Goal: Information Seeking & Learning: Learn about a topic

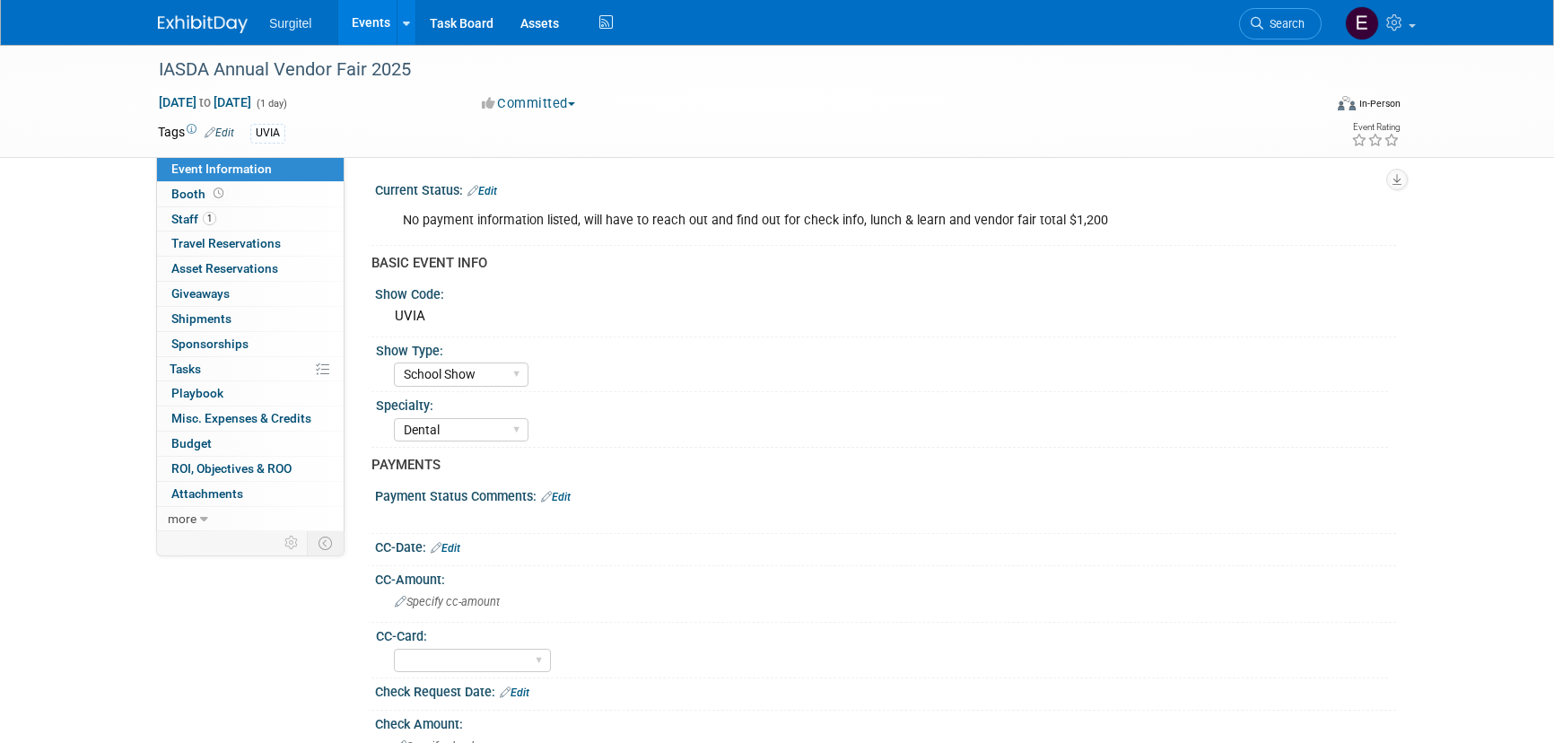
select select "School Show"
select select "Dental"
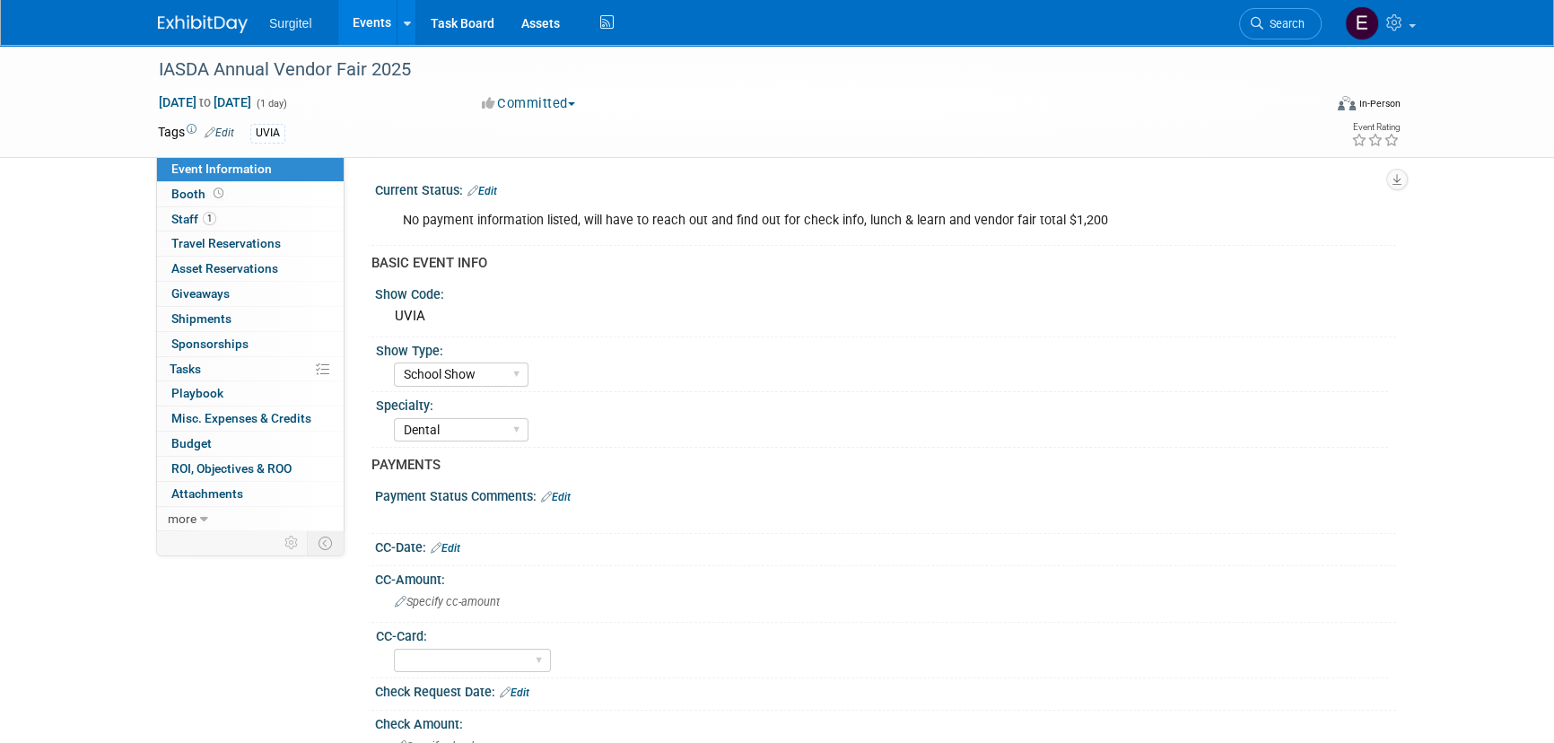
click at [380, 33] on link "Events" at bounding box center [370, 22] width 65 height 45
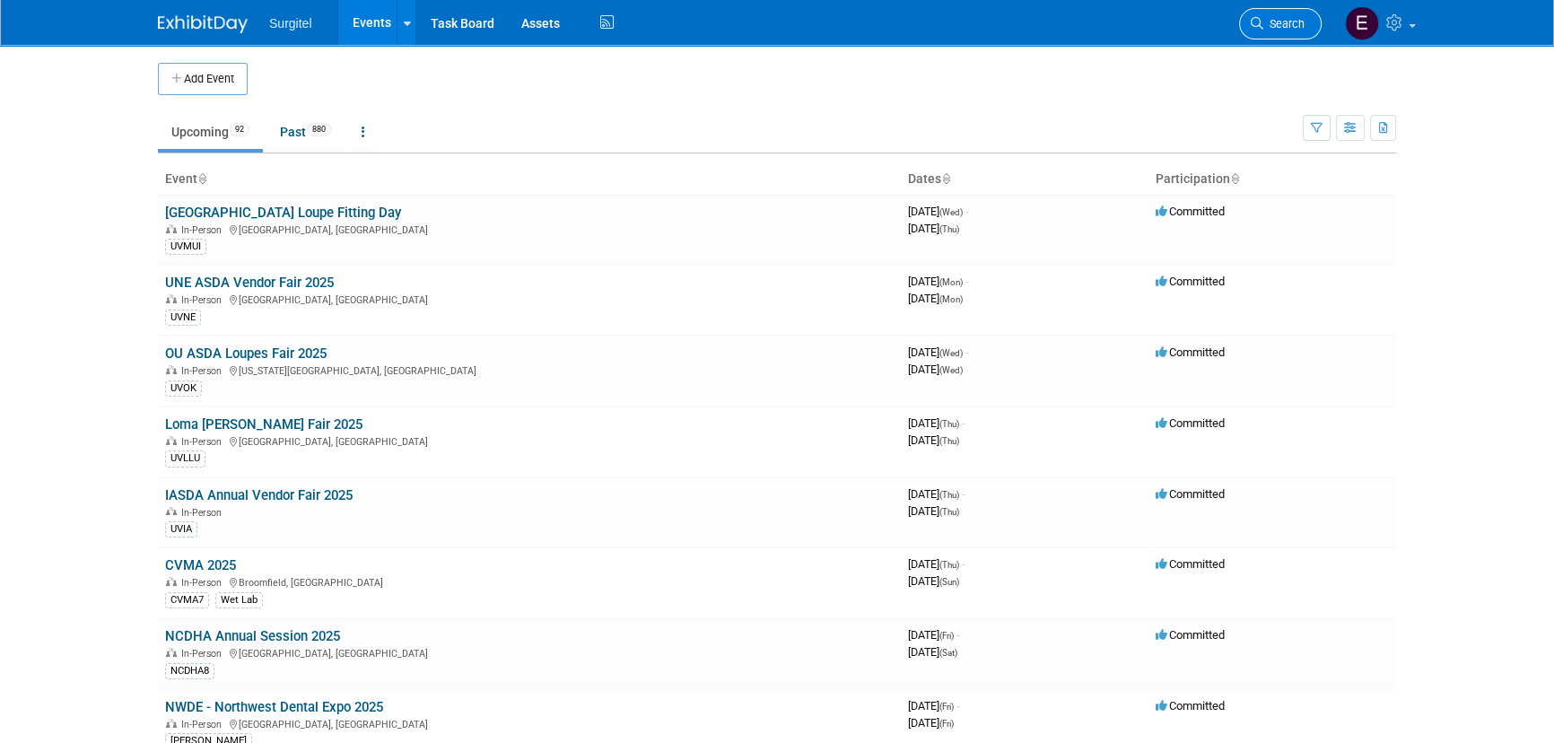
click at [1261, 32] on link "Search" at bounding box center [1280, 23] width 83 height 31
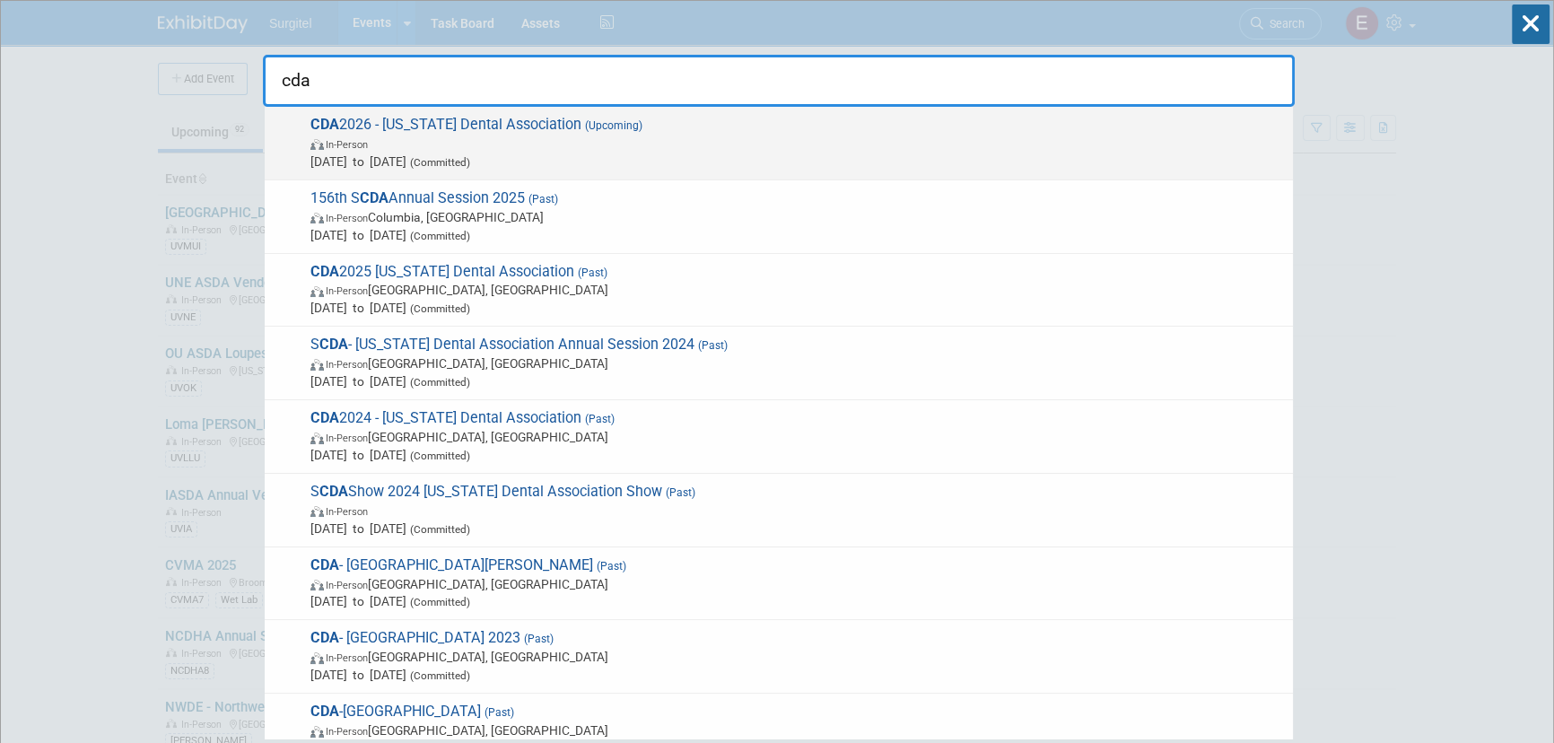
type input "cda"
click at [595, 135] on span "In-Person" at bounding box center [796, 144] width 973 height 18
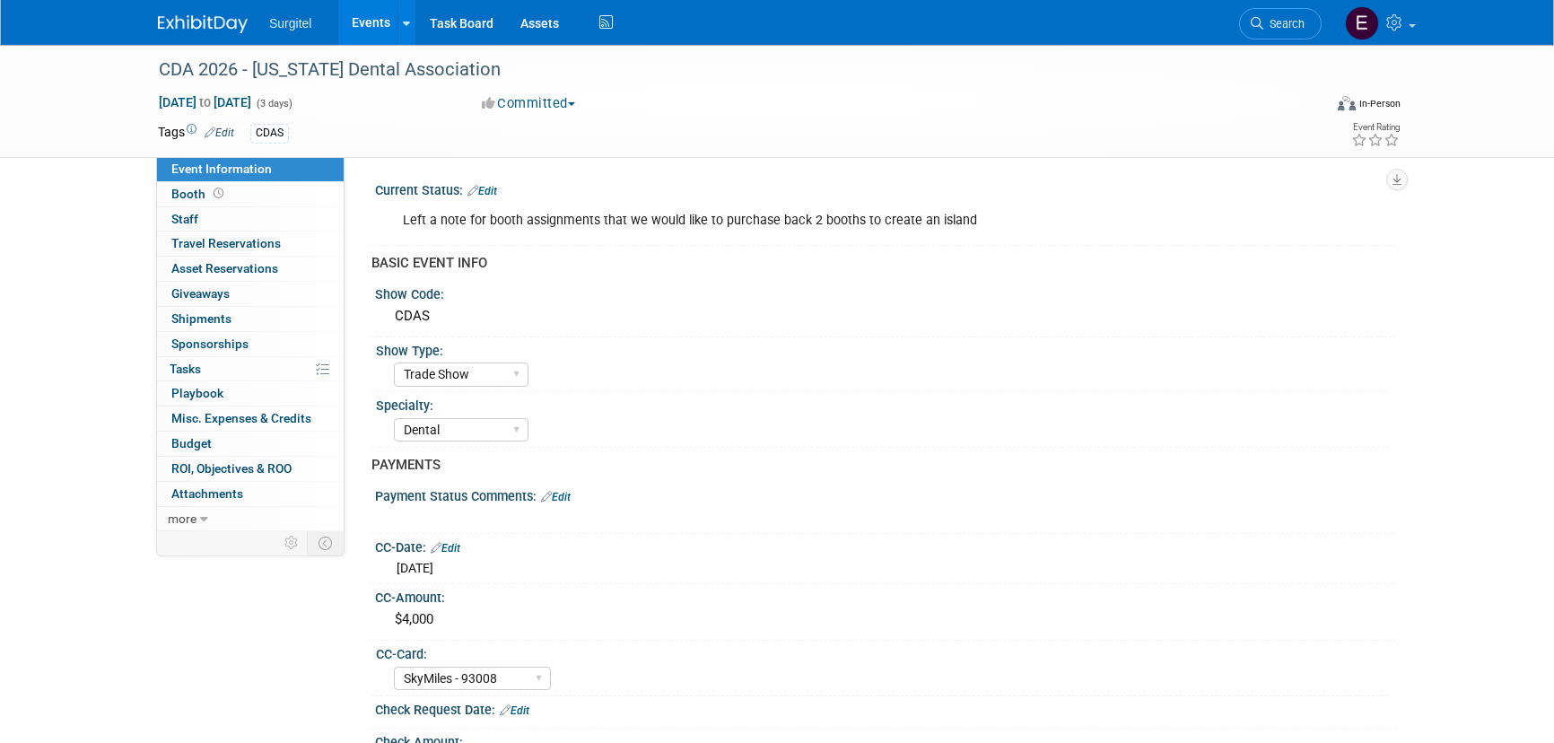
select select "Trade Show"
select select "Dental"
select select "SkyMiles - 93008"
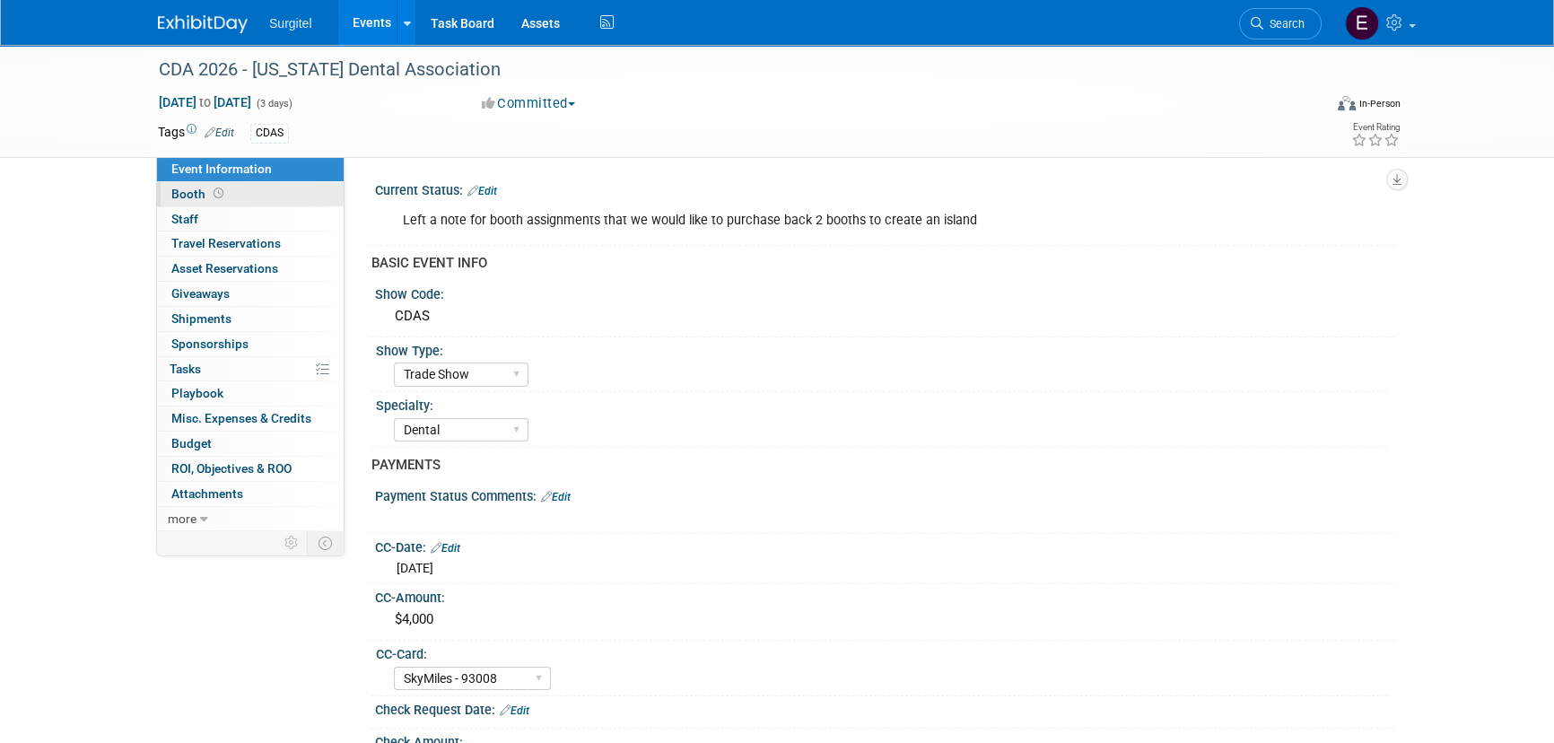
drag, startPoint x: 169, startPoint y: 186, endPoint x: 182, endPoint y: 186, distance: 13.5
click at [169, 186] on link "Booth" at bounding box center [250, 194] width 187 height 24
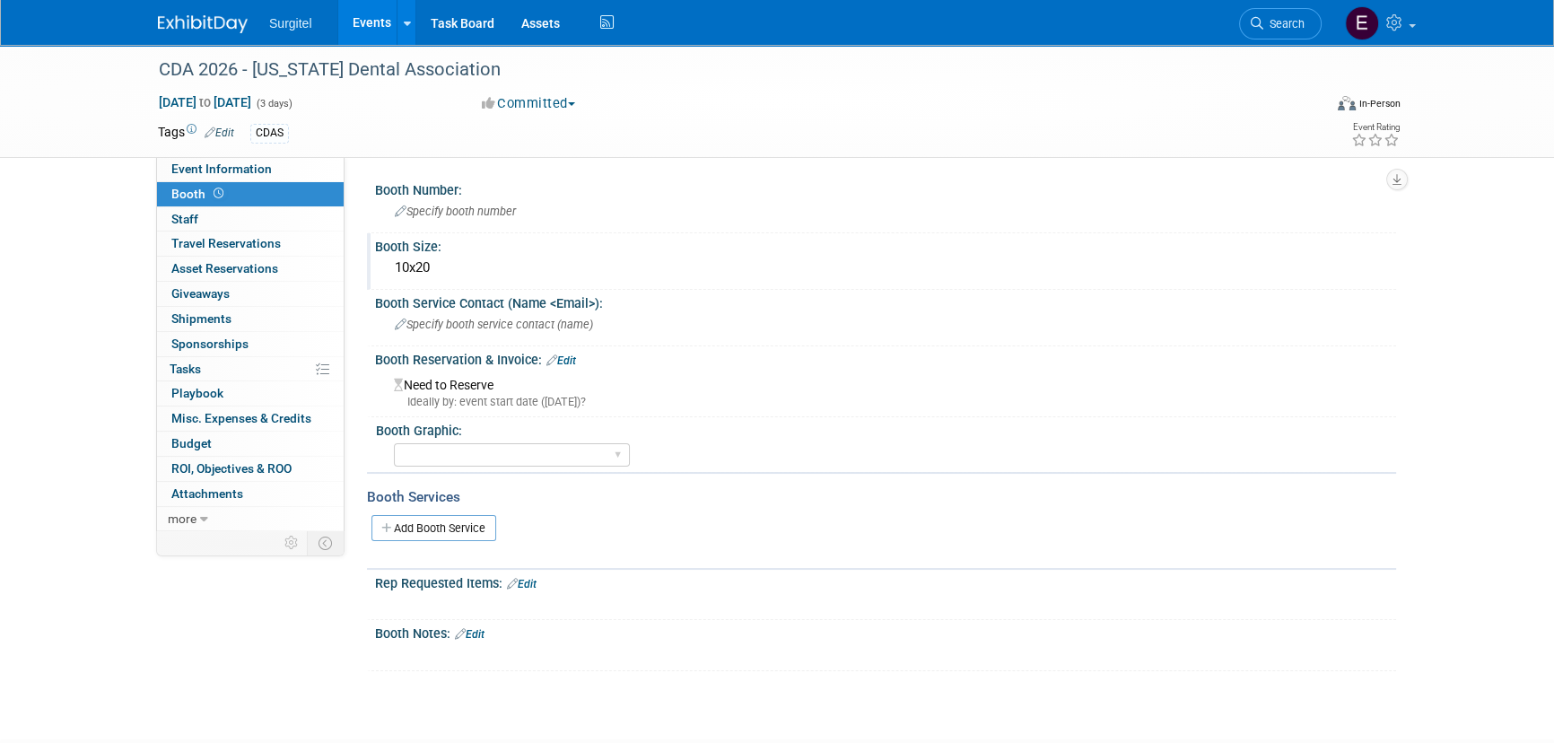
click at [412, 261] on div "10x20" at bounding box center [885, 268] width 994 height 28
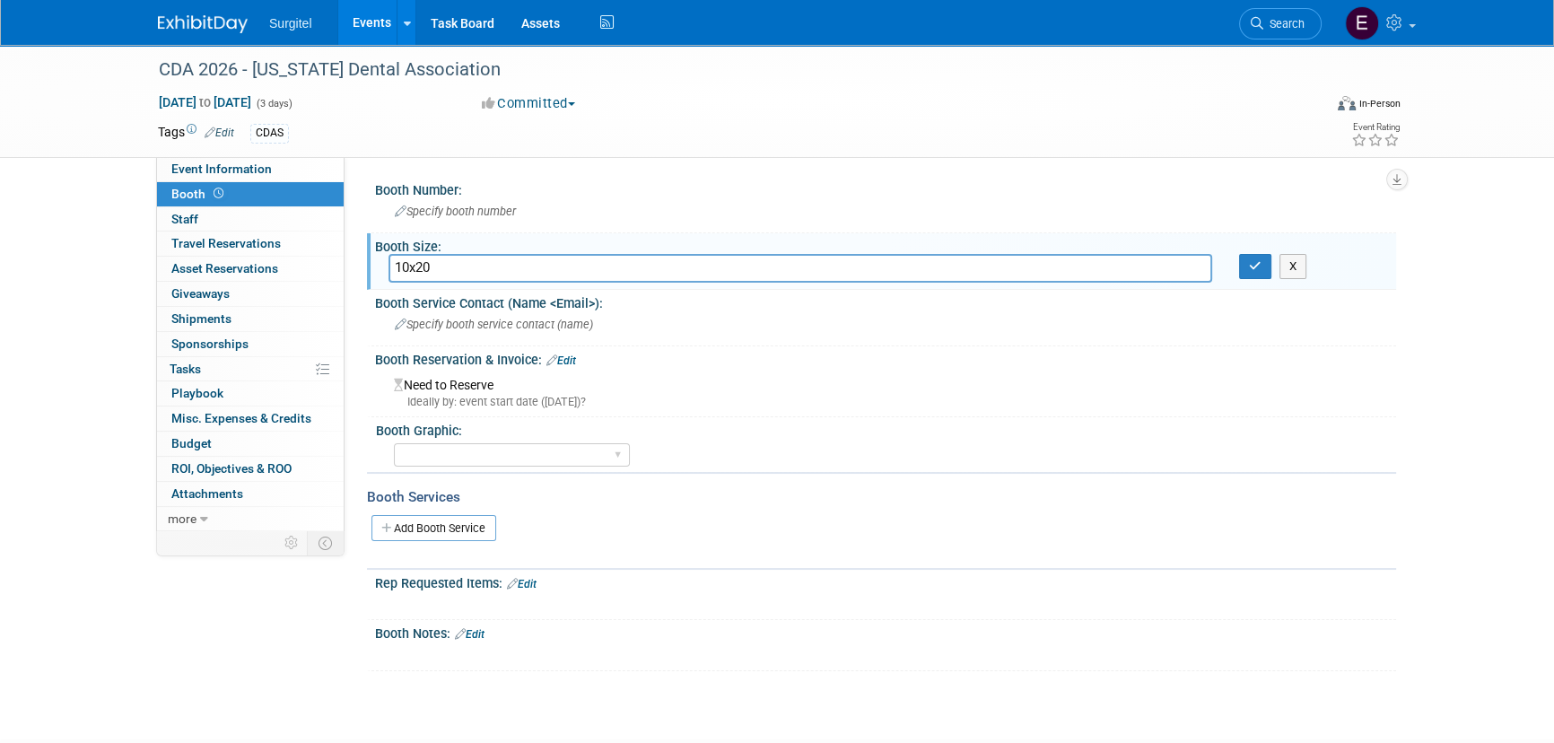
click at [404, 263] on input "10x20" at bounding box center [800, 268] width 824 height 28
type input "20x20"
click at [1260, 262] on icon "button" at bounding box center [1255, 266] width 13 height 12
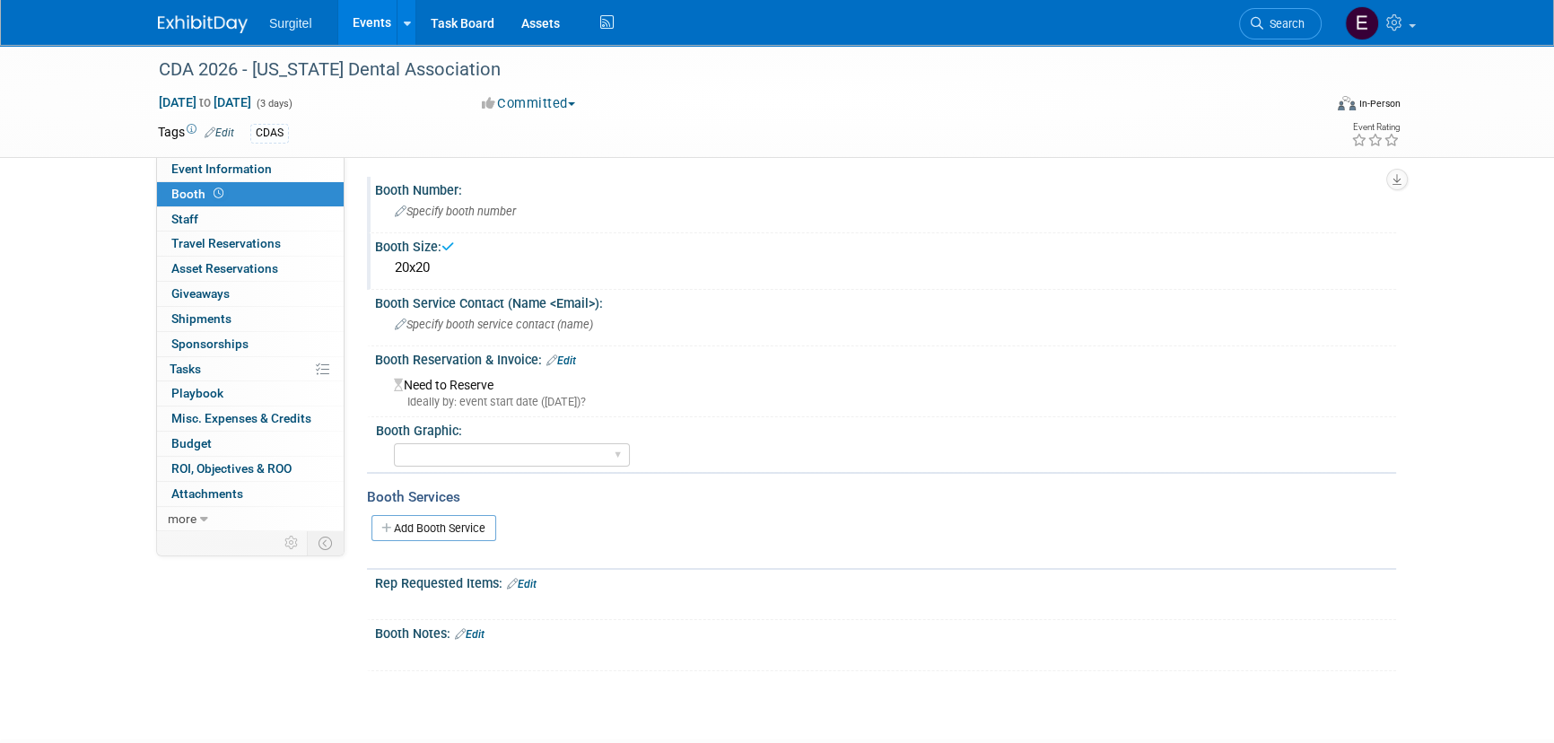
click at [441, 217] on span "Specify booth number" at bounding box center [455, 211] width 121 height 13
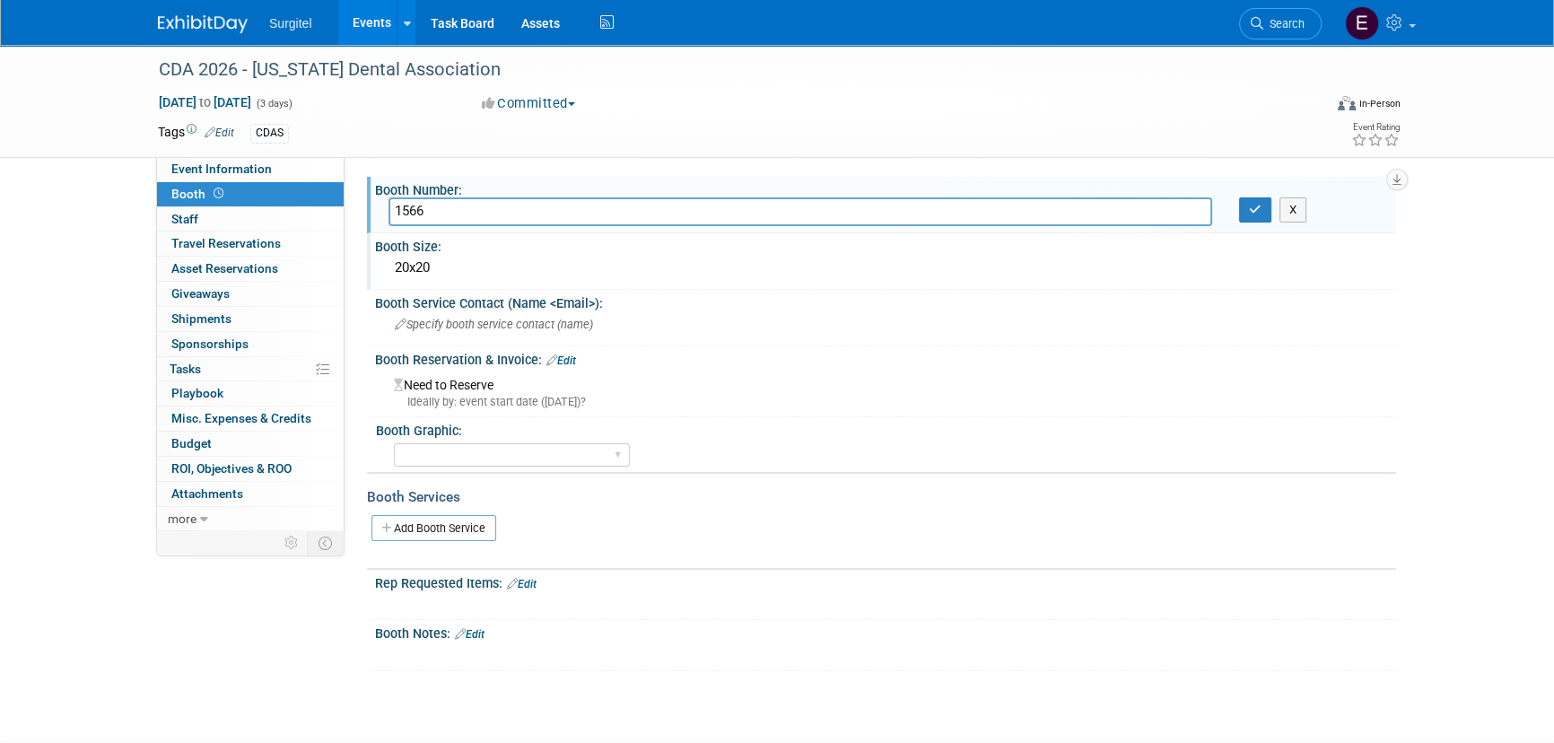
type input "1566"
click at [1251, 195] on div "Booth Number:" at bounding box center [885, 188] width 1021 height 22
click at [1255, 211] on icon "button" at bounding box center [1255, 210] width 13 height 12
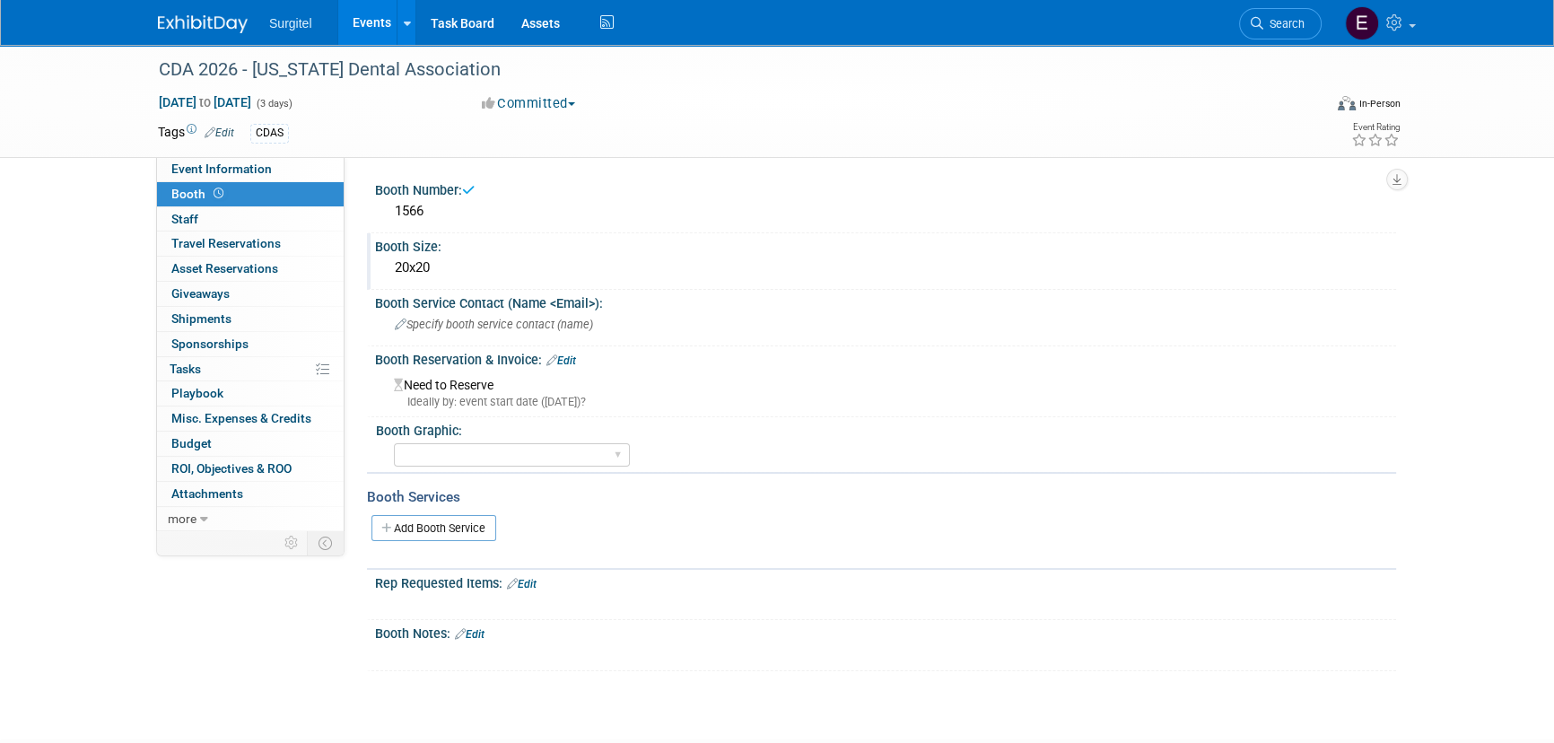
click at [385, 15] on link "Events" at bounding box center [370, 22] width 65 height 45
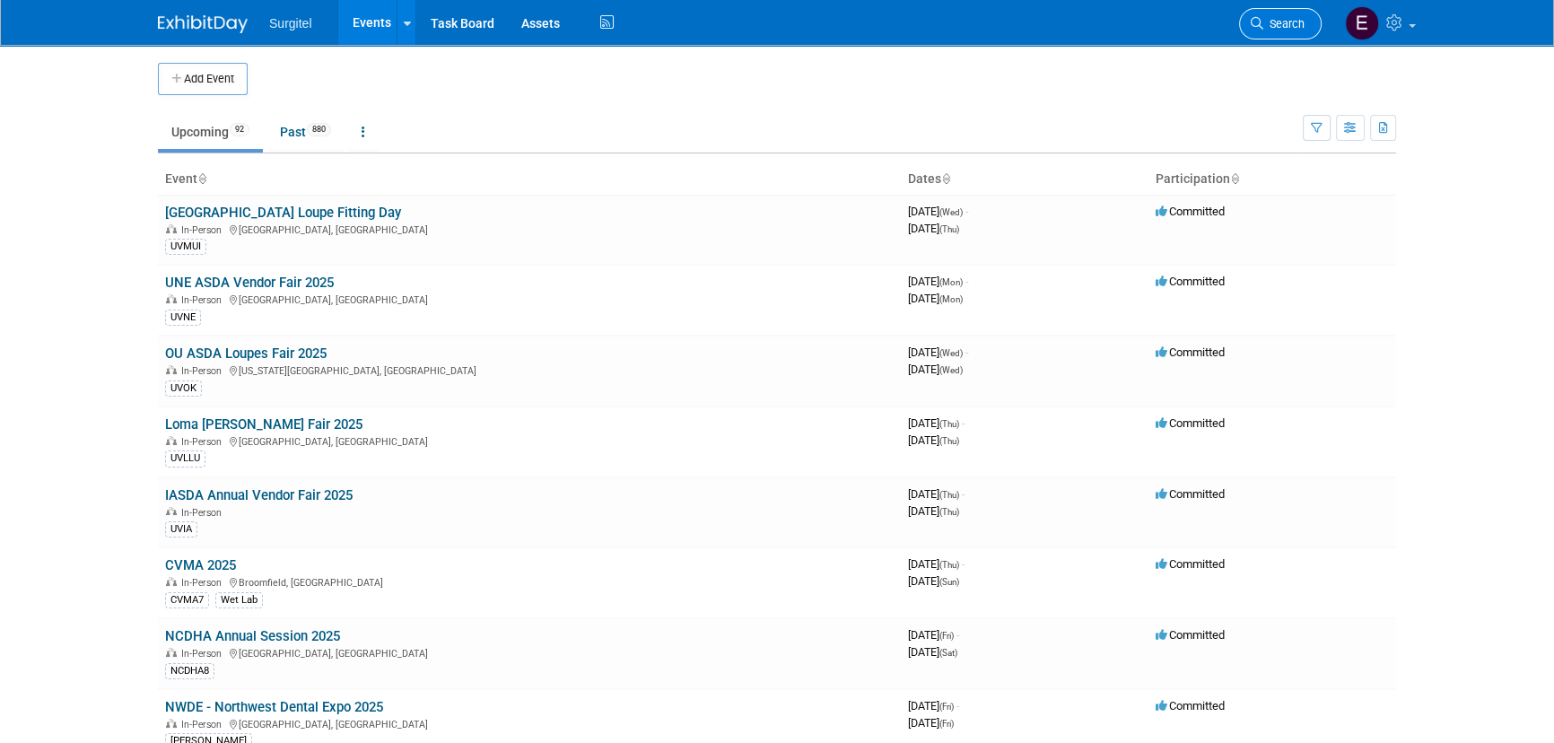
click at [1304, 14] on link "Search" at bounding box center [1280, 23] width 83 height 31
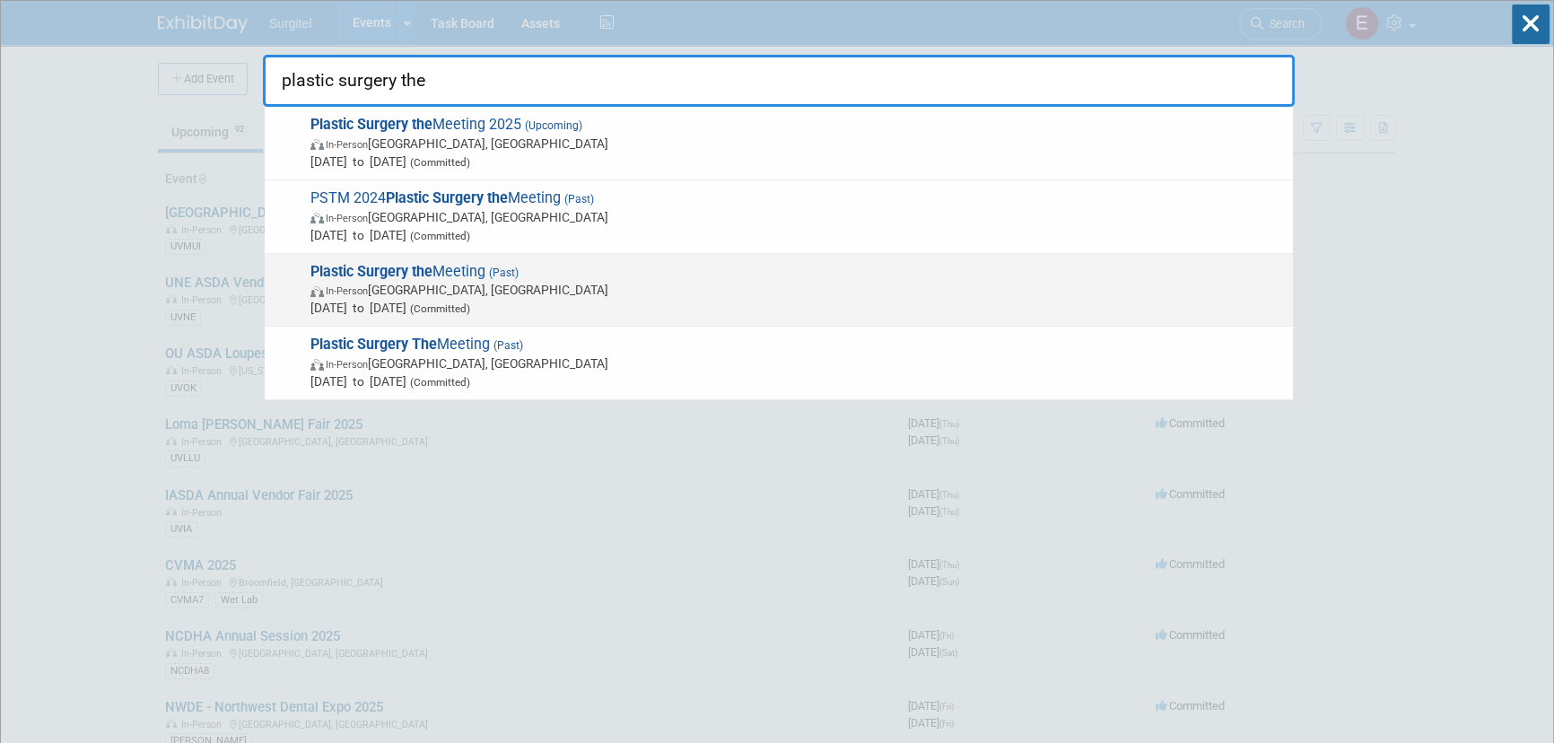
type input "plastic surgery the"
click at [409, 278] on strong "Plastic Surgery the" at bounding box center [371, 271] width 122 height 17
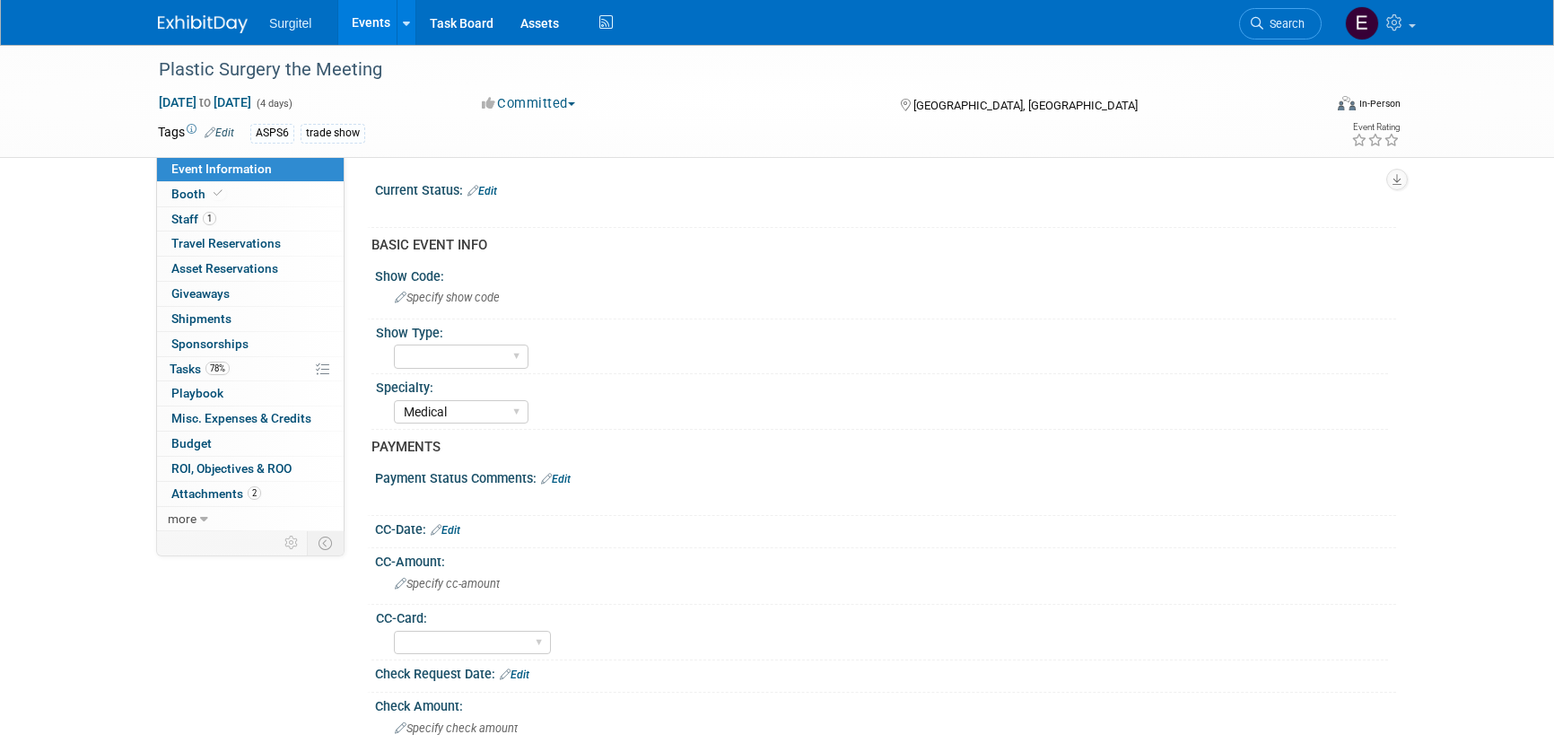
select select "Medical"
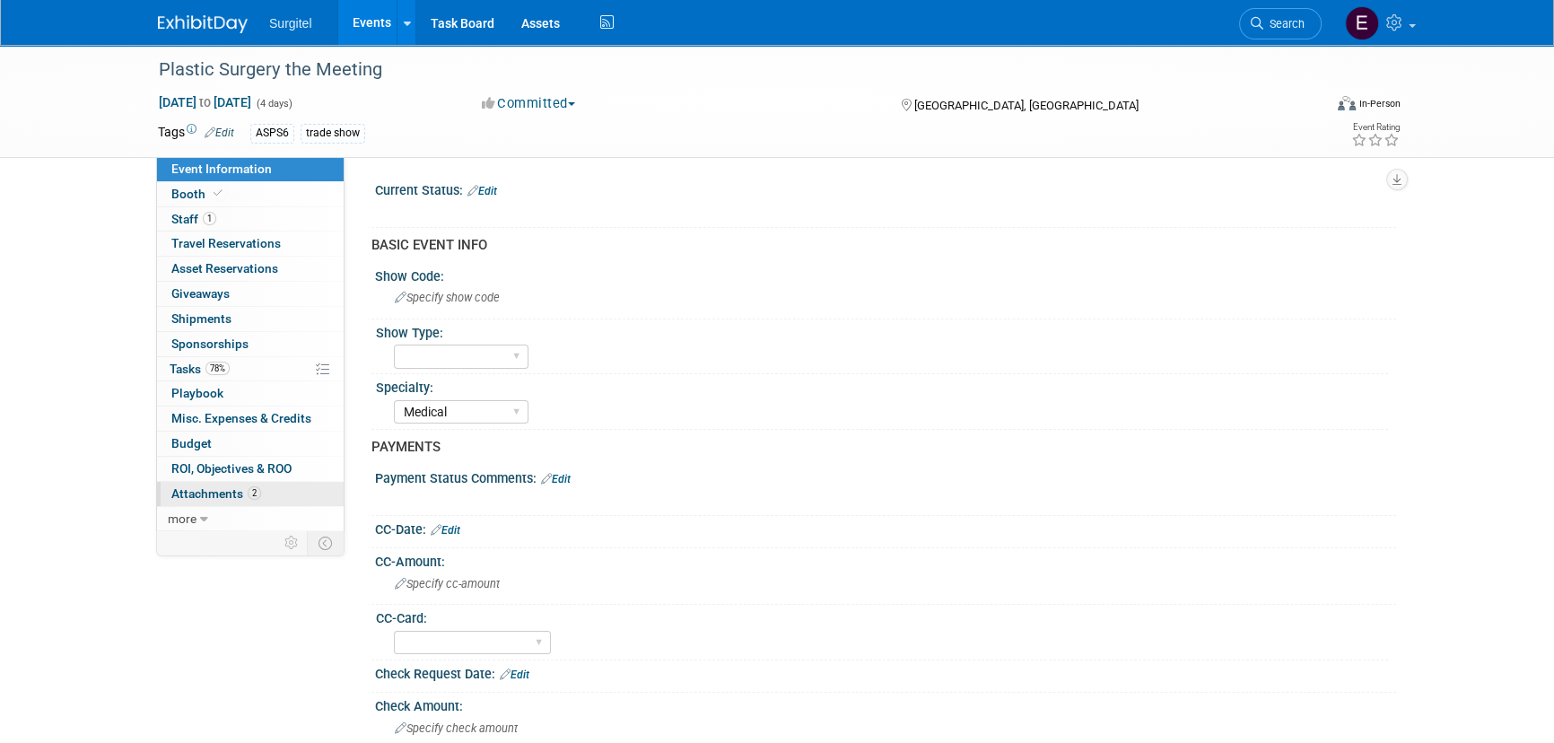
click at [237, 486] on span "Attachments 2" at bounding box center [216, 493] width 90 height 14
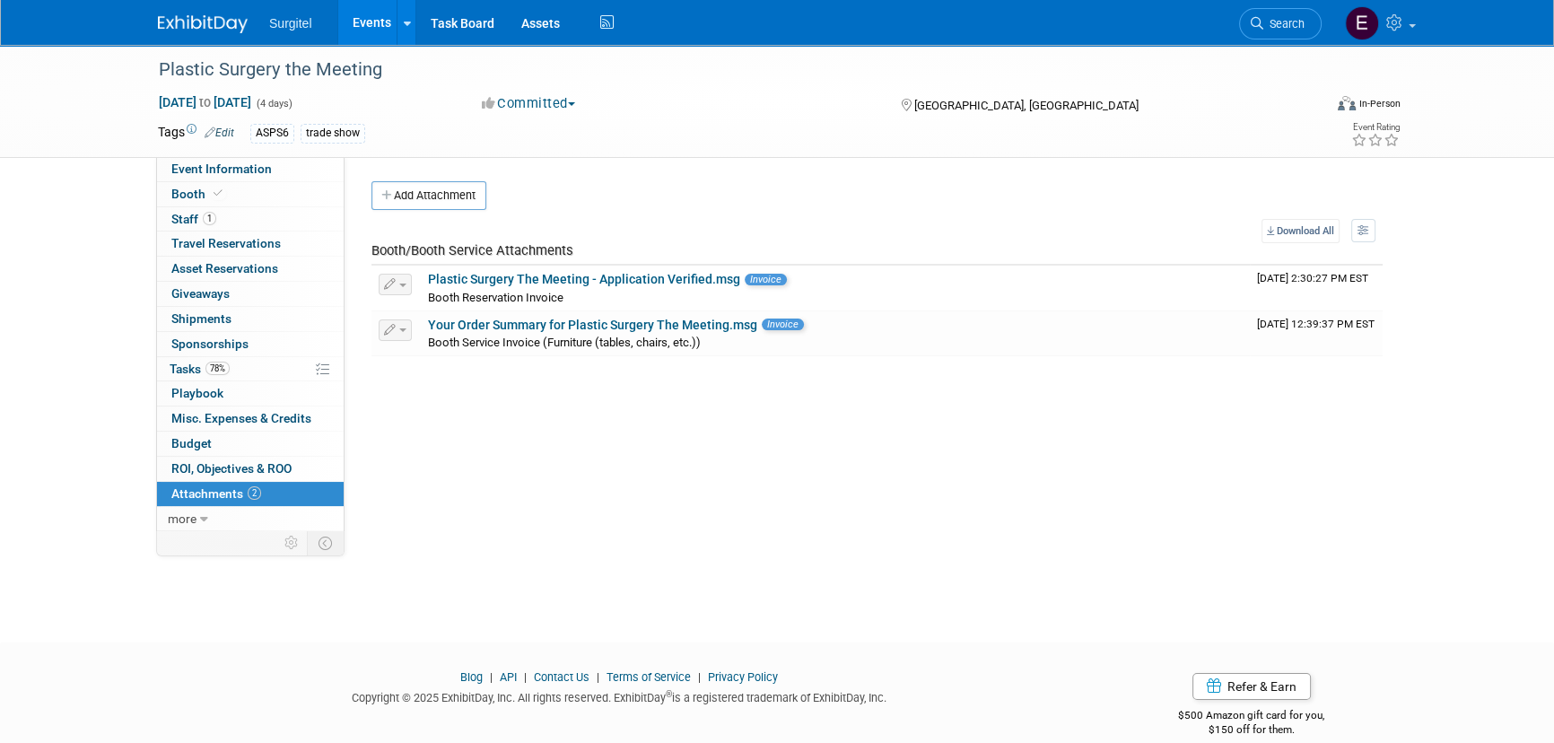
click at [1271, 22] on span "Search" at bounding box center [1283, 23] width 41 height 13
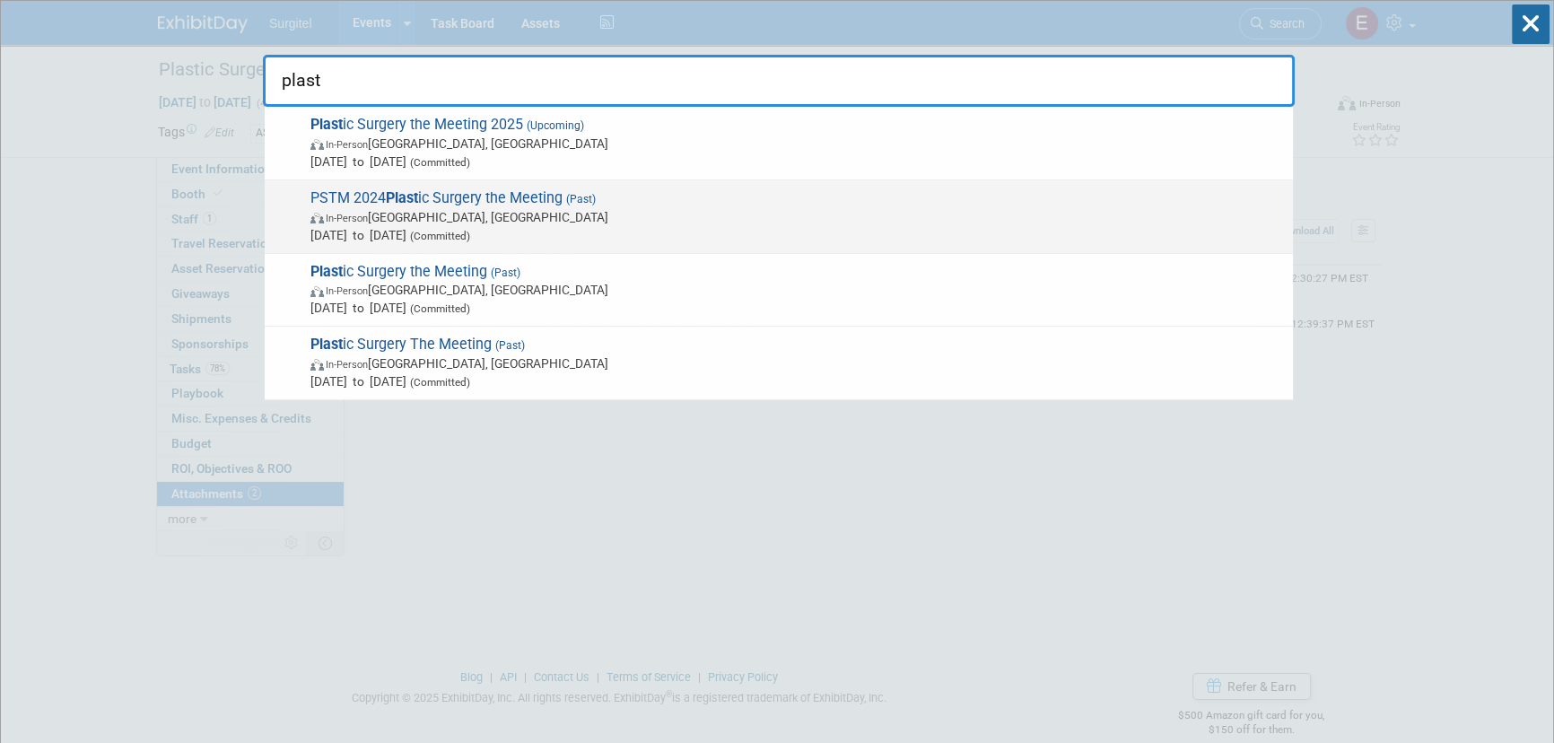
type input "plast"
click at [506, 180] on div "PSTM 2024 Plast ic Surgery the Meeting (Past) In-Person San Diego, CA Sep 26, 2…" at bounding box center [779, 217] width 1028 height 74
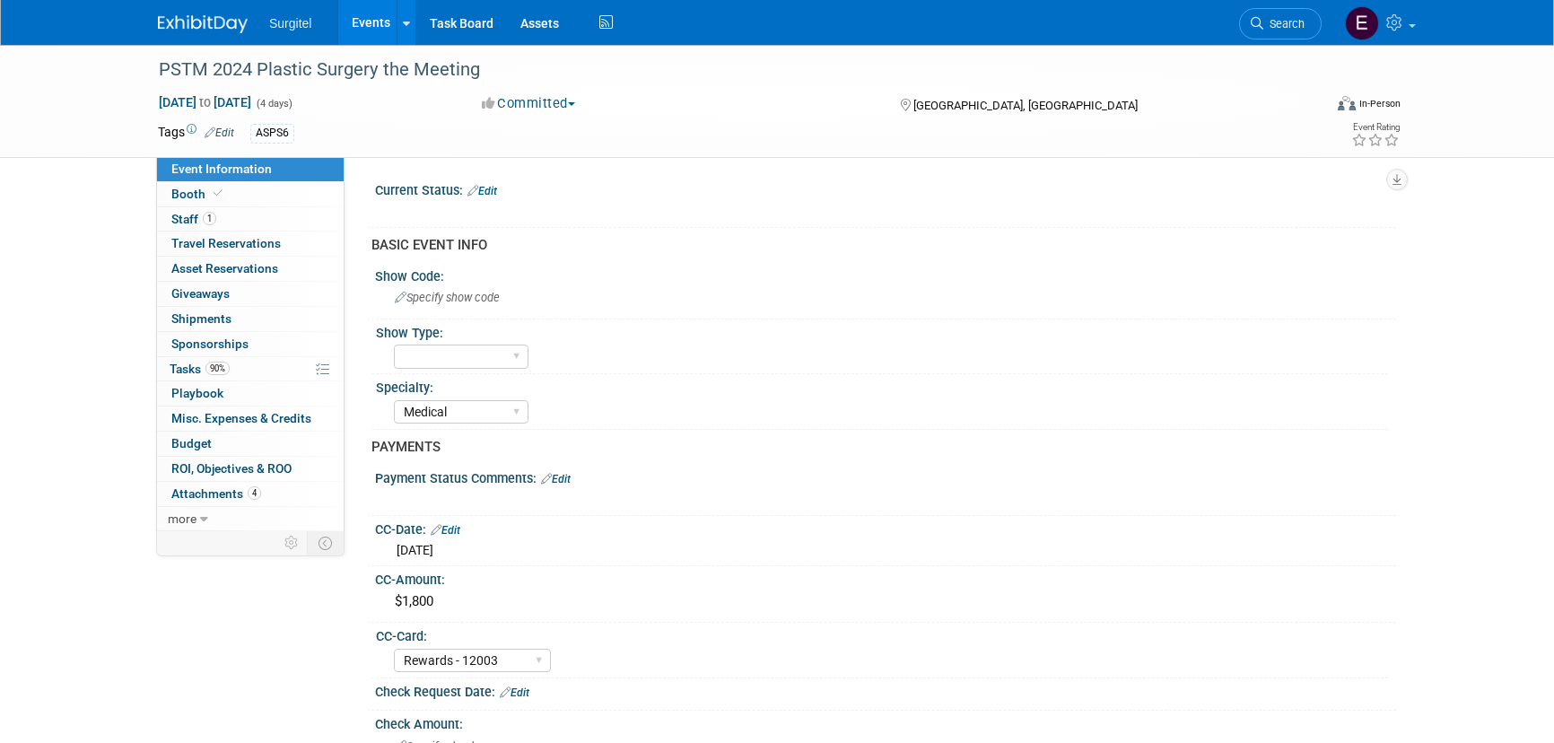
select select "Medical"
select select "Rewards - 12003"
select select "Yes"
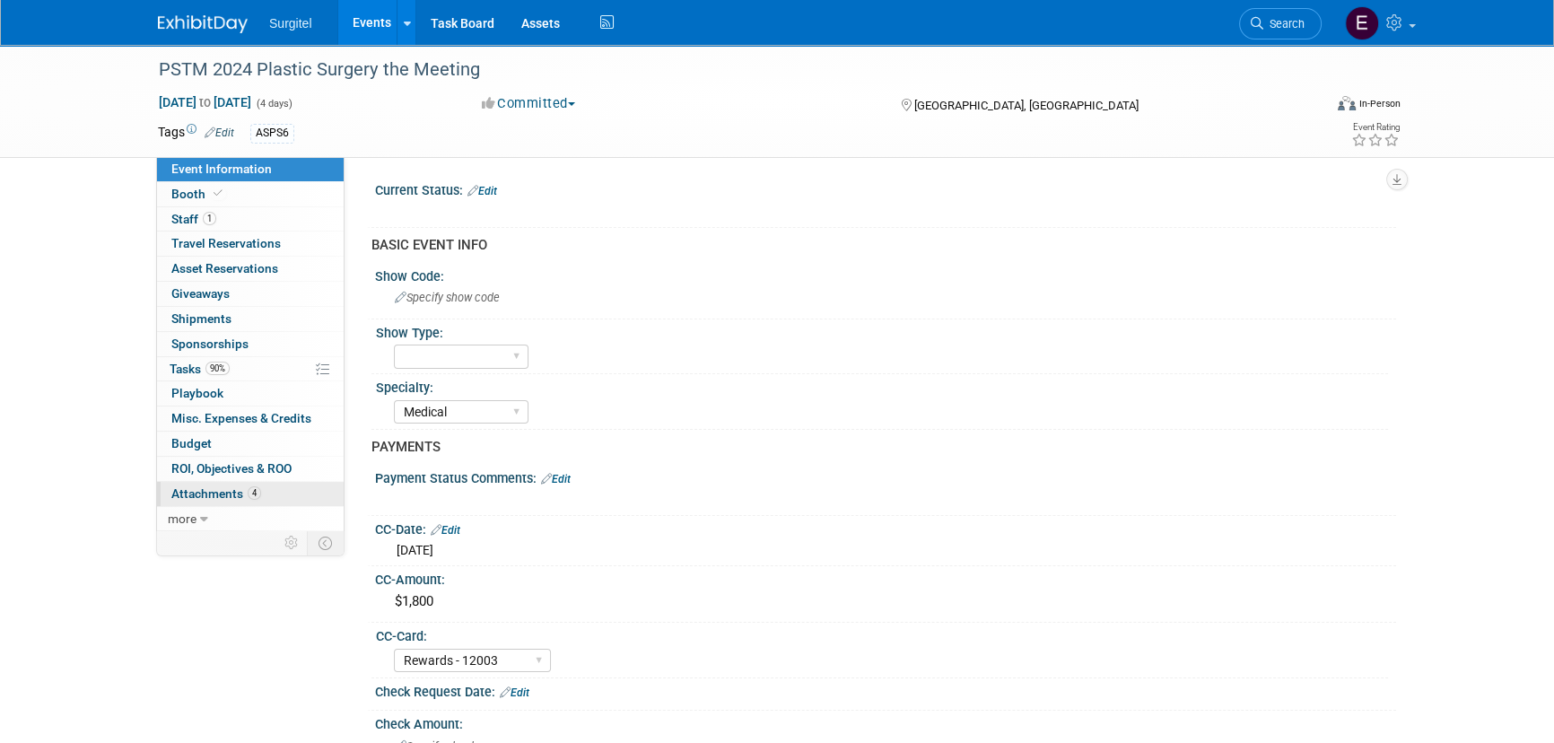
click at [231, 492] on span "Attachments 4" at bounding box center [216, 493] width 90 height 14
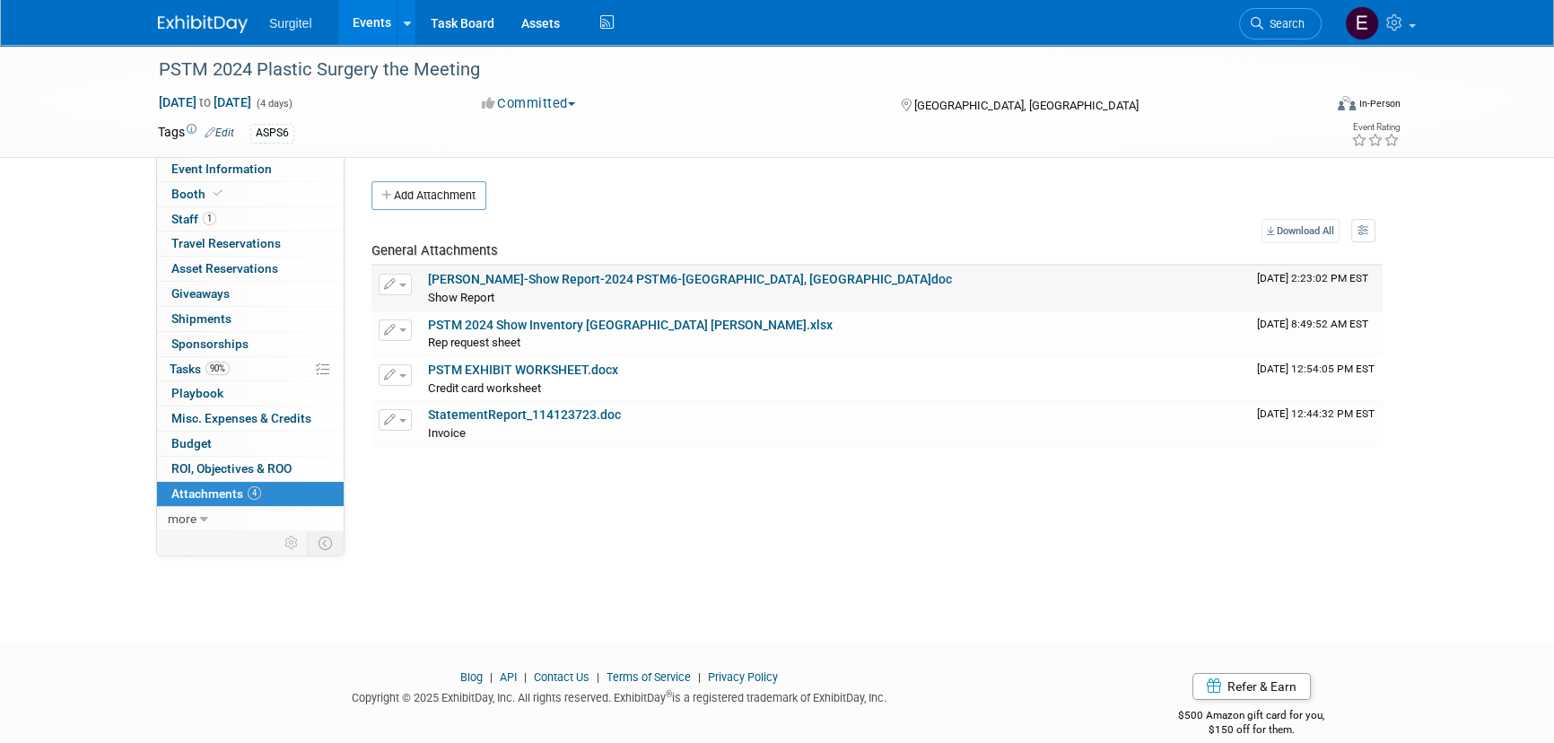
click at [404, 278] on button "button" at bounding box center [395, 285] width 33 height 22
click at [468, 316] on link "Download" at bounding box center [458, 312] width 158 height 25
click at [364, 23] on link "Events" at bounding box center [370, 22] width 65 height 45
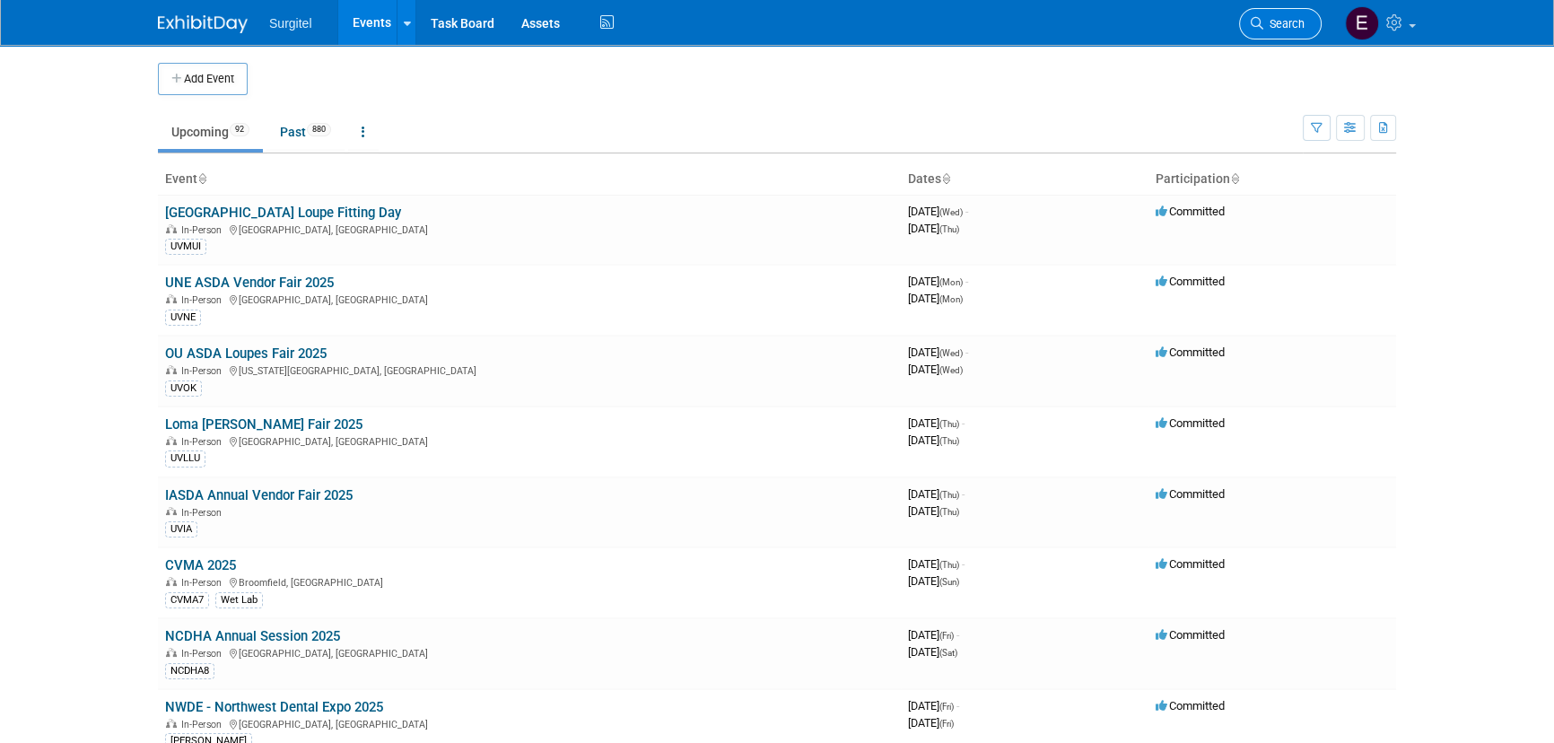
click at [1276, 27] on span "Search" at bounding box center [1283, 23] width 41 height 13
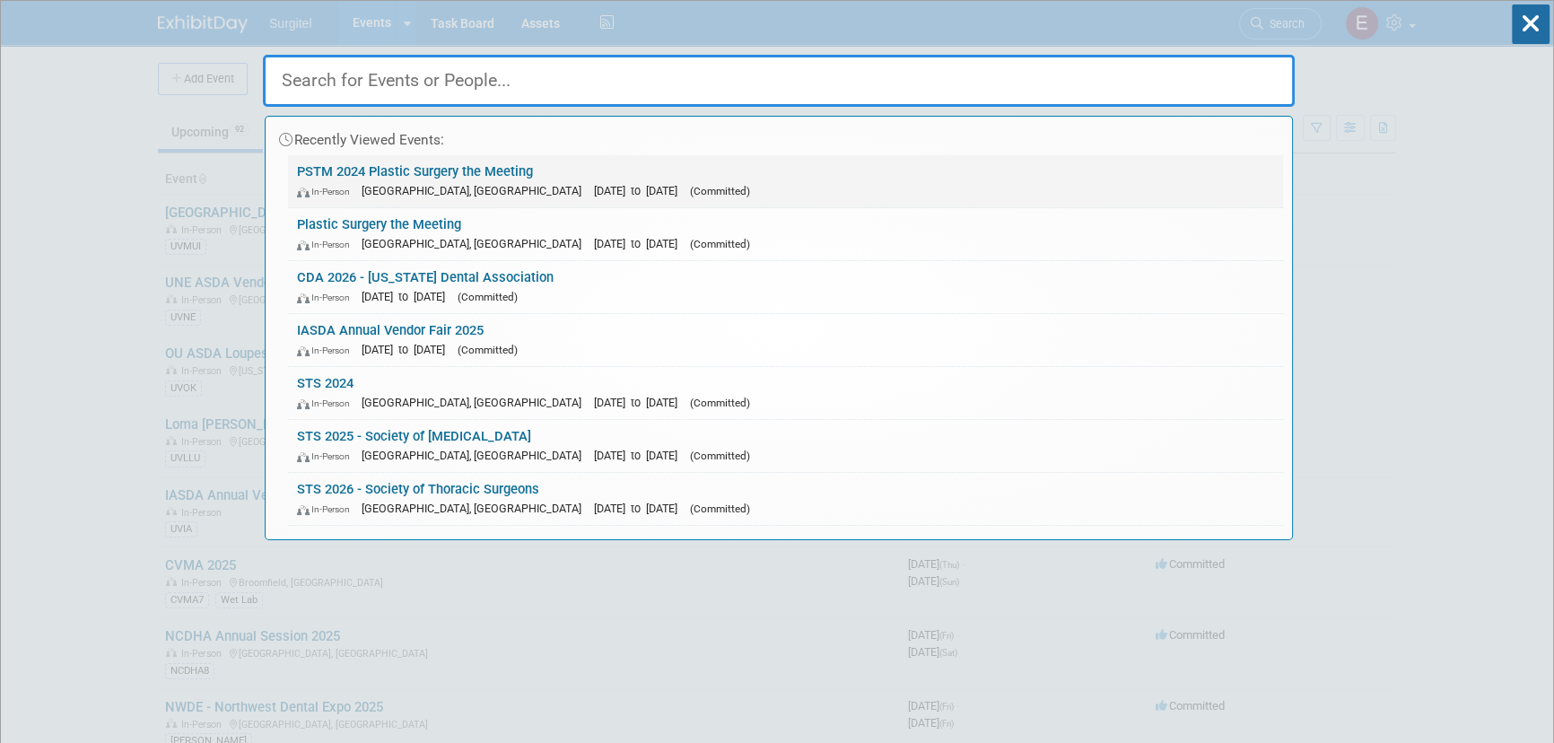
click at [379, 191] on span "[GEOGRAPHIC_DATA], [GEOGRAPHIC_DATA]" at bounding box center [476, 190] width 229 height 13
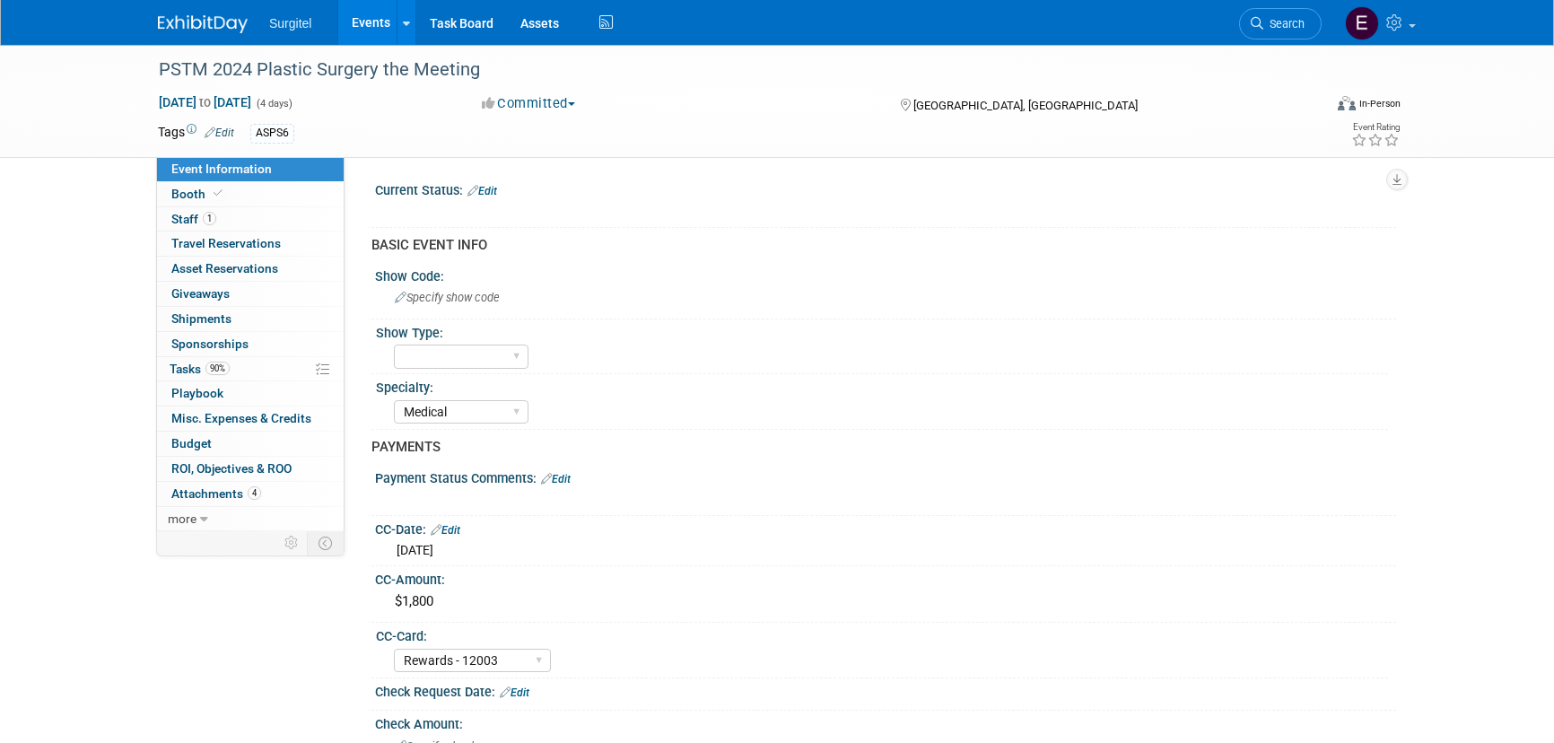
select select "Medical"
select select "Rewards - 12003"
select select "Yes"
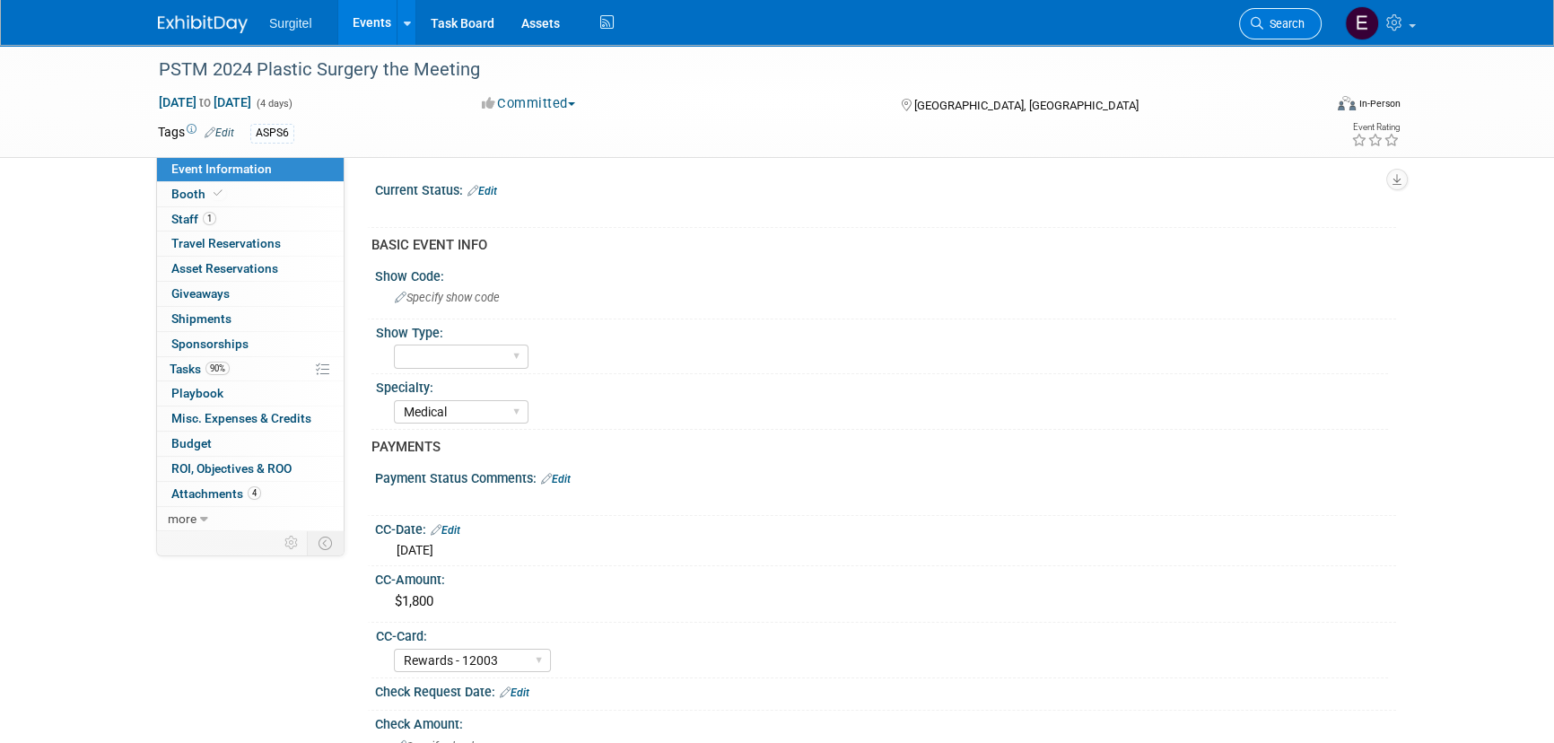
click at [1277, 16] on link "Search" at bounding box center [1280, 23] width 83 height 31
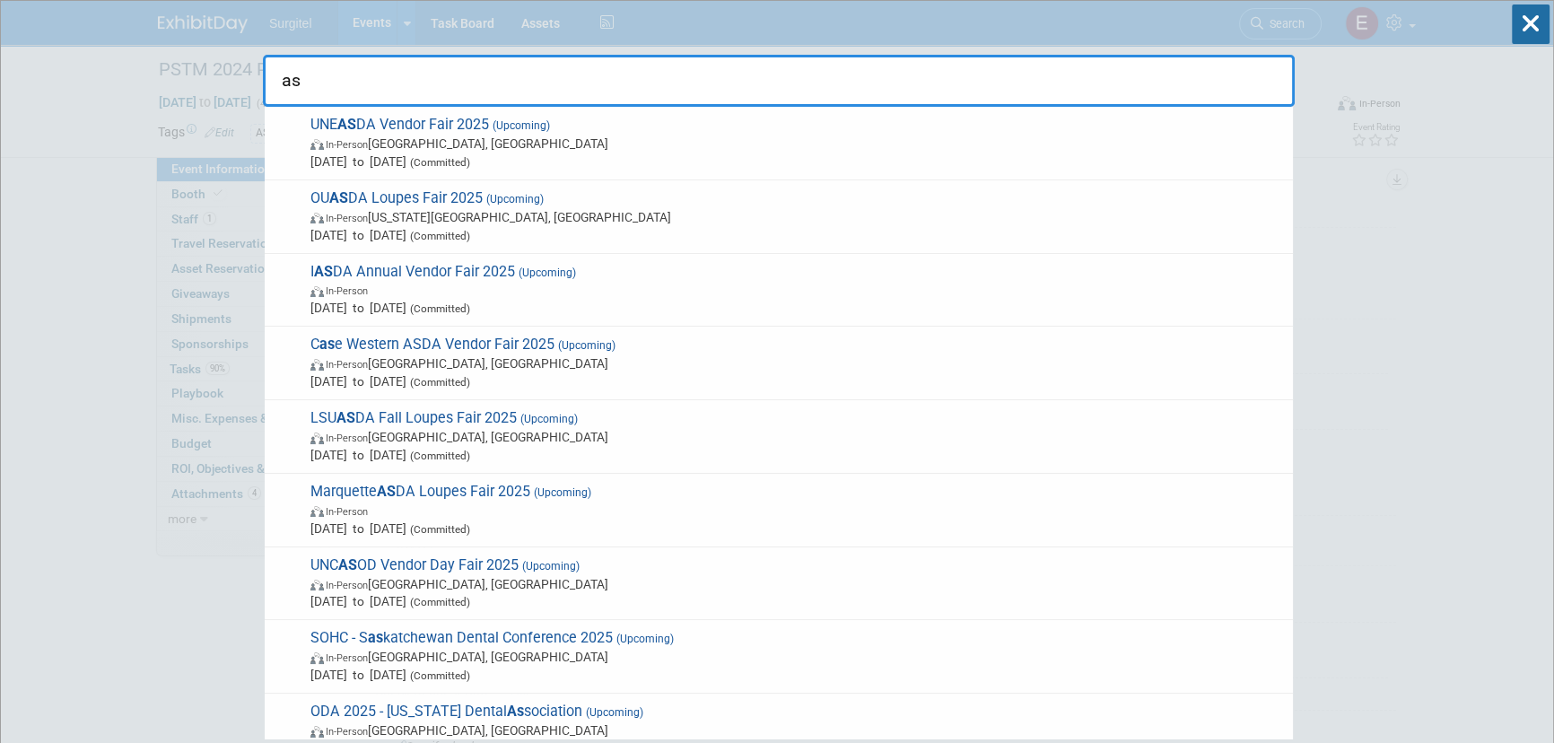
type input "a"
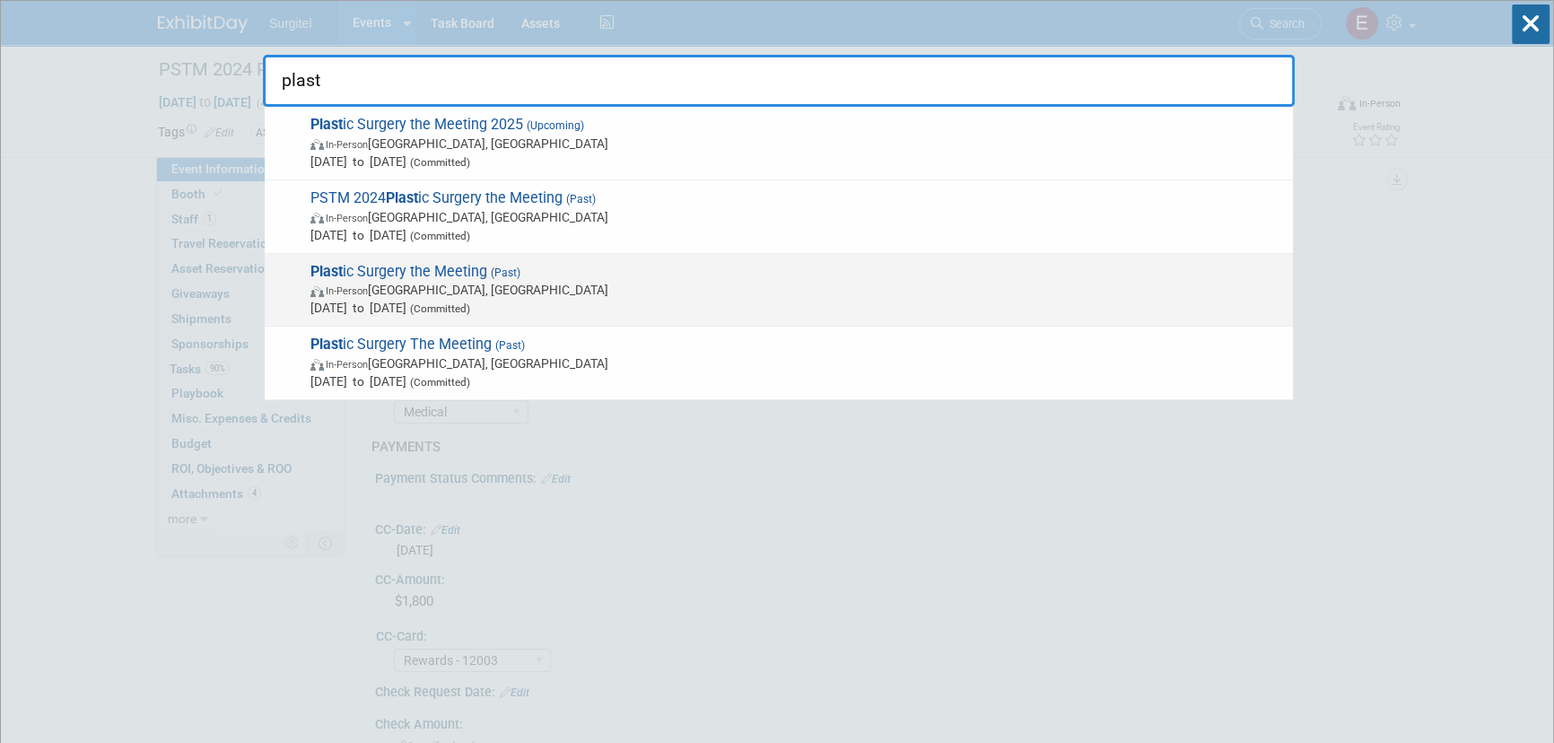
type input "plast"
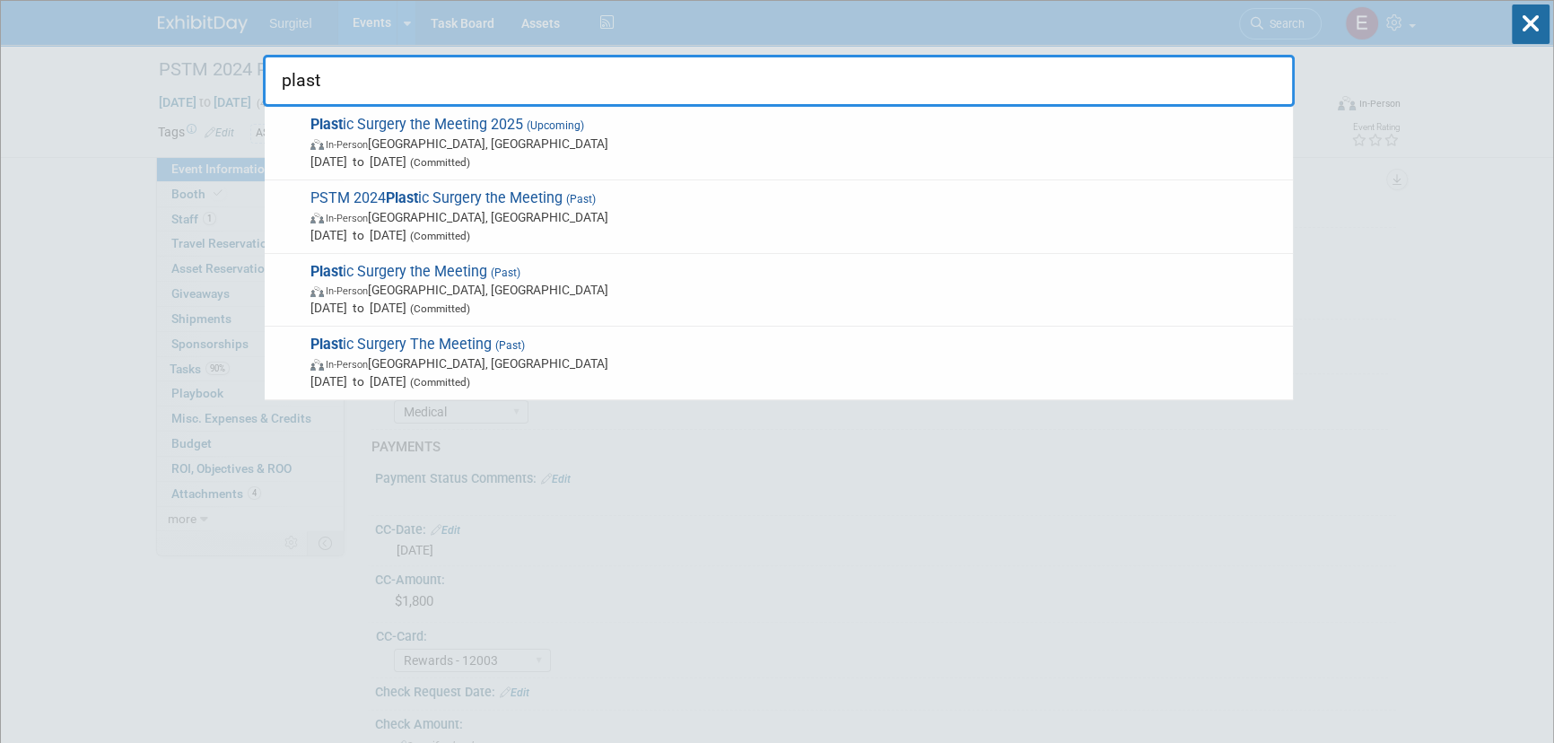
click at [885, 286] on span "In-Person Austin, TX" at bounding box center [796, 290] width 973 height 18
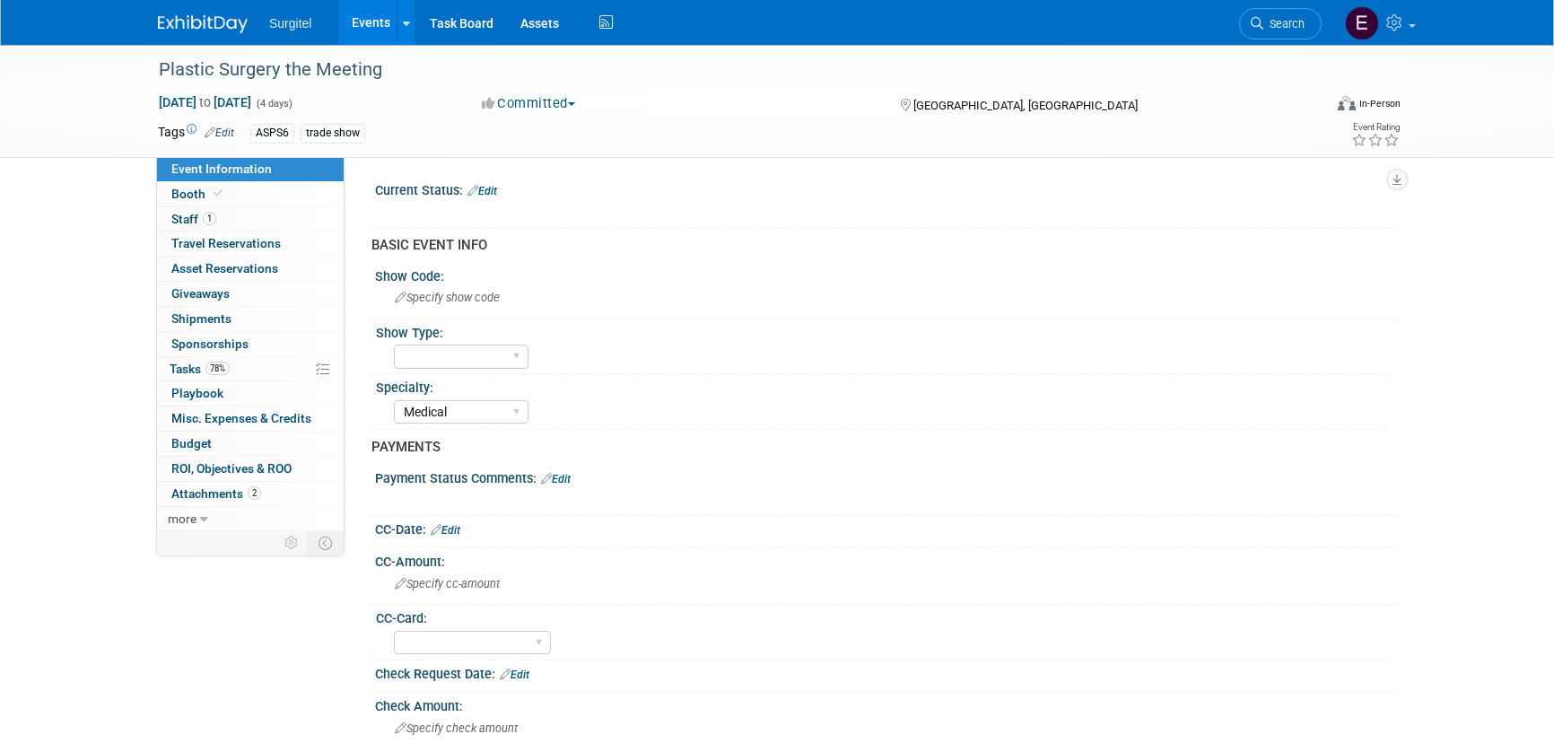
select select "Medical"
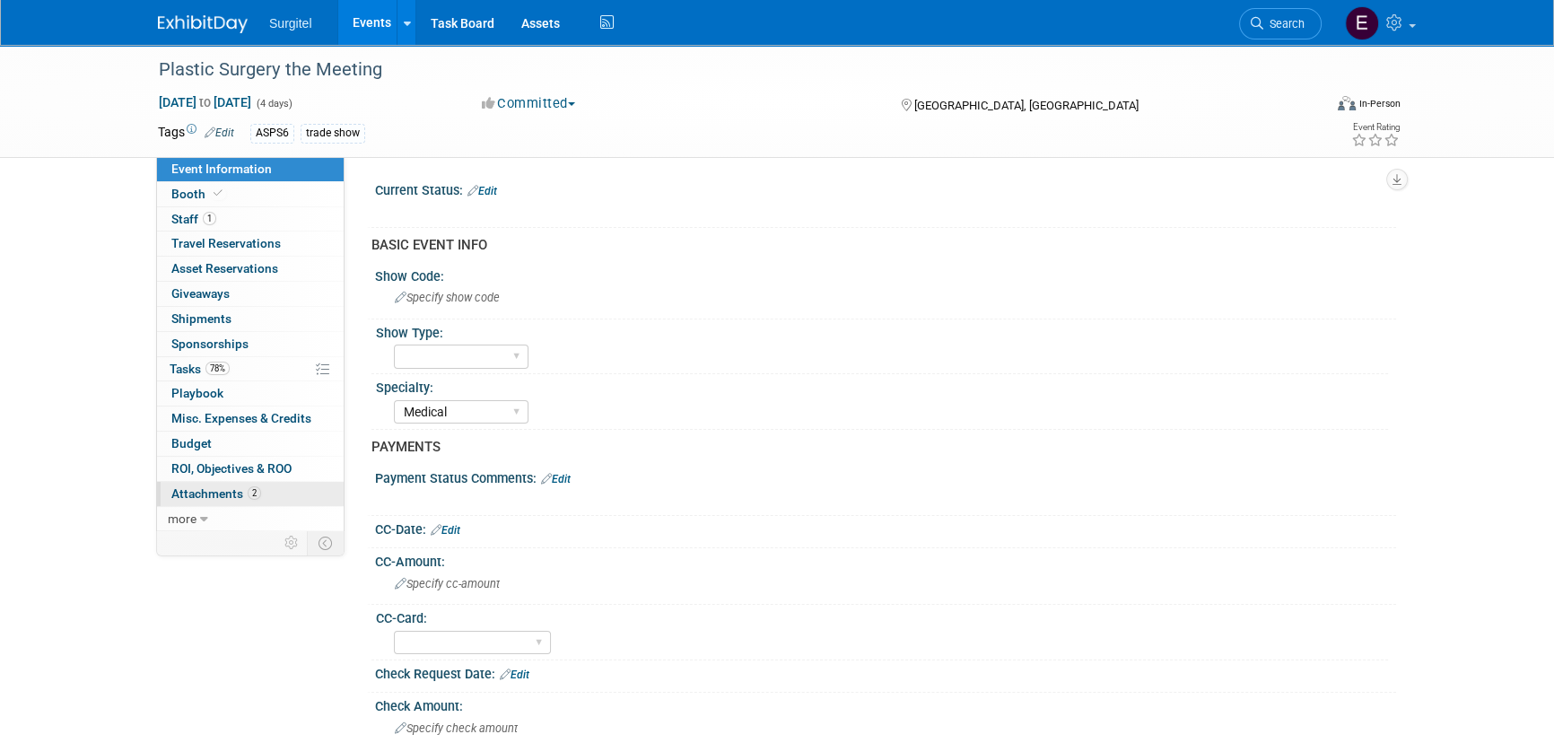
click at [281, 493] on link "2 Attachments 2" at bounding box center [250, 494] width 187 height 24
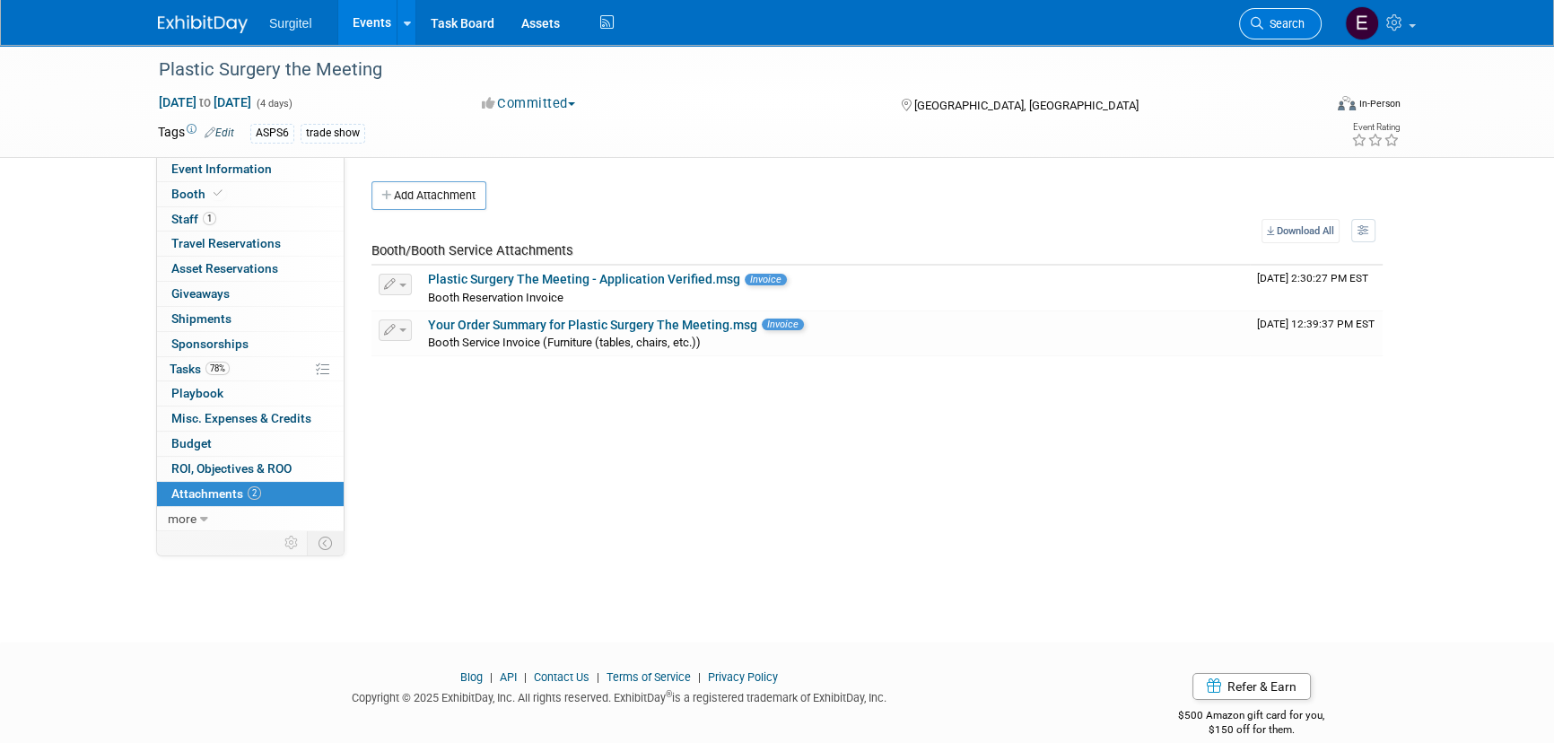
click at [1293, 25] on span "Search" at bounding box center [1283, 23] width 41 height 13
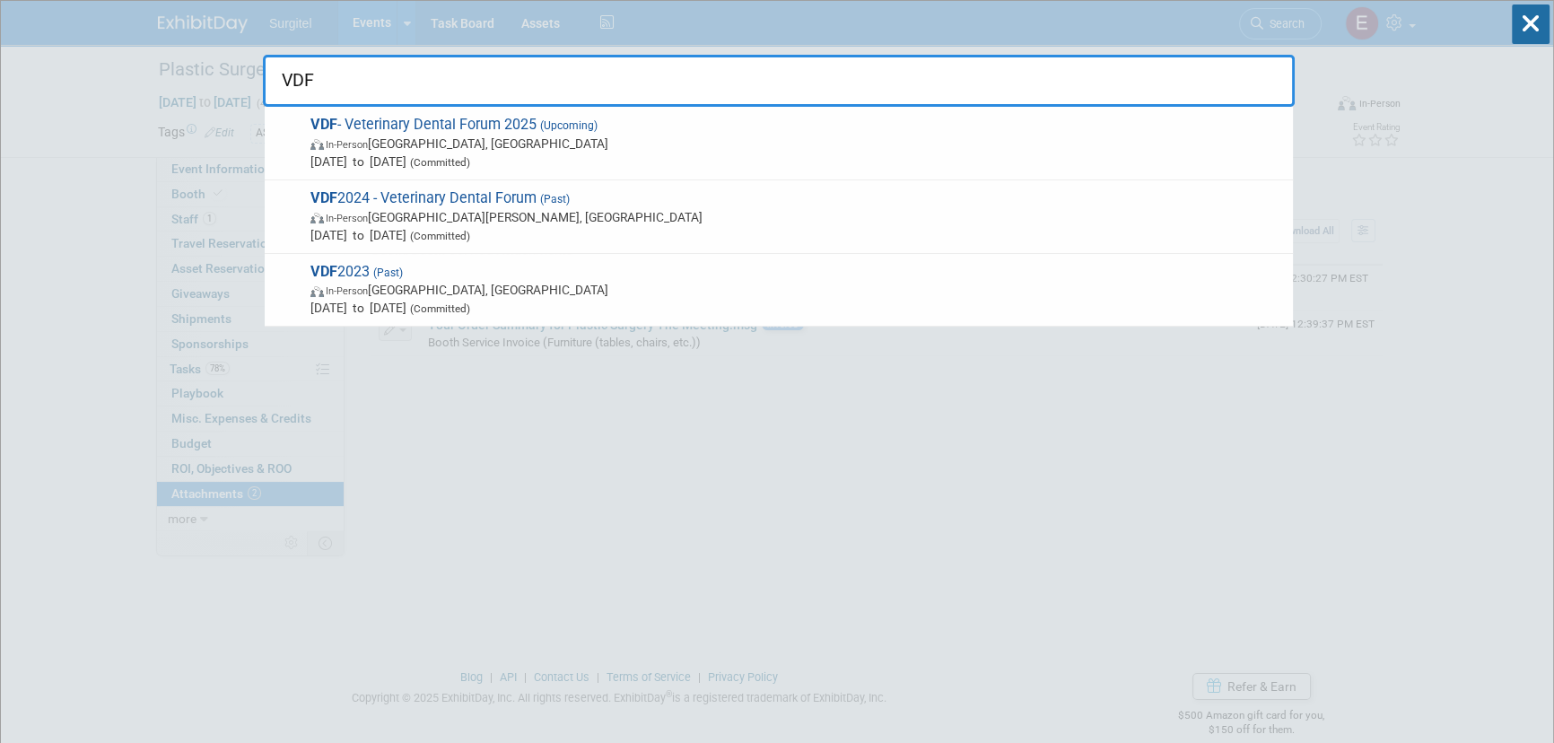
click at [566, 83] on input "VDF" at bounding box center [779, 81] width 1032 height 52
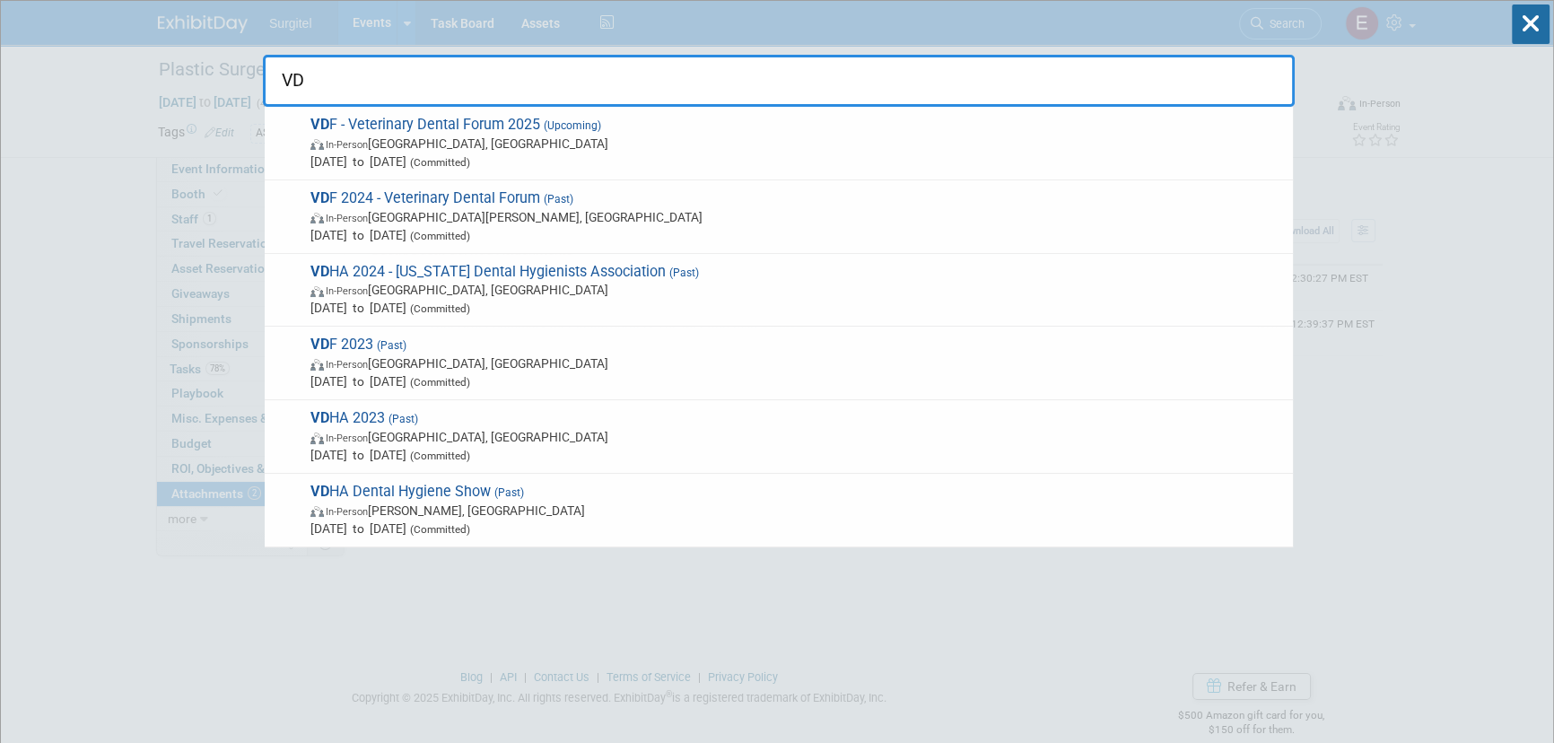
type input "V"
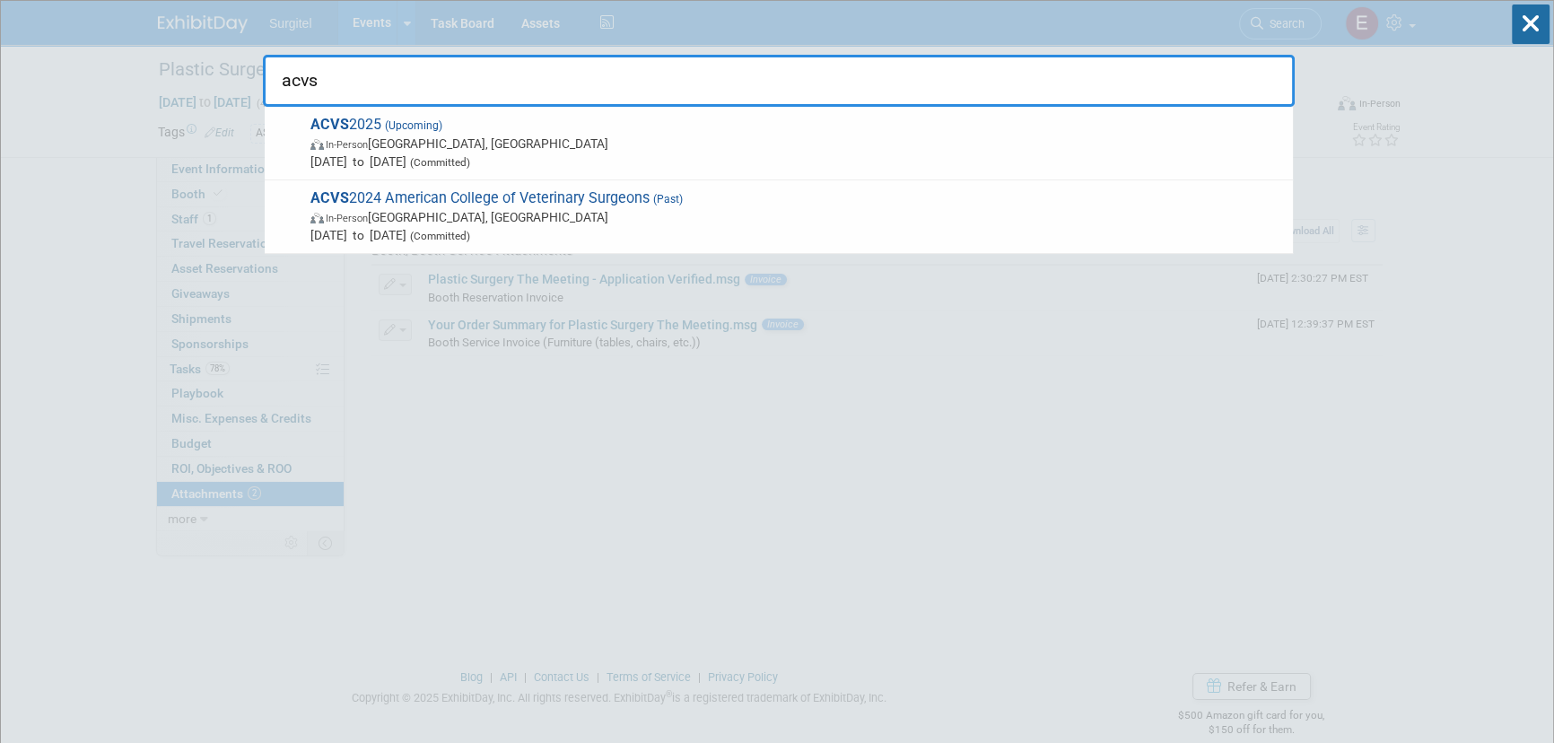
type input "acvs"
click at [1530, 42] on icon at bounding box center [1531, 23] width 38 height 39
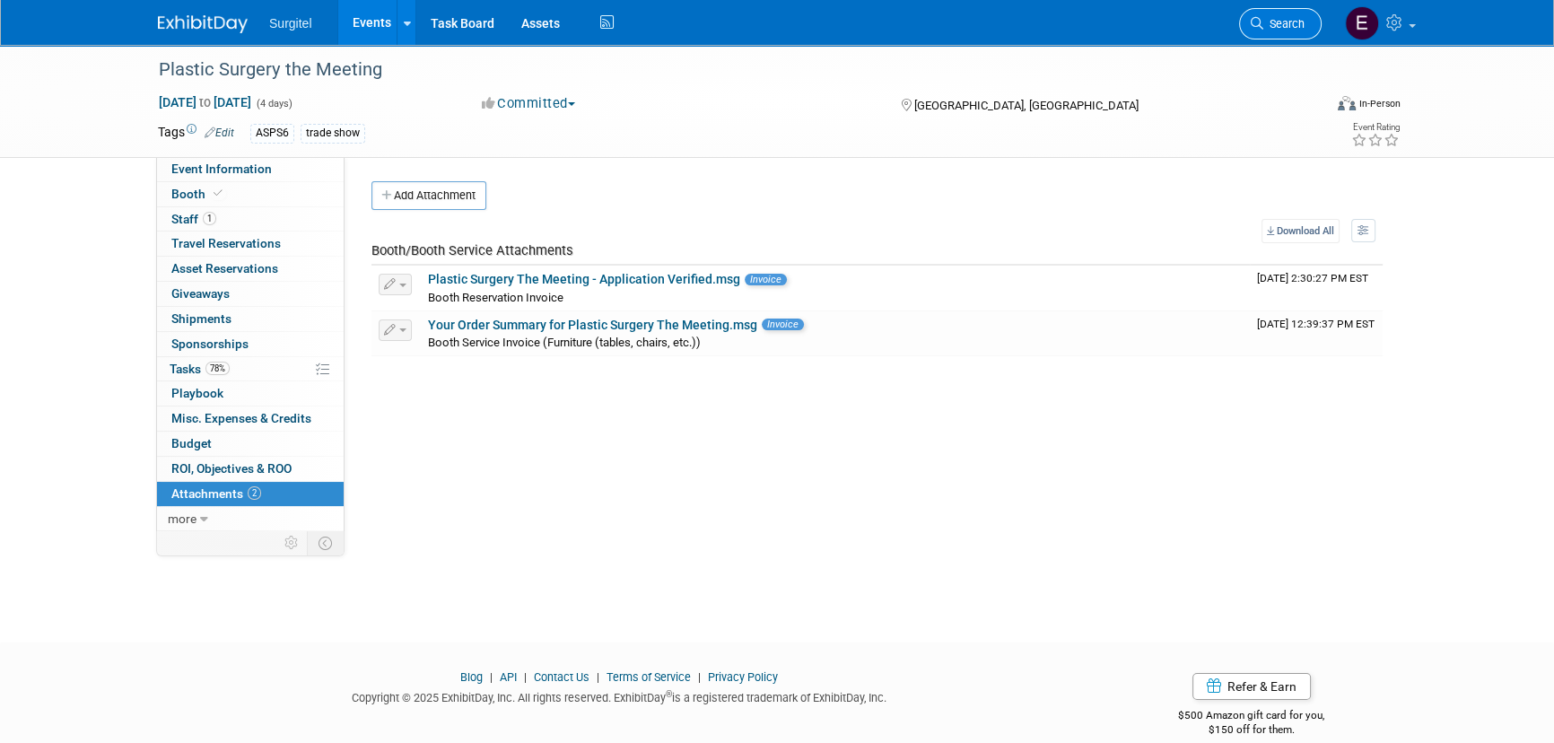
click at [1265, 19] on span "Search" at bounding box center [1283, 23] width 41 height 13
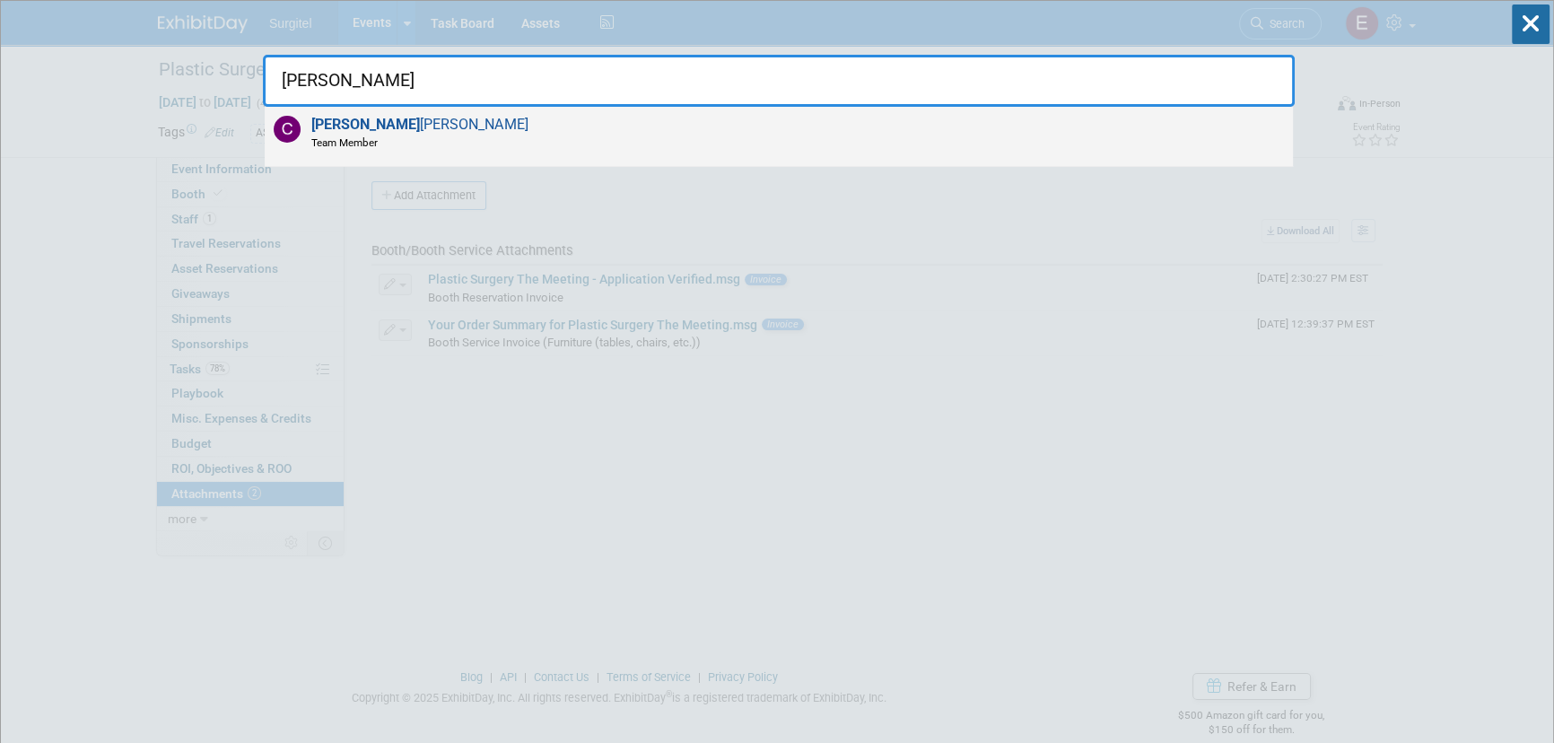
click at [615, 147] on div "Casey Guerriero Team Member" at bounding box center [779, 137] width 1028 height 60
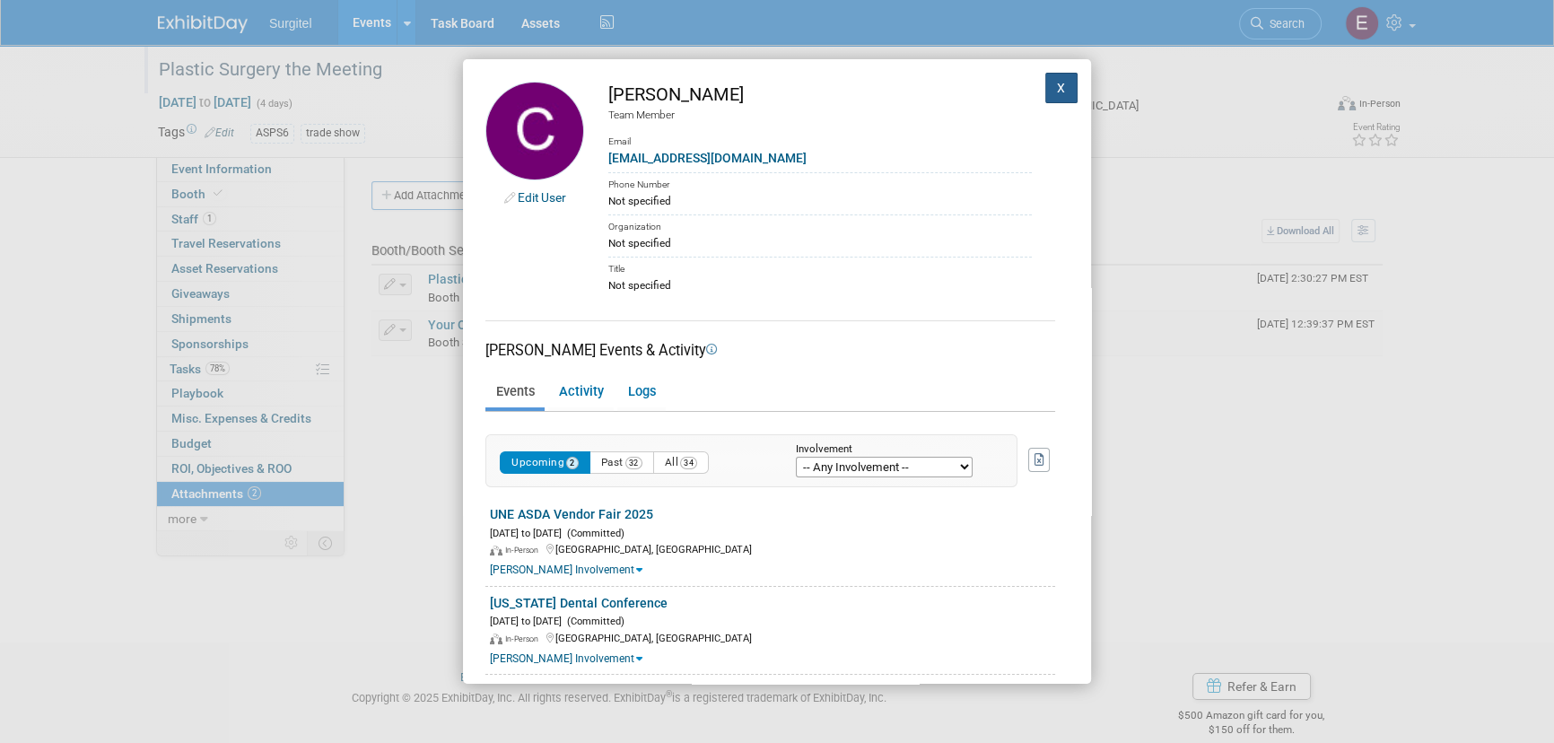
click at [1051, 87] on button "X" at bounding box center [1061, 88] width 32 height 31
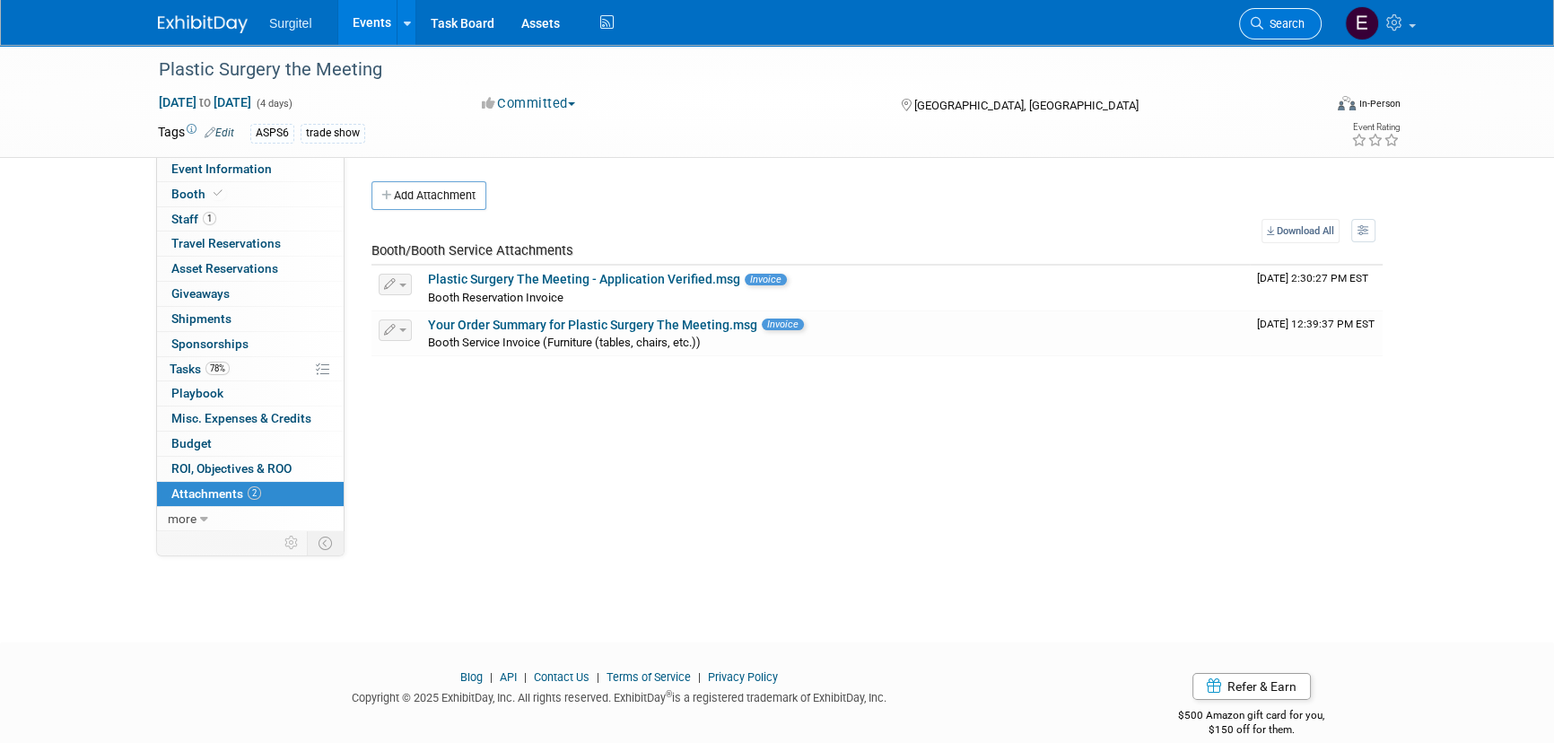
click at [1294, 15] on link "Search" at bounding box center [1280, 23] width 83 height 31
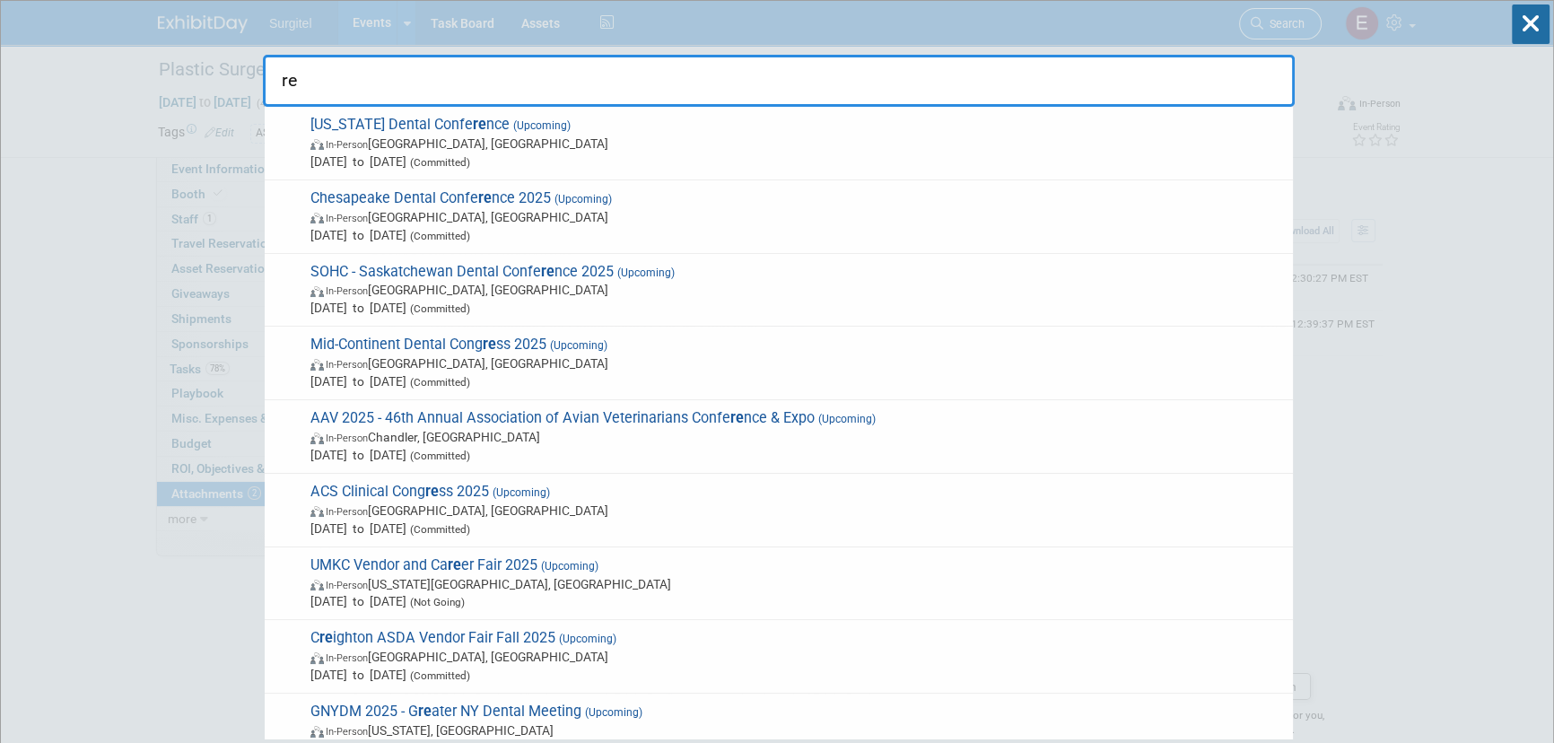
type input "r"
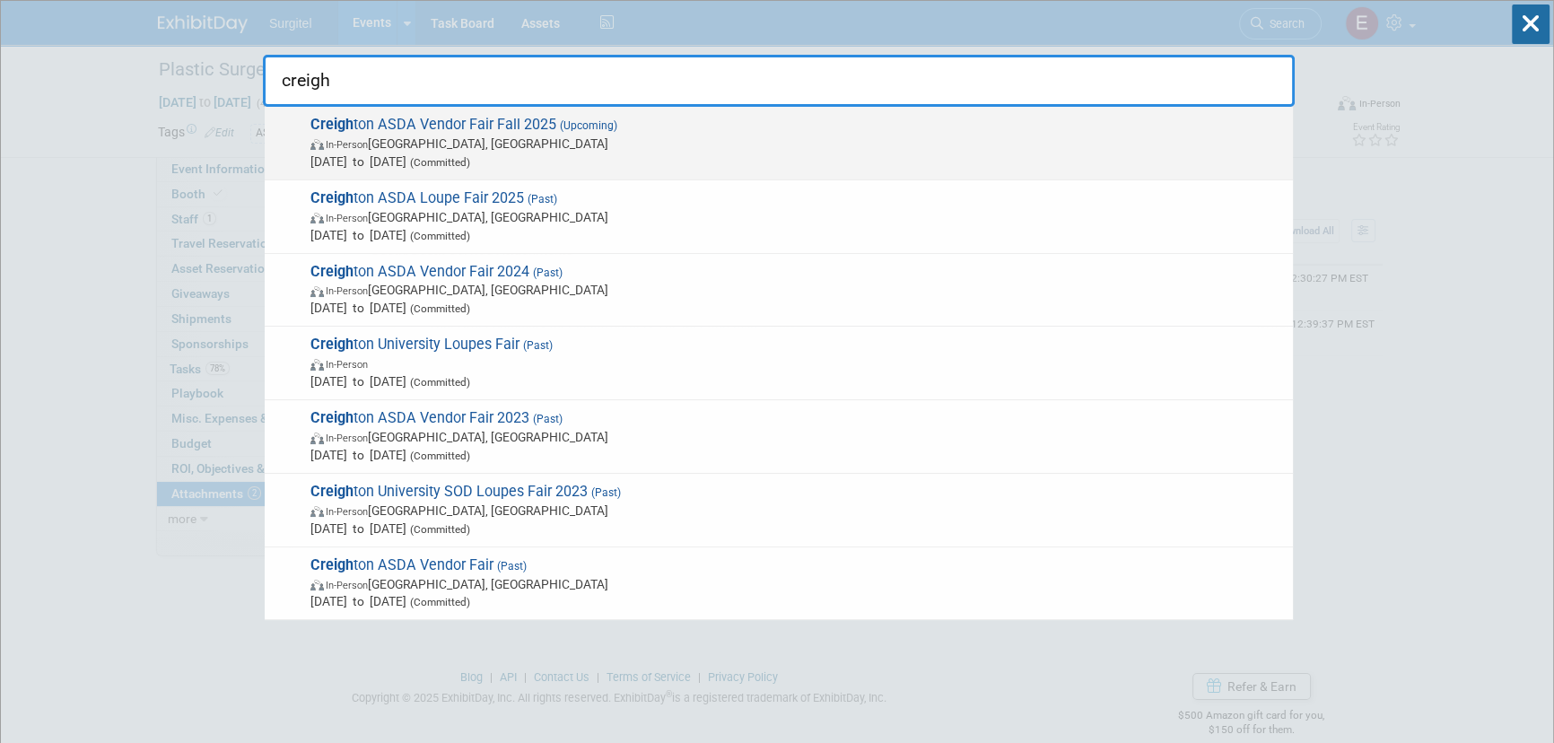
type input "creigh"
click at [885, 130] on span "Creigh ton ASDA Vendor Fair Fall 2025 (Upcoming) In-Person Omaha, NE Nov 11, 20…" at bounding box center [794, 143] width 979 height 55
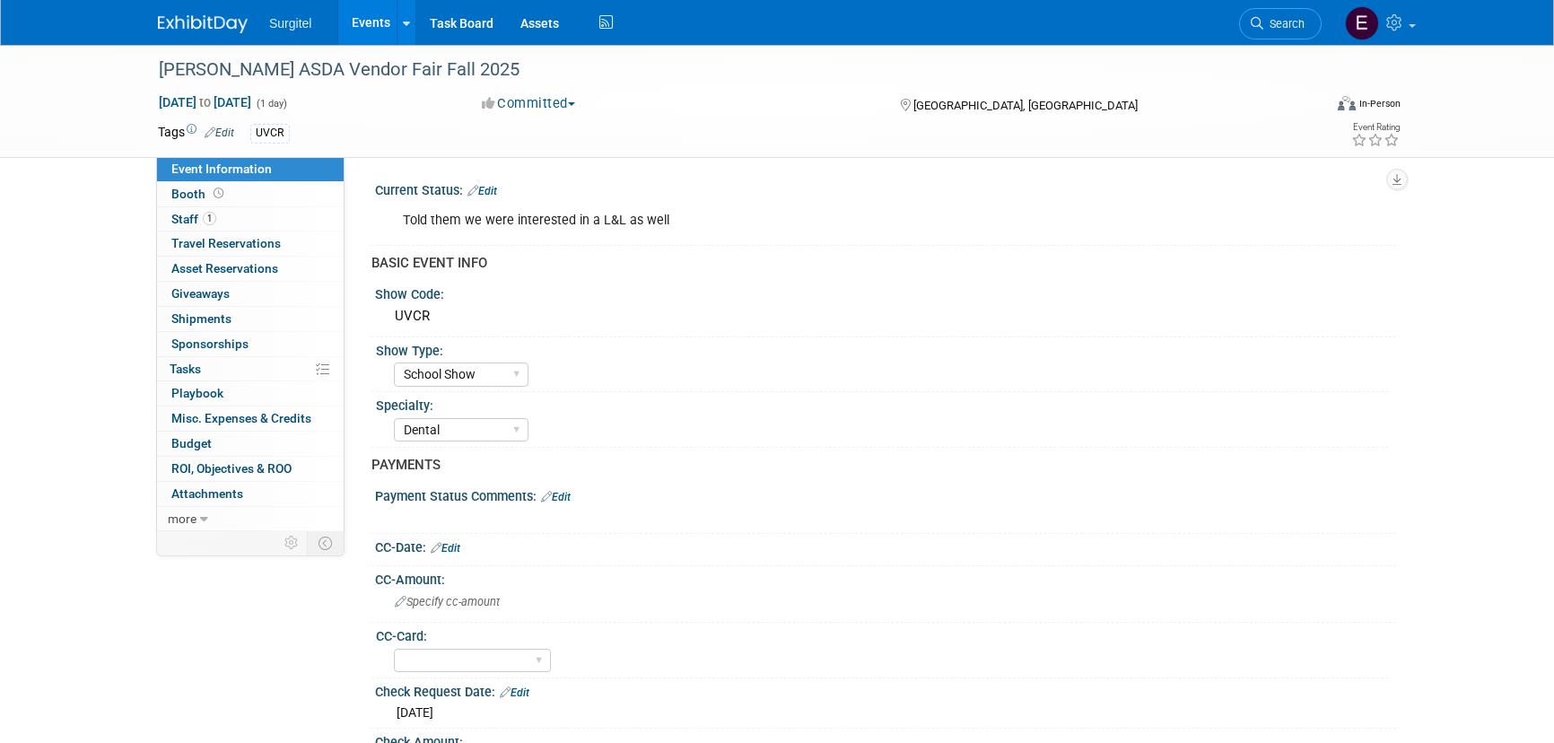
select select "School Show"
select select "Dental"
select select "No"
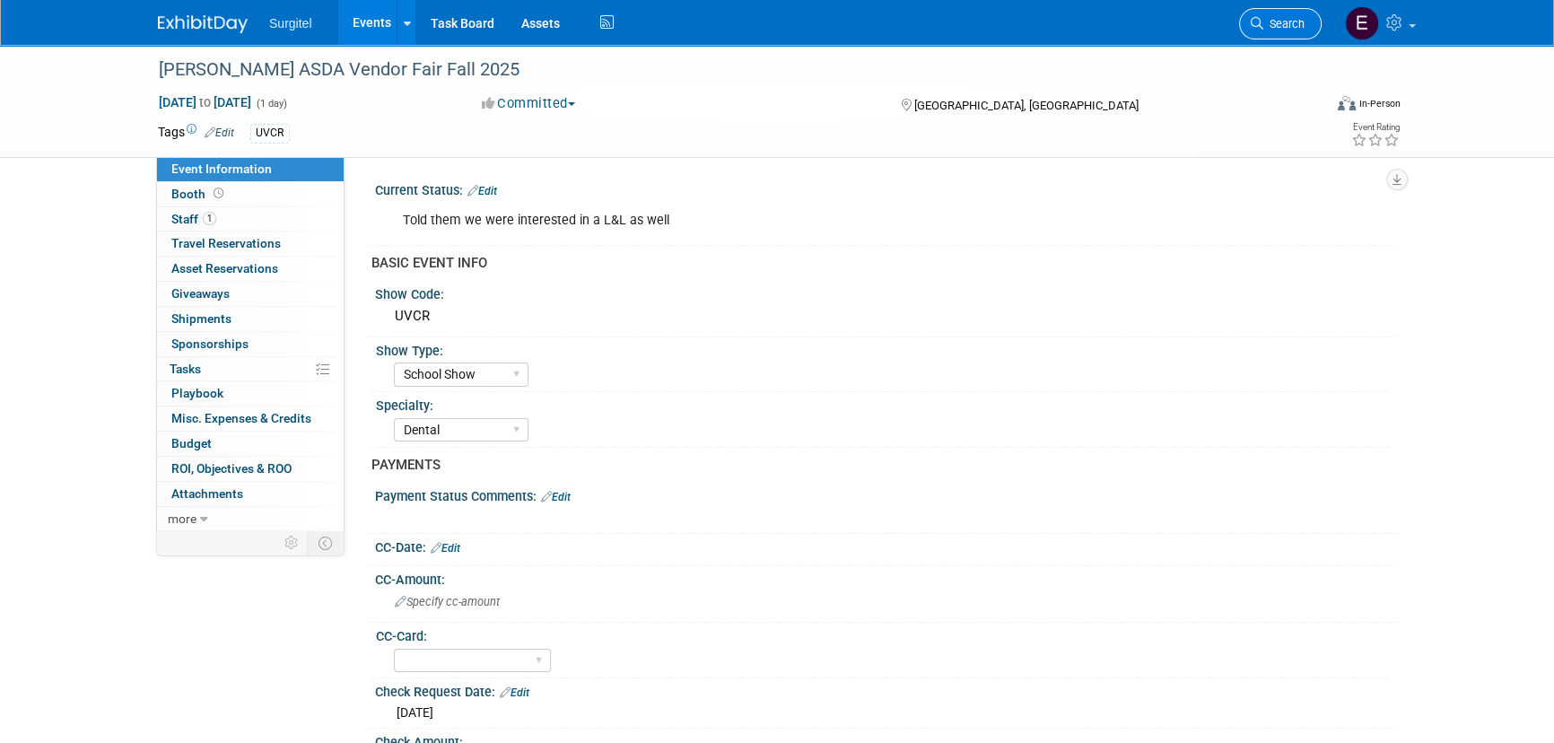
click at [1297, 26] on span "Search" at bounding box center [1283, 23] width 41 height 13
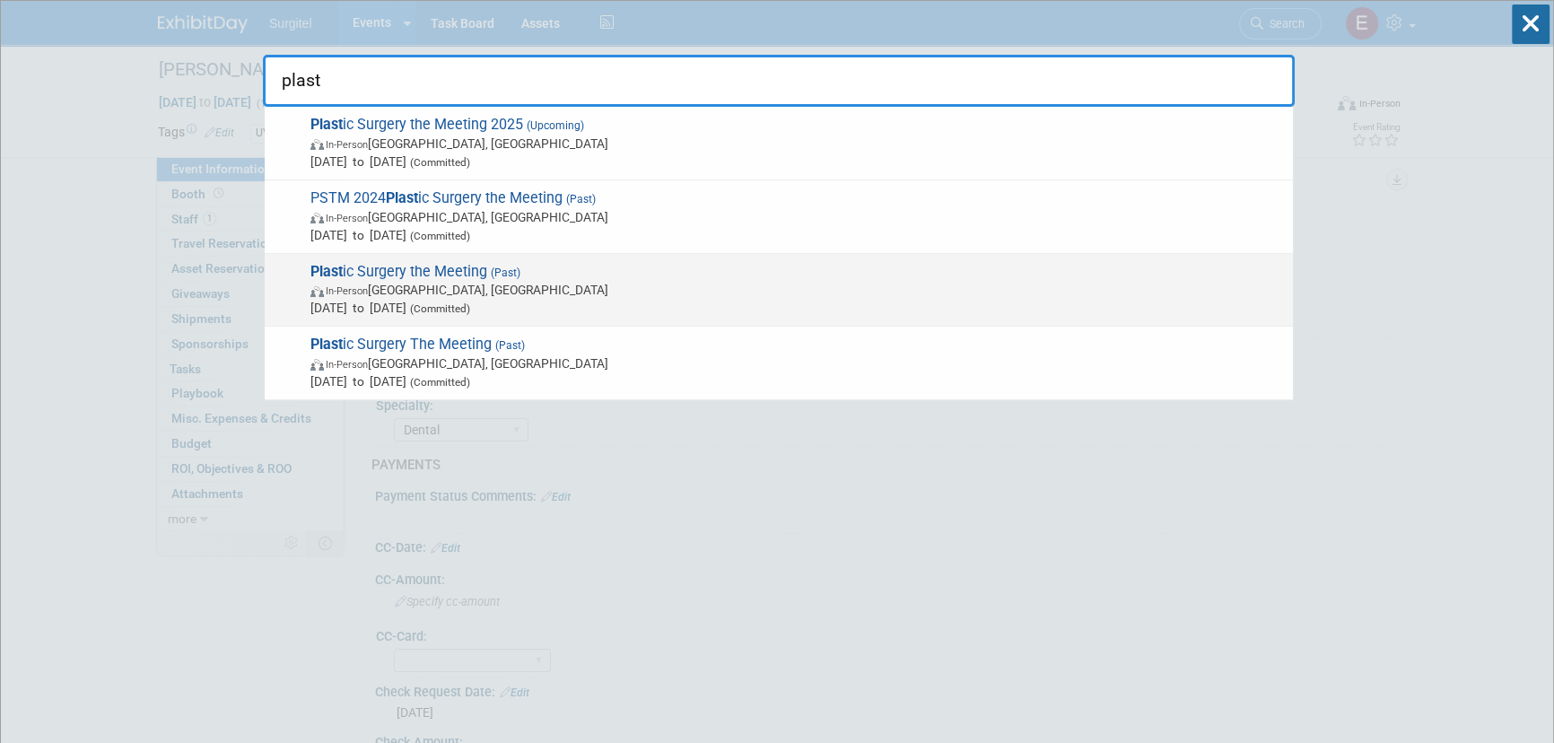
type input "plast"
click at [560, 283] on span "In-Person Austin, TX" at bounding box center [796, 290] width 973 height 18
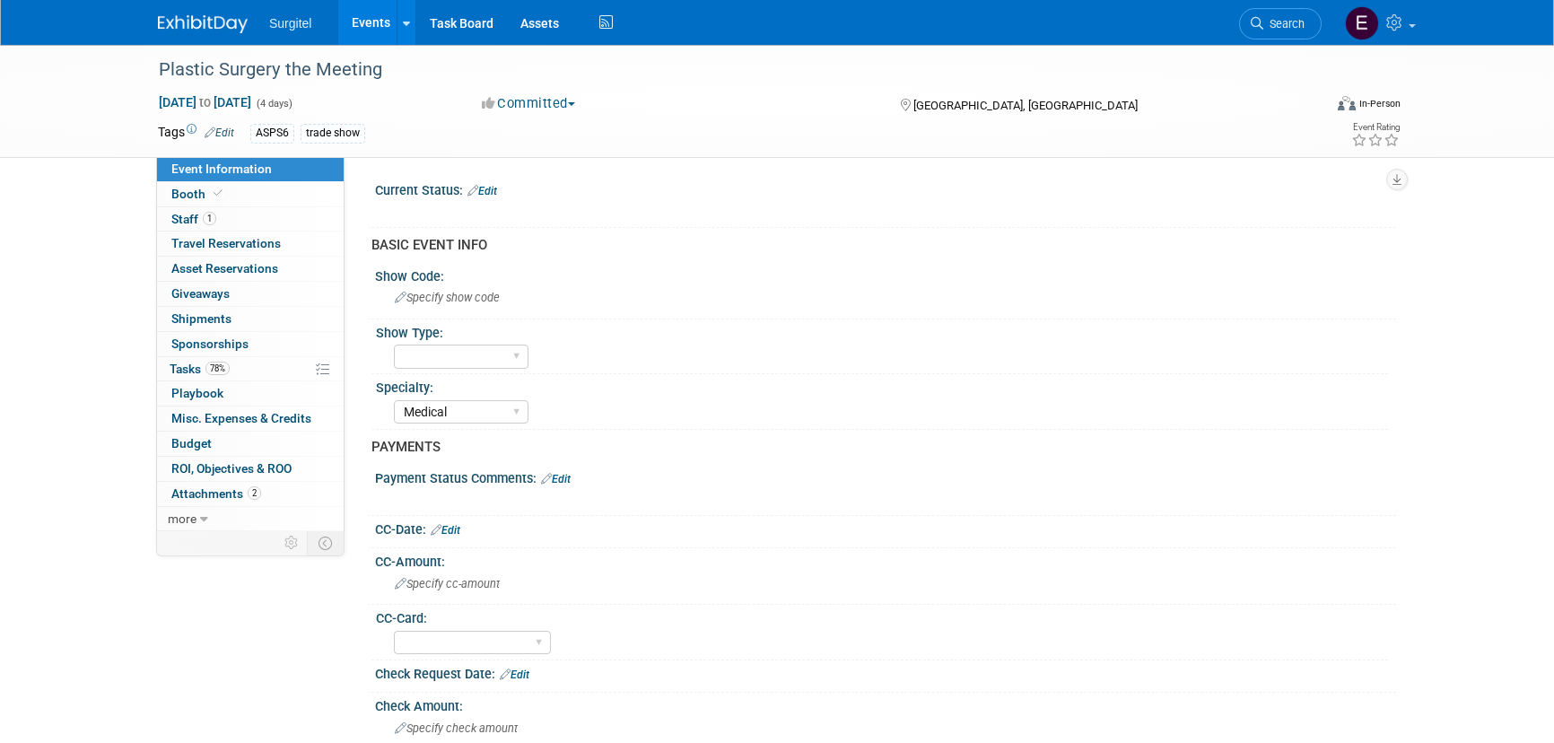
select select "Medical"
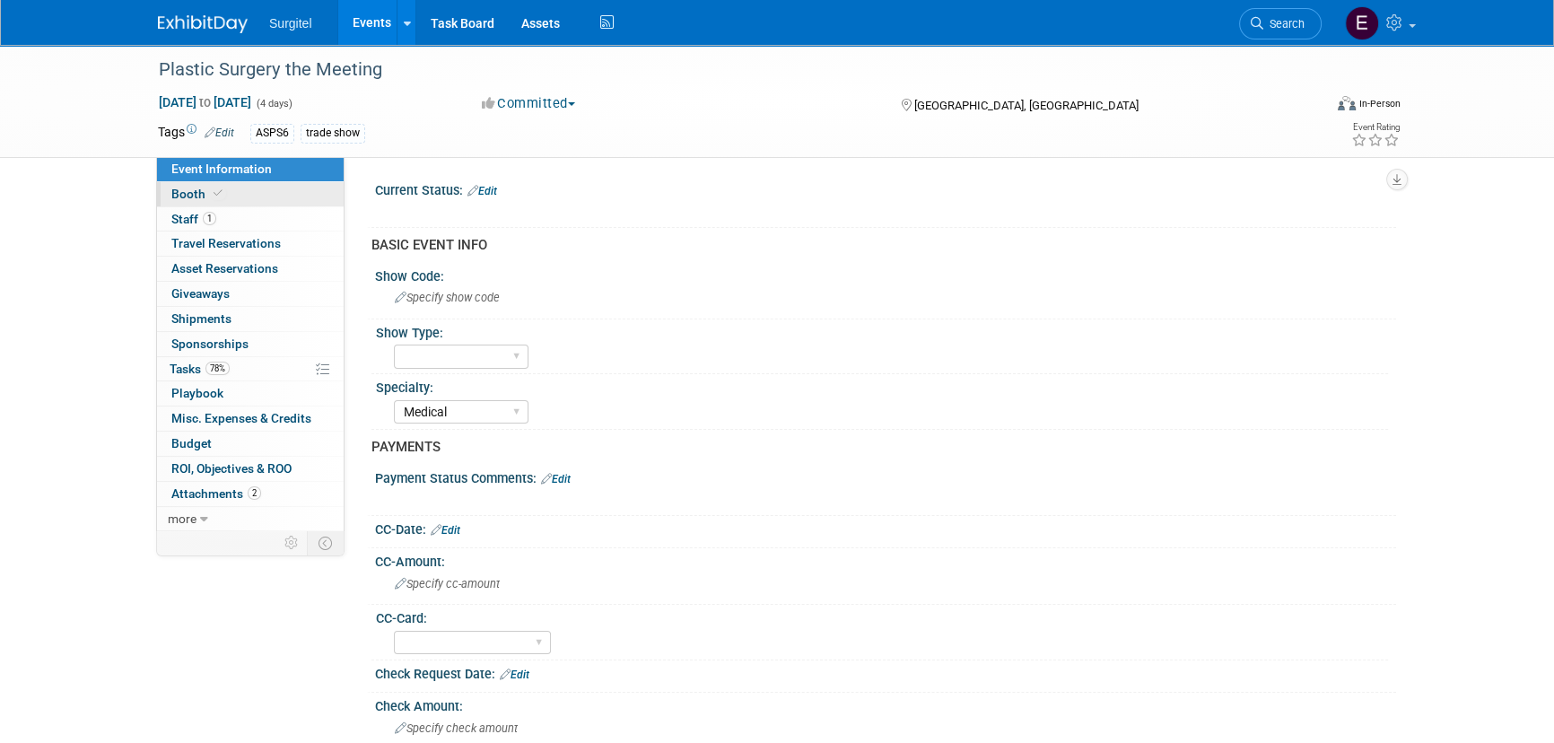
click at [252, 188] on link "Booth" at bounding box center [250, 194] width 187 height 24
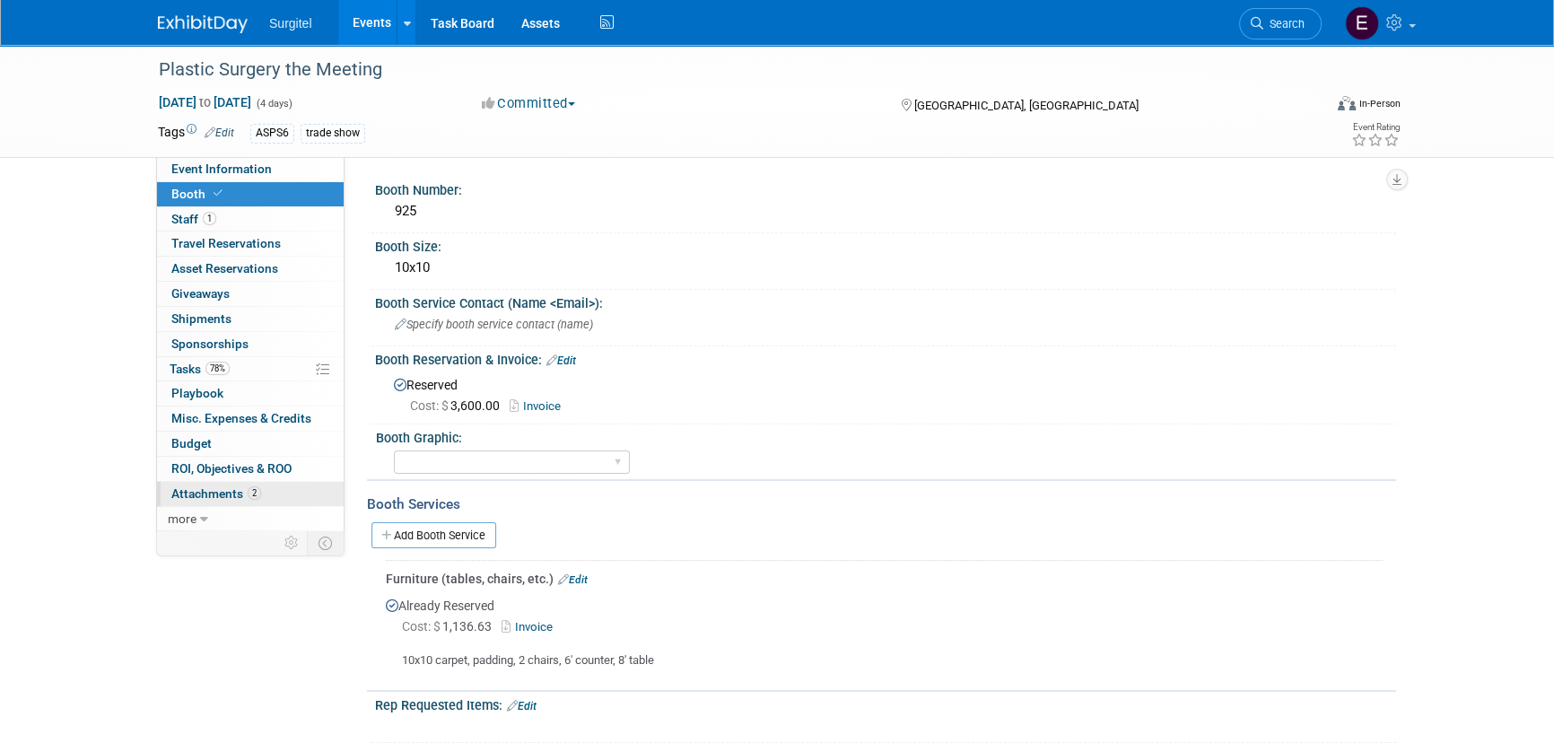
click at [300, 492] on link "2 Attachments 2" at bounding box center [250, 494] width 187 height 24
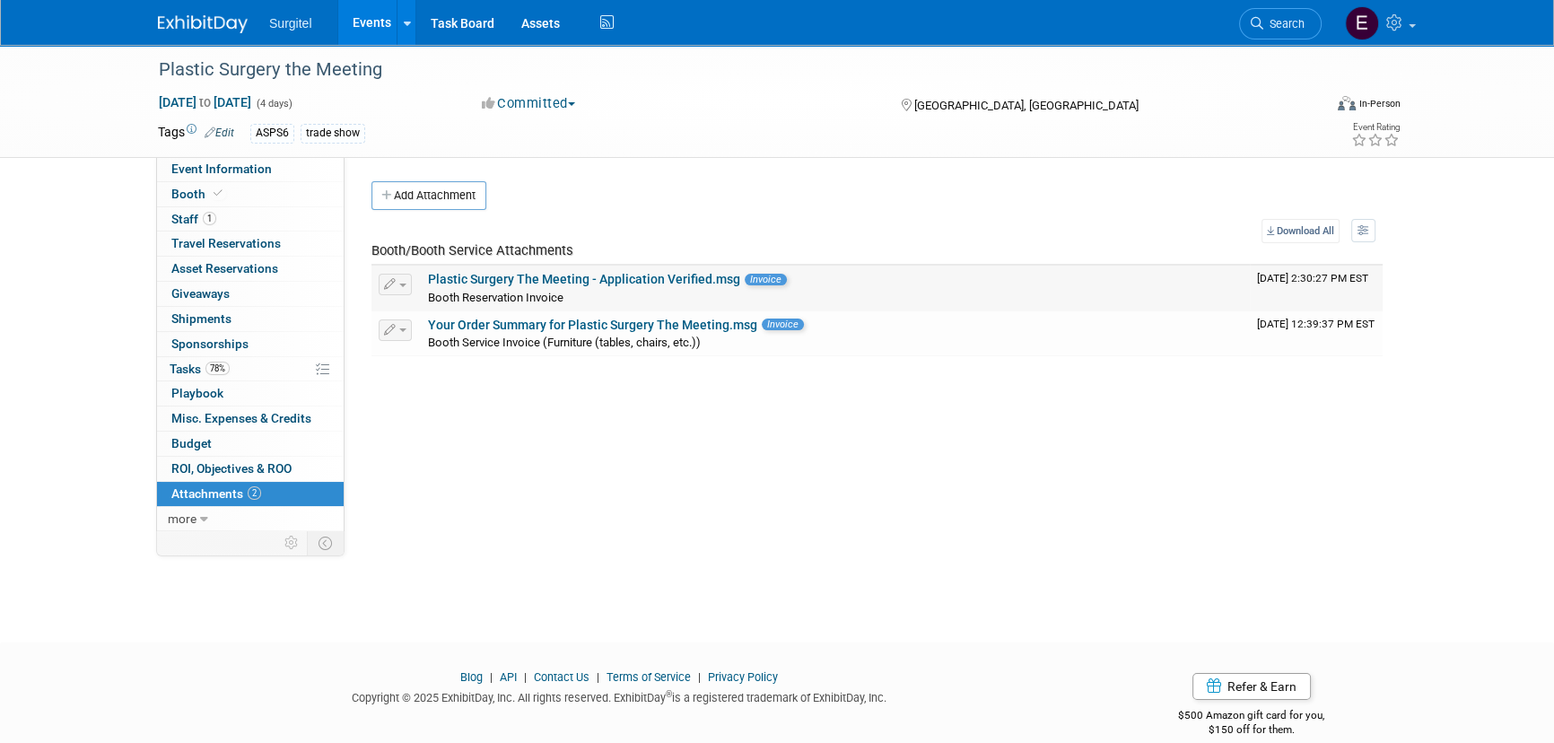
click at [562, 279] on link "Plastic Surgery The Meeting - Application Verified.msg" at bounding box center [584, 279] width 312 height 14
click at [1162, 165] on div "Current Status: Edit X BASIC EVENT INFO Show Code: Specify show code Show Type:…" at bounding box center [869, 343] width 1051 height 373
click at [244, 222] on link "1 Staff 1" at bounding box center [250, 219] width 187 height 24
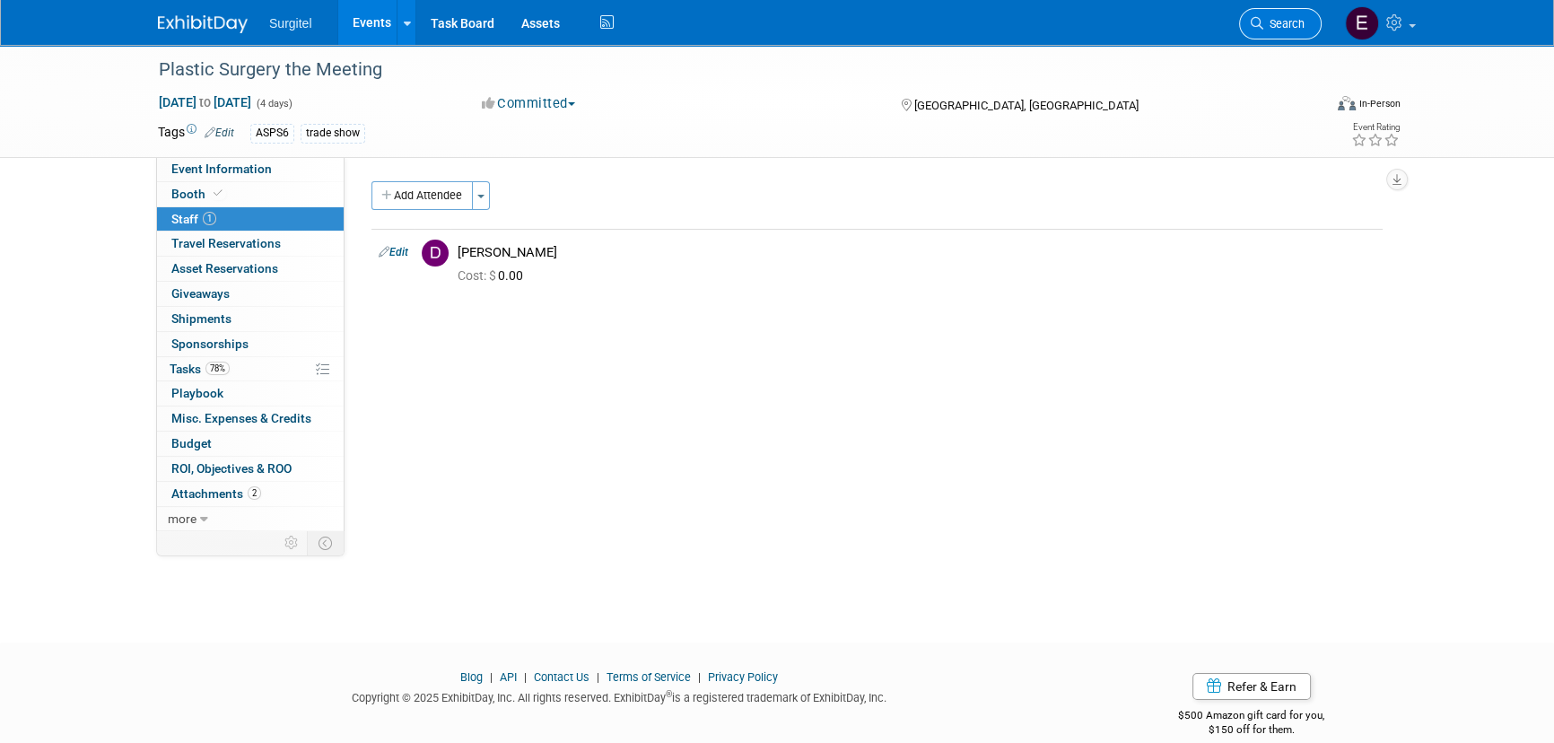
click at [1271, 17] on span "Search" at bounding box center [1283, 23] width 41 height 13
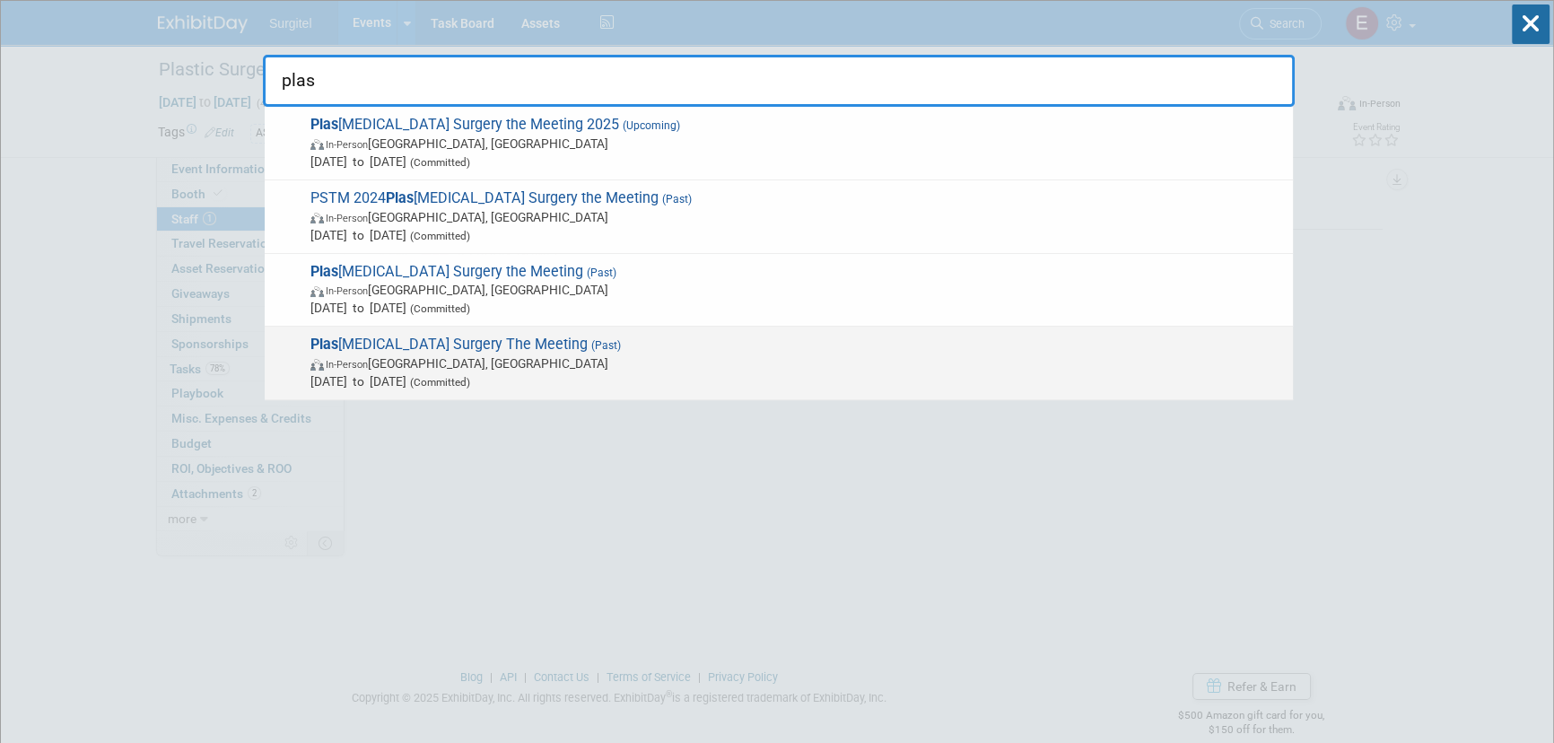
type input "plas"
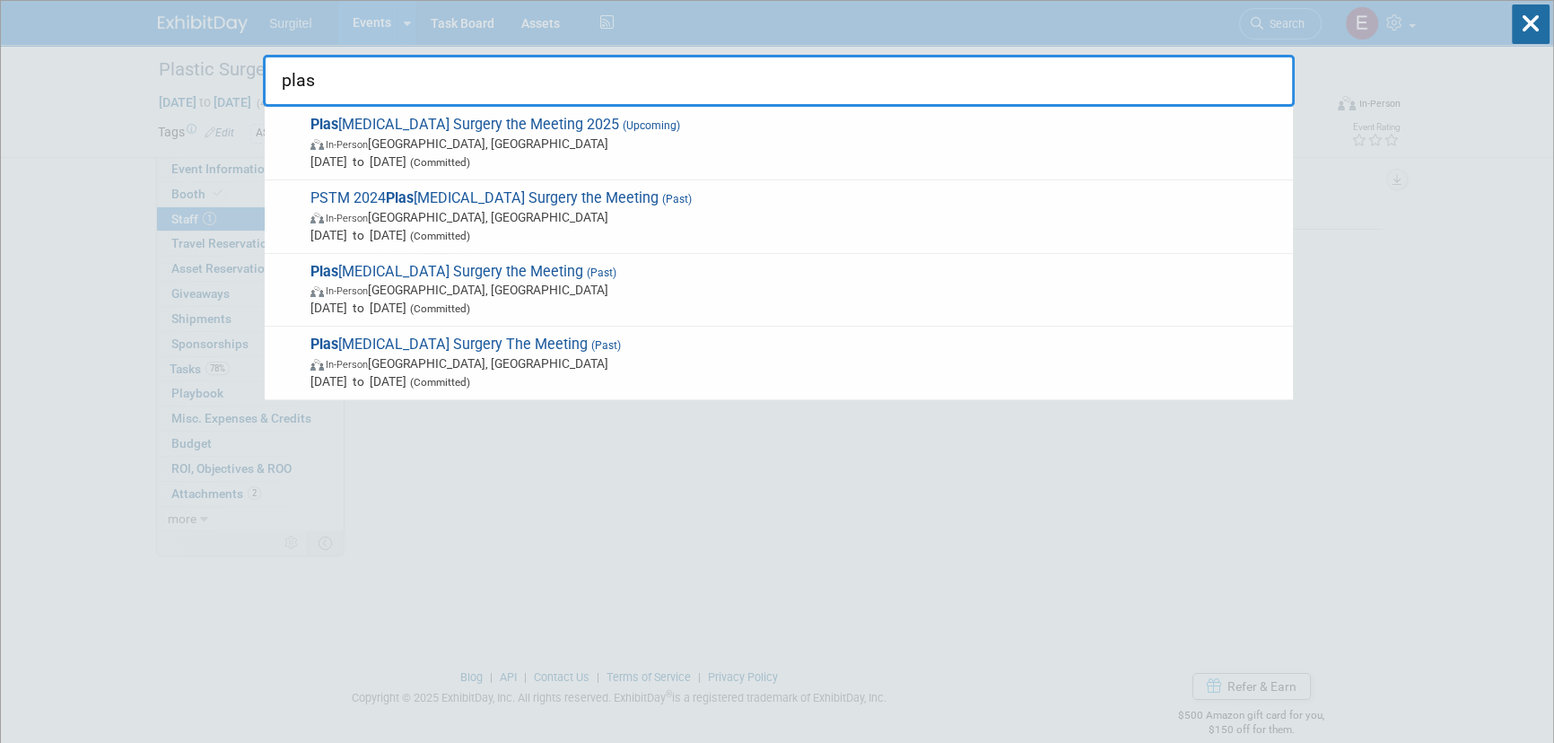
click at [430, 337] on span "Plas tic Surgery The Meeting (Past) In-Person Atlanta, GA Oct 28, 2021 to Oct 3…" at bounding box center [794, 363] width 979 height 55
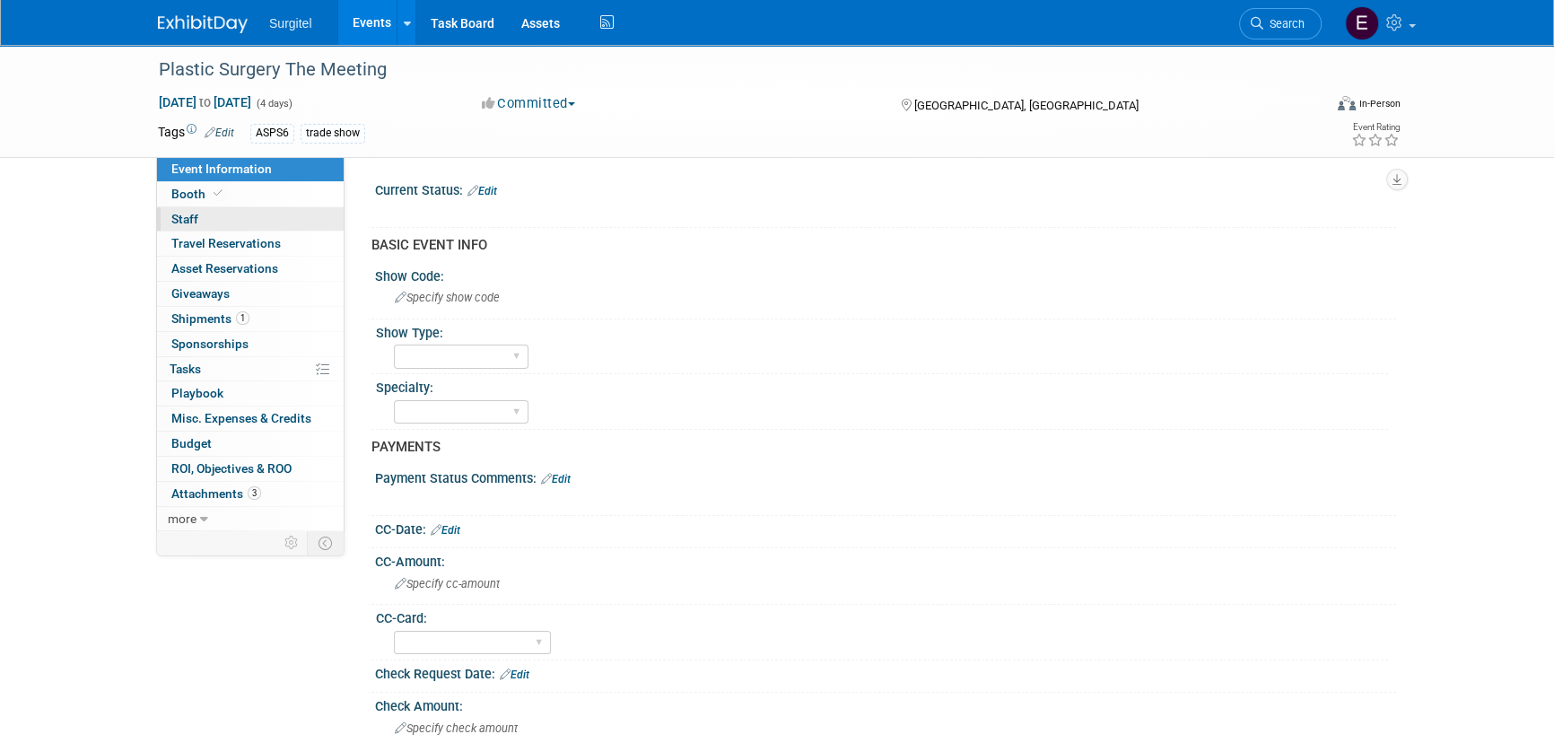
click at [200, 216] on link "0 Staff 0" at bounding box center [250, 219] width 187 height 24
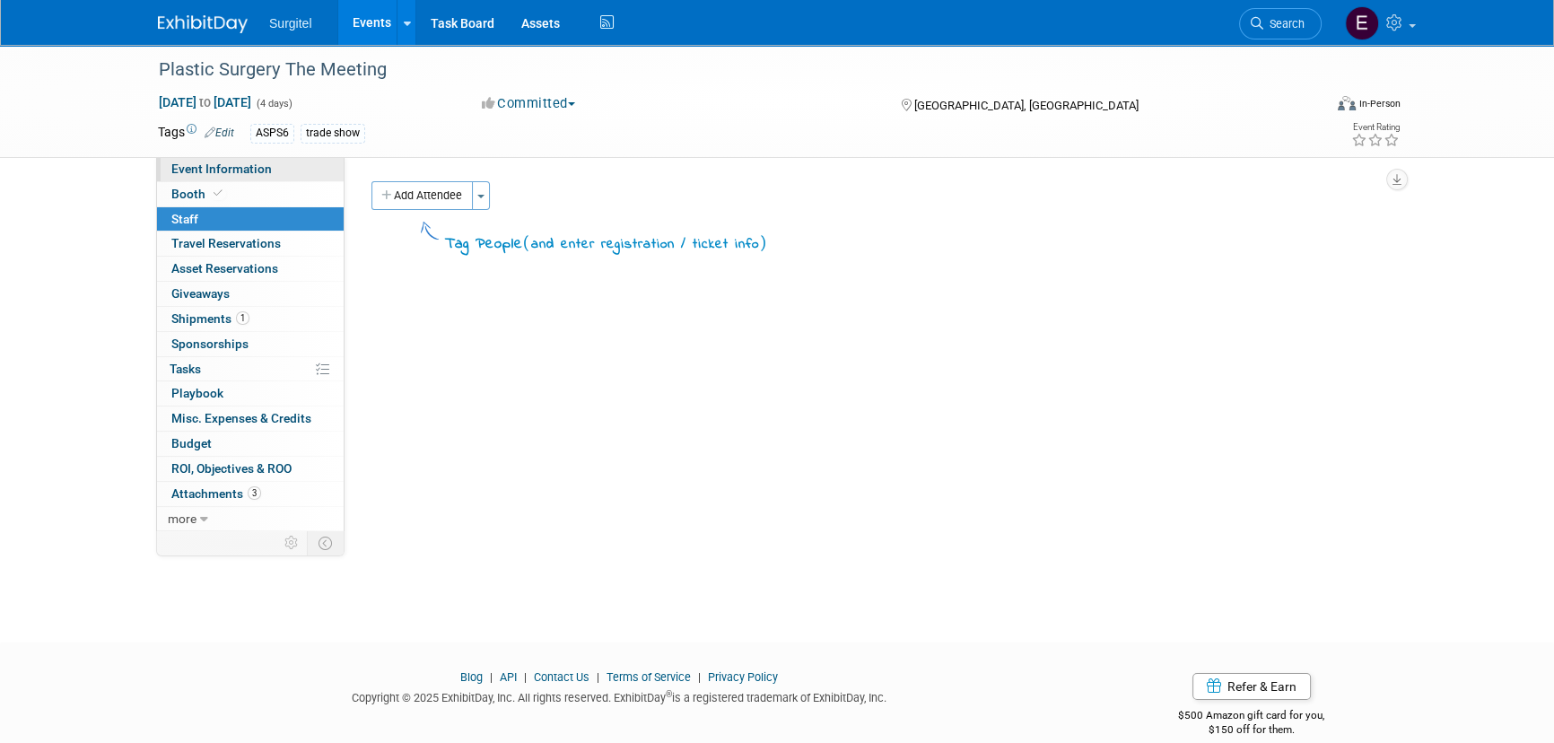
click at [224, 170] on span "Event Information" at bounding box center [221, 168] width 100 height 14
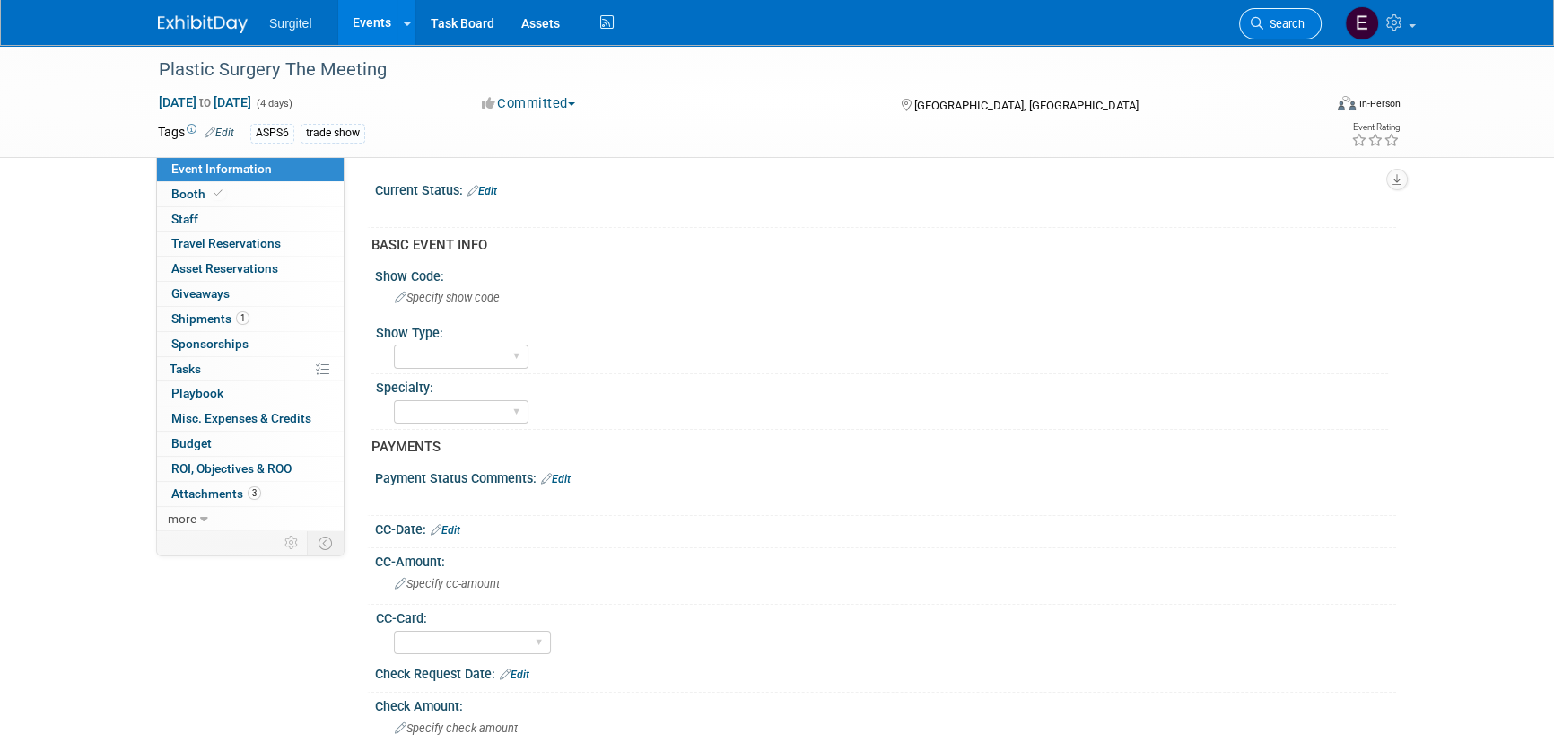
click at [1293, 23] on span "Search" at bounding box center [1283, 23] width 41 height 13
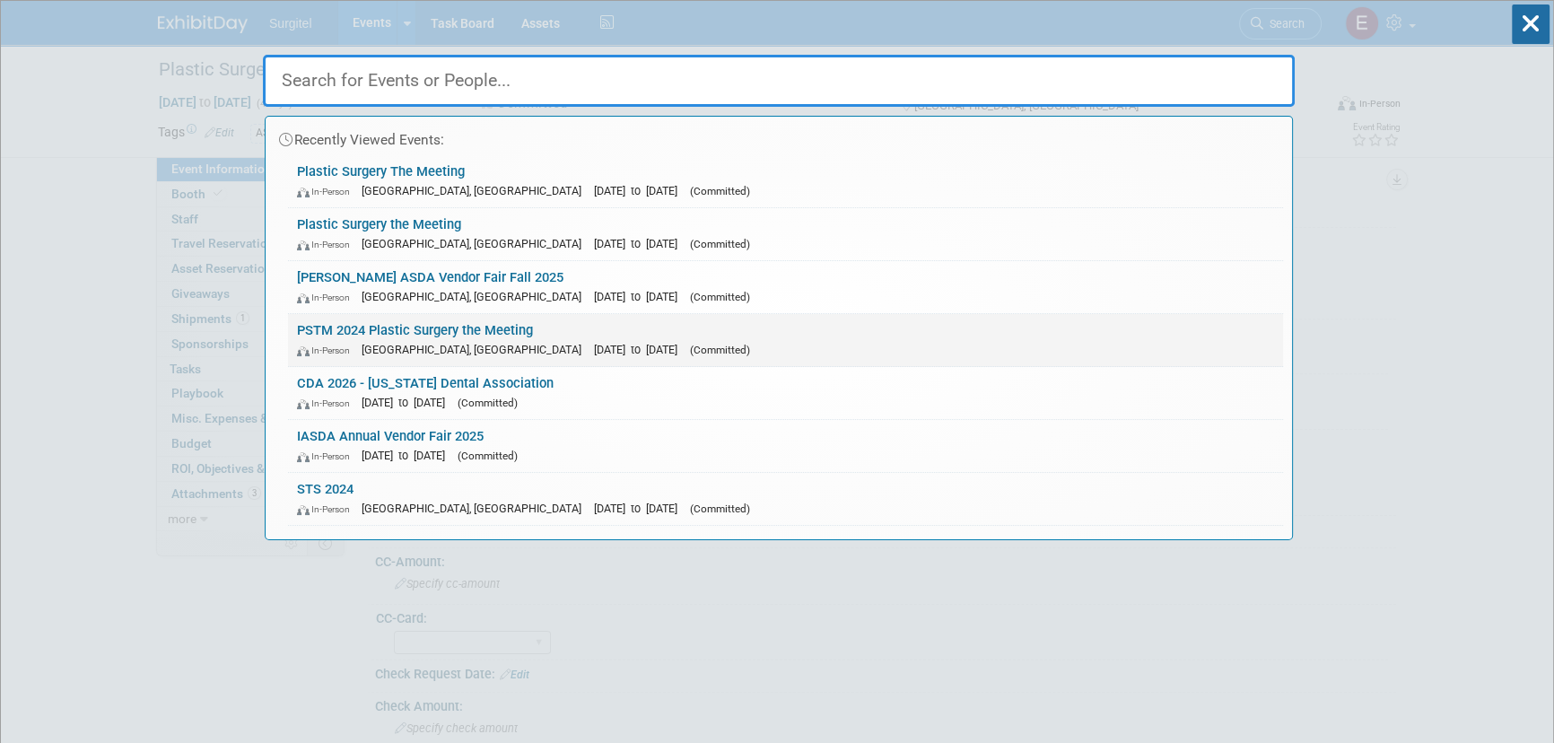
click at [438, 344] on span "[GEOGRAPHIC_DATA], [GEOGRAPHIC_DATA]" at bounding box center [476, 349] width 229 height 13
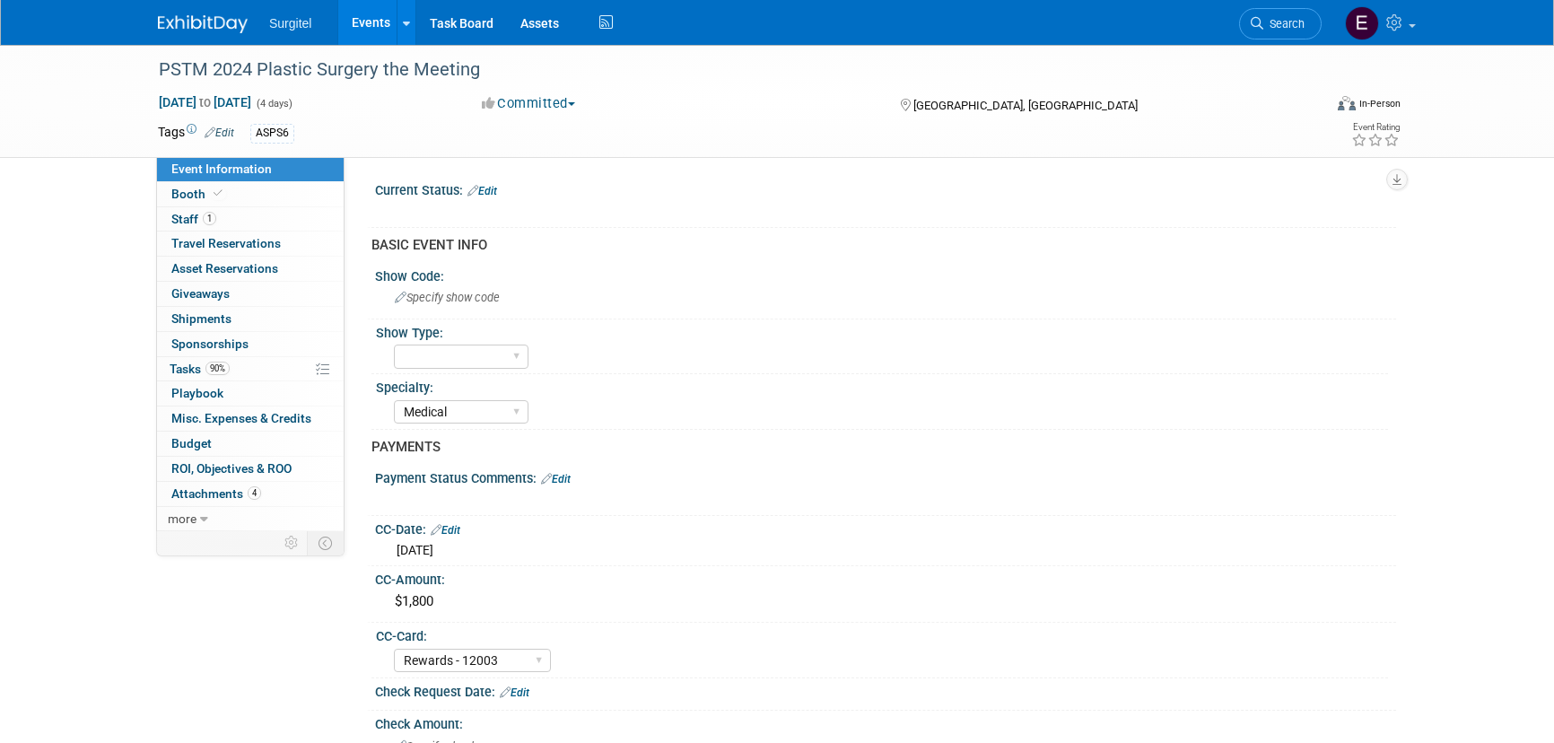
select select "Medical"
select select "Rewards - 12003"
select select "Yes"
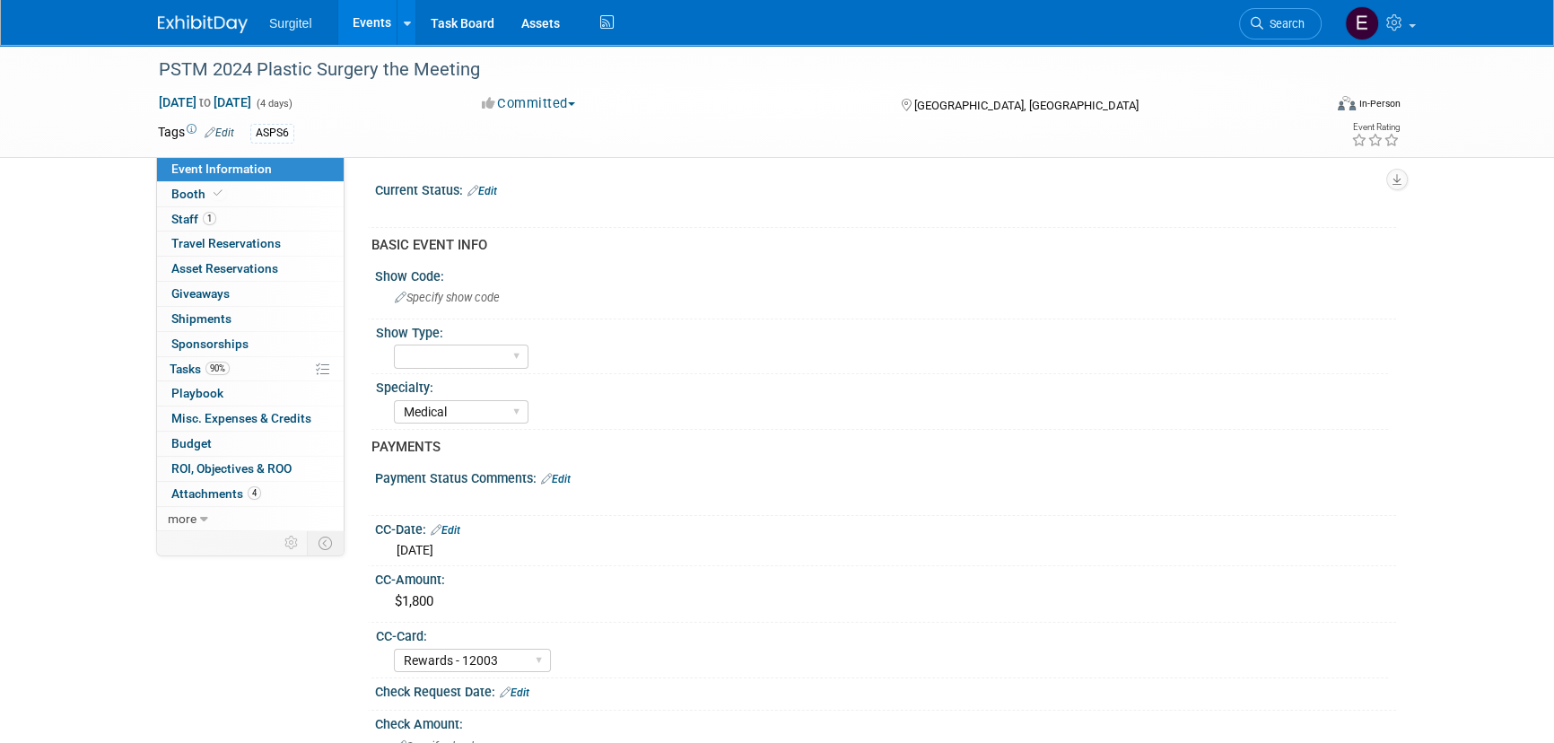
click at [252, 211] on link "1 Staff 1" at bounding box center [250, 219] width 187 height 24
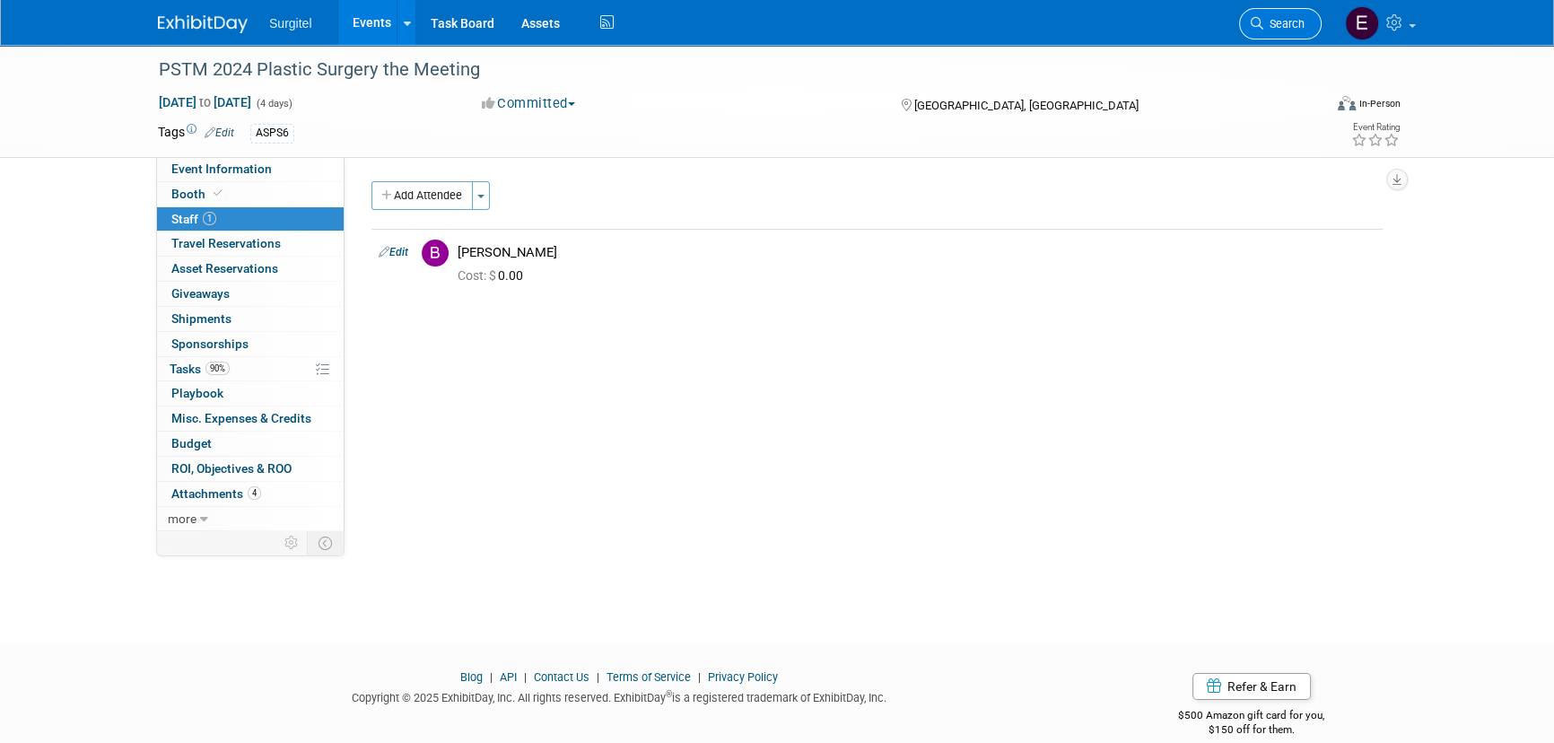
click at [1296, 33] on link "Search" at bounding box center [1280, 23] width 83 height 31
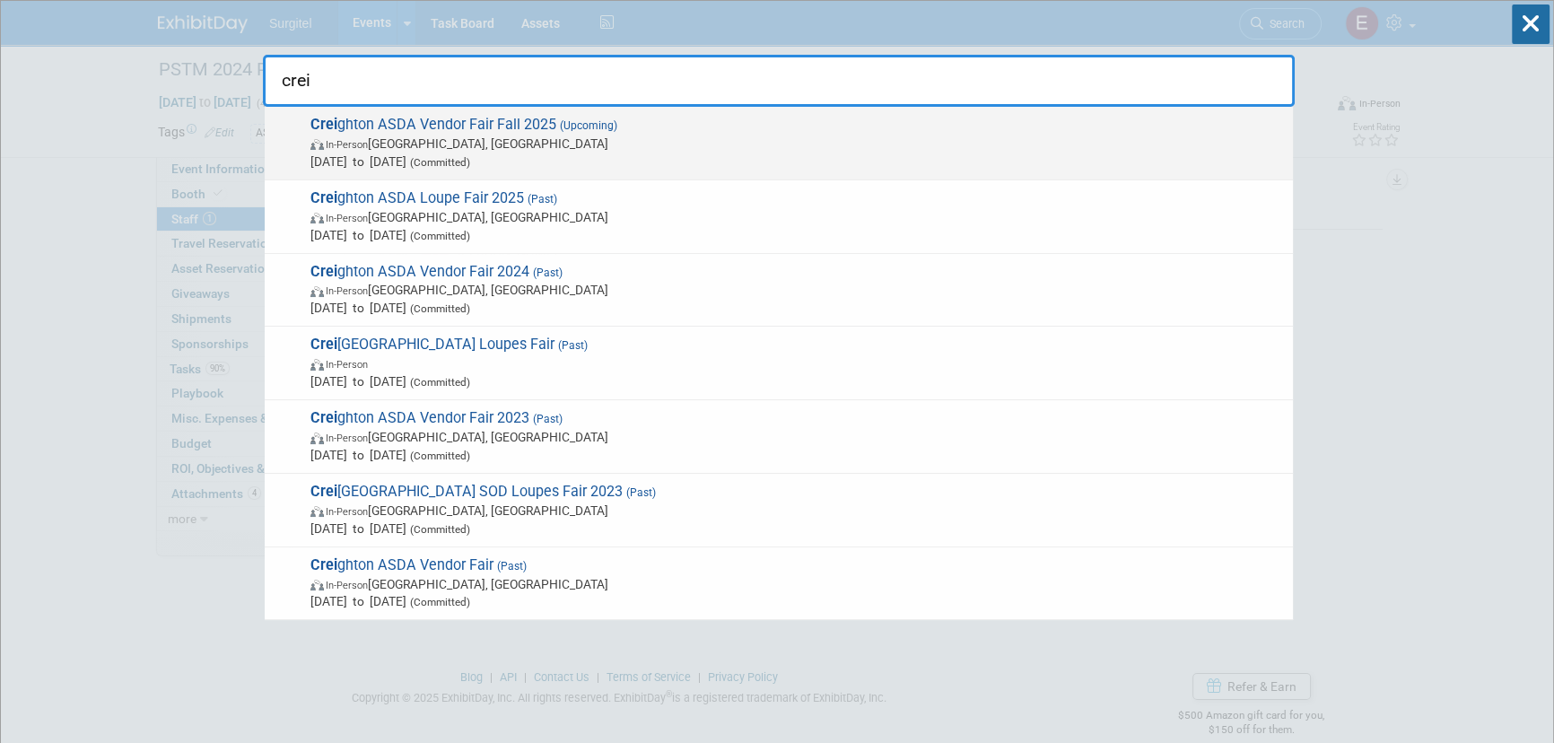
type input "crei"
click at [361, 150] on span "In-Person [GEOGRAPHIC_DATA], [GEOGRAPHIC_DATA]" at bounding box center [796, 144] width 973 height 18
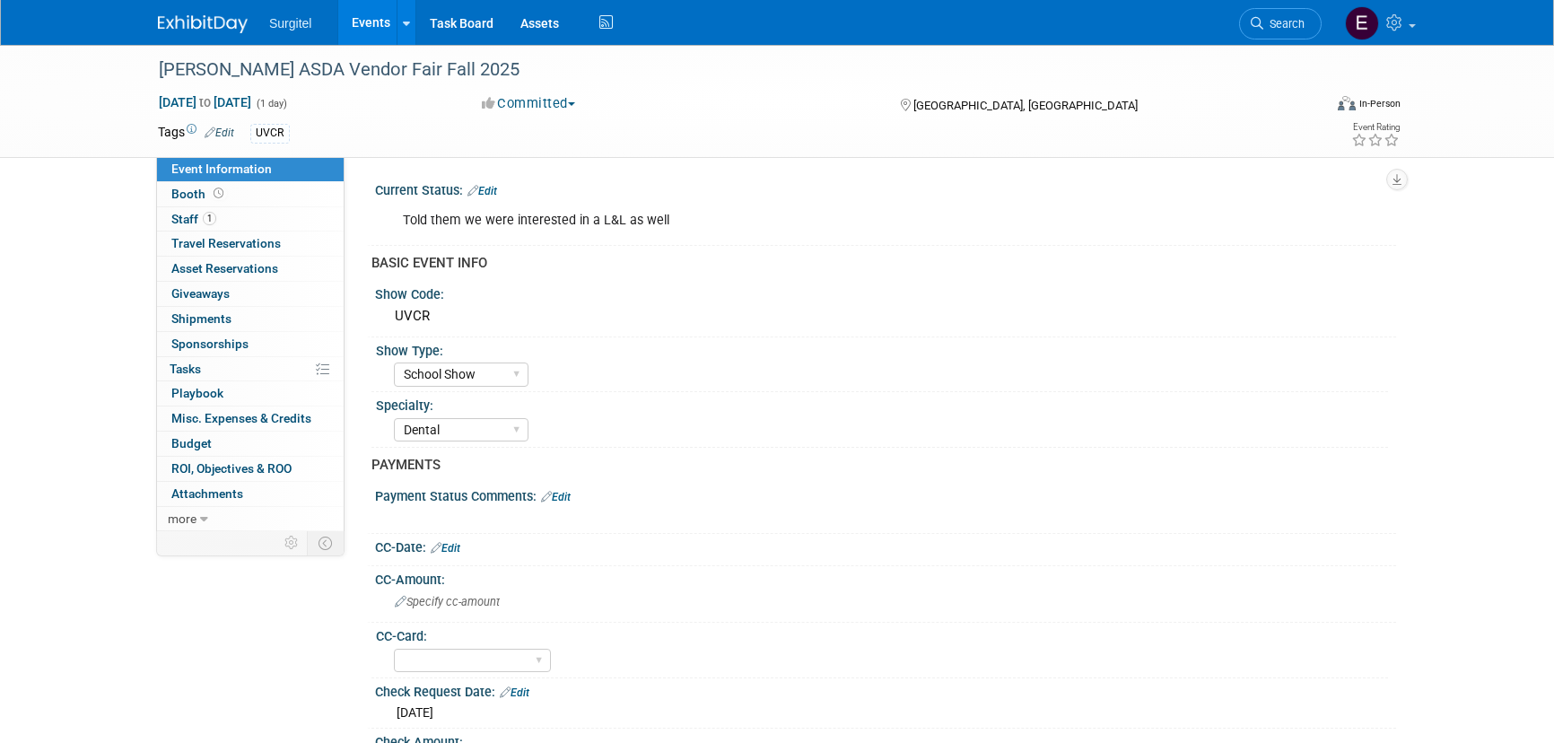
select select "School Show"
select select "Dental"
select select "No"
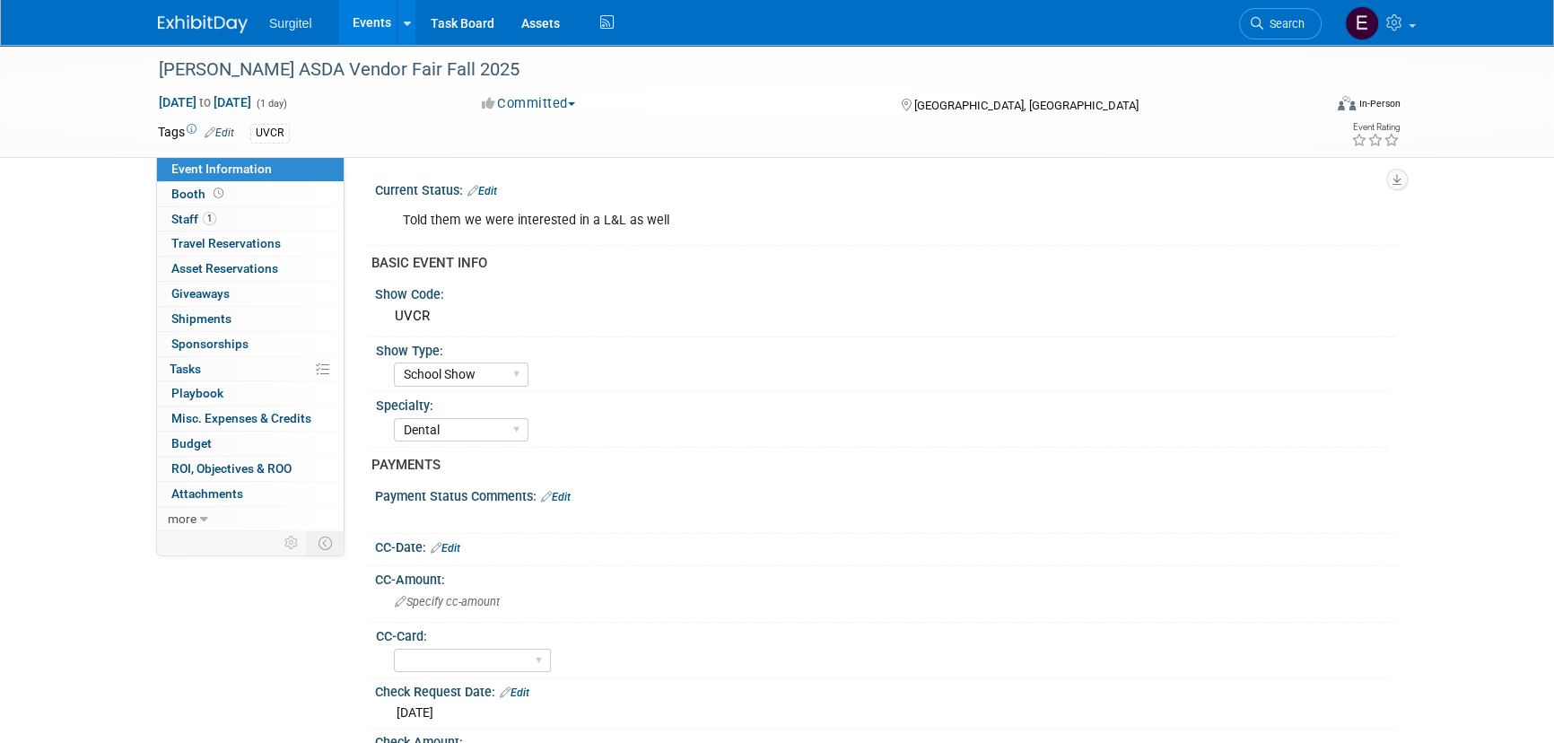
click at [492, 186] on link "Edit" at bounding box center [482, 191] width 30 height 13
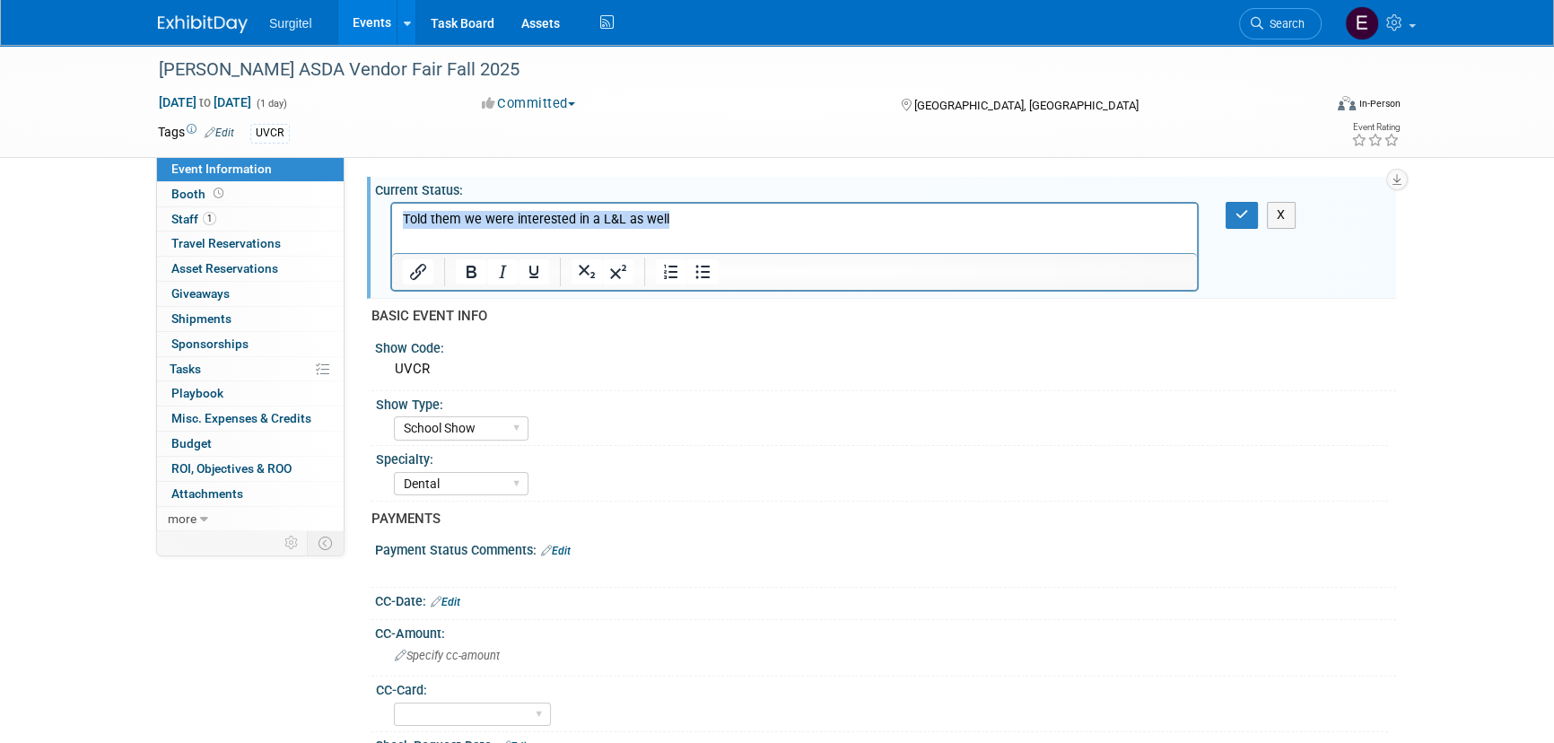
drag, startPoint x: 690, startPoint y: 221, endPoint x: 153, endPoint y: 205, distance: 536.7
click at [392, 205] on html "Told them we were interested in a L&L as well" at bounding box center [794, 216] width 805 height 25
click at [1239, 208] on icon "button" at bounding box center [1241, 214] width 13 height 13
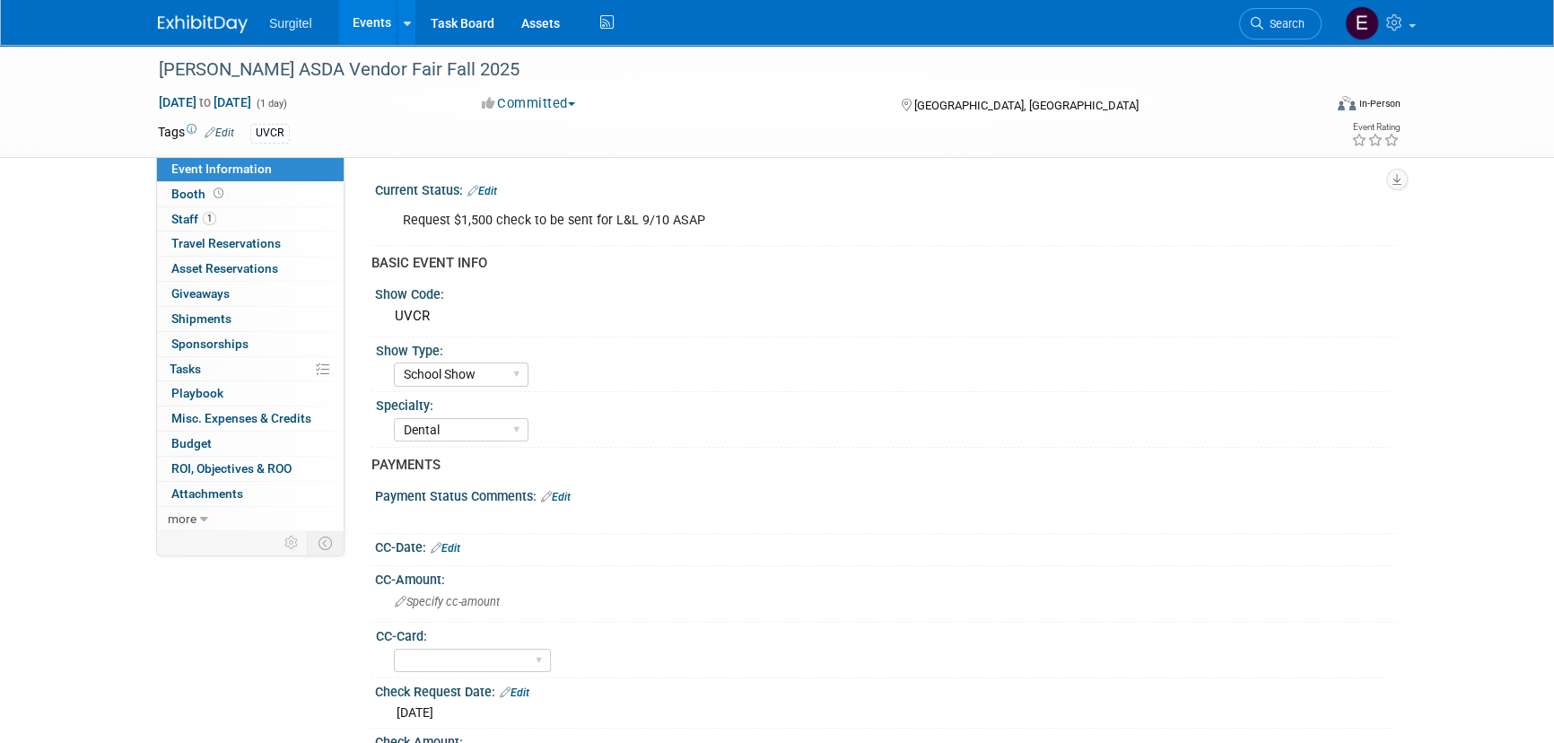
click at [492, 185] on link "Edit" at bounding box center [482, 191] width 30 height 13
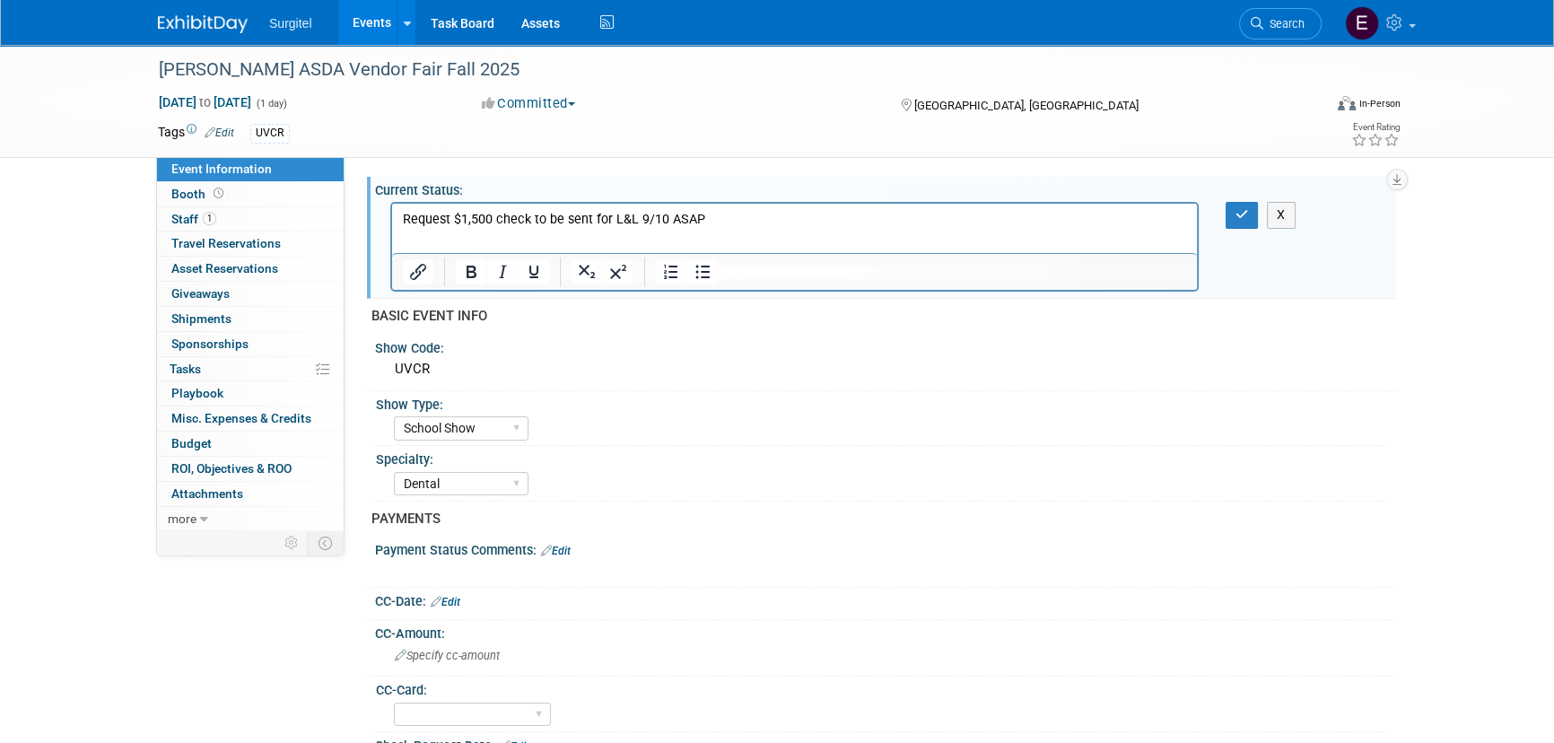
click at [448, 220] on p "Request $1,500 check to be sent for L&L 9/10 ASAP" at bounding box center [795, 220] width 784 height 18
click at [1244, 214] on icon "button" at bounding box center [1241, 214] width 13 height 13
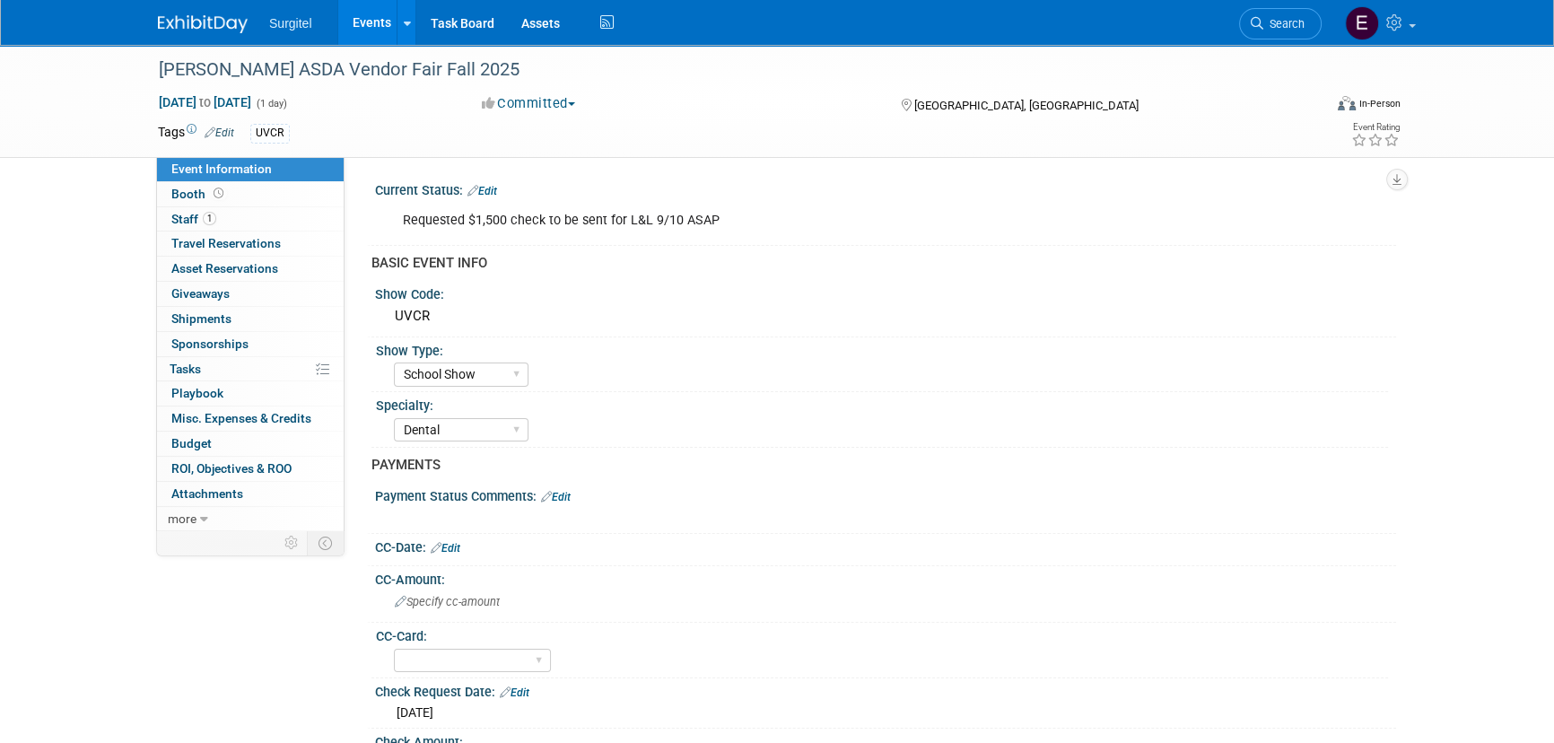
drag, startPoint x: 1239, startPoint y: 216, endPoint x: 1210, endPoint y: 256, distance: 48.8
click at [1230, 234] on div "Requested $1,500 check to be sent for L&L 9/10 ASAP X" at bounding box center [885, 219] width 1021 height 42
click at [375, 25] on link "Events" at bounding box center [370, 22] width 65 height 45
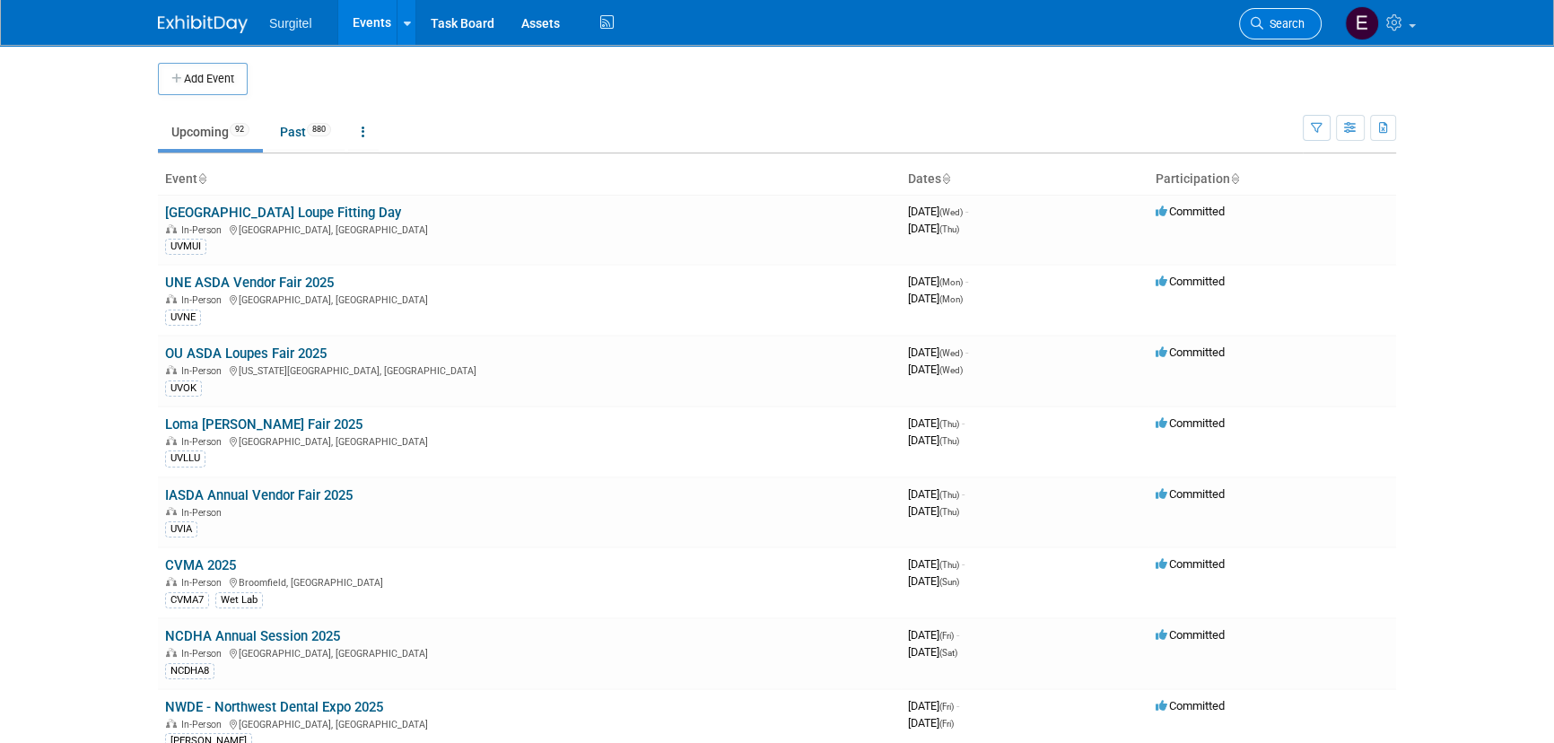
click at [1279, 26] on span "Search" at bounding box center [1283, 23] width 41 height 13
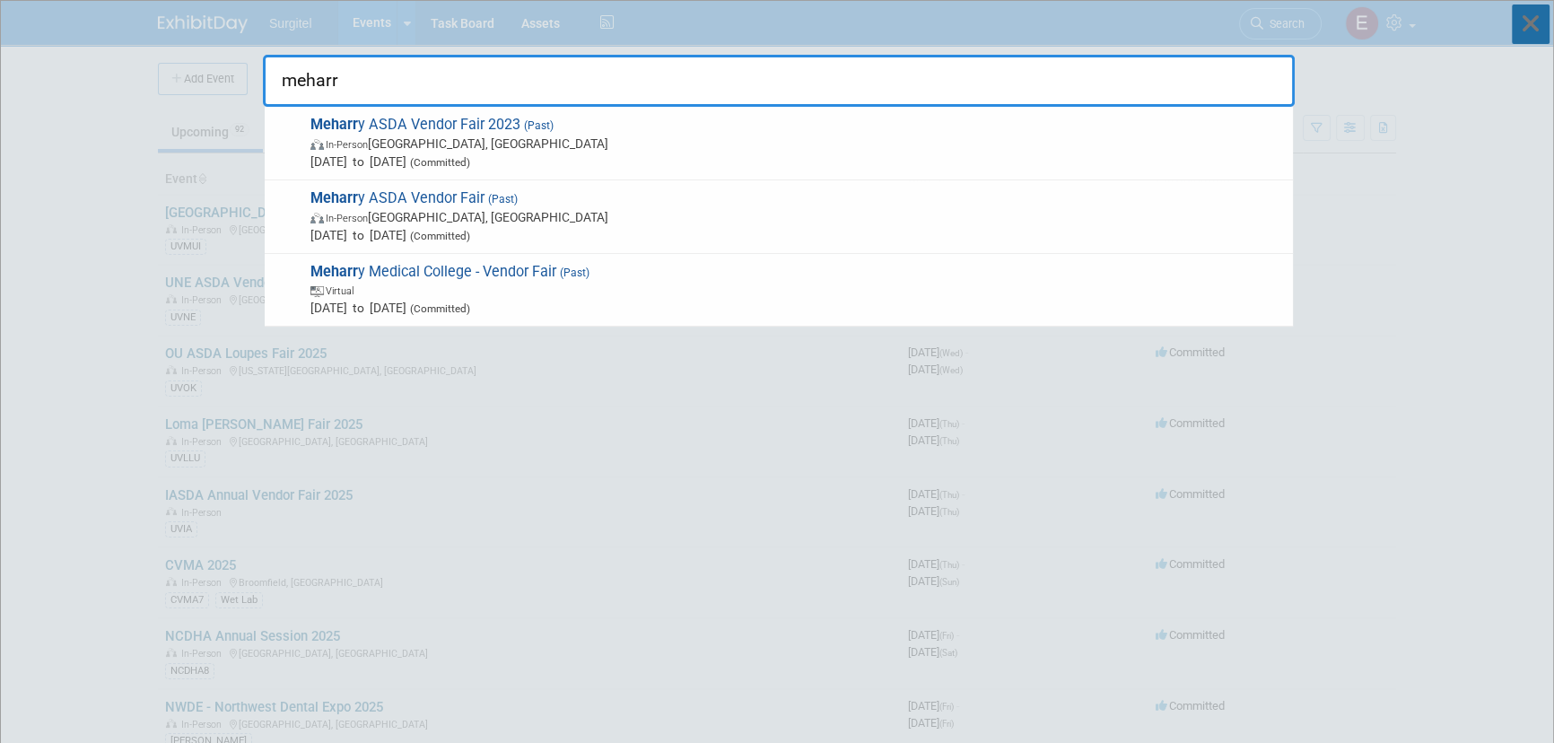
click at [1534, 29] on icon at bounding box center [1531, 23] width 38 height 39
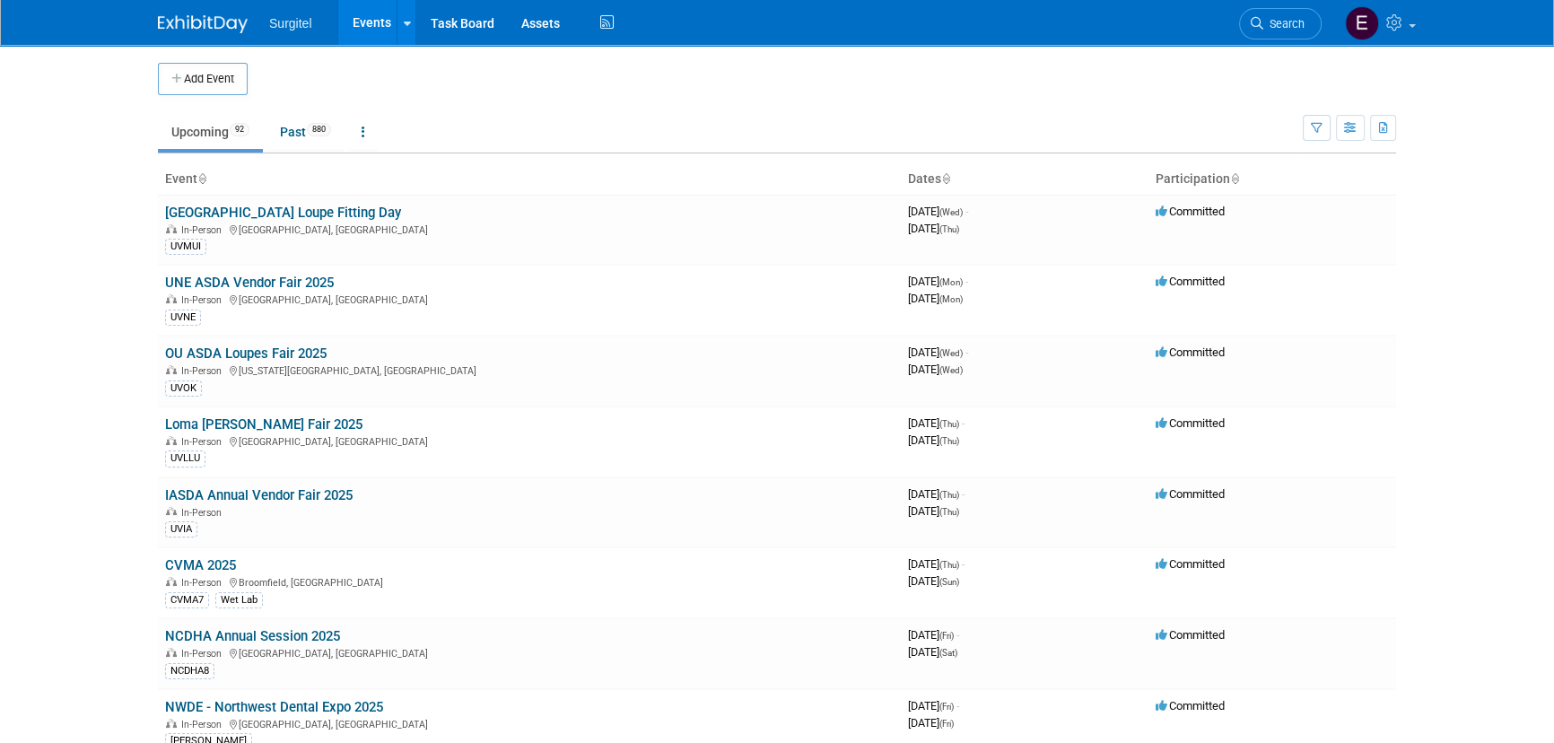
click at [1278, 5] on li "Search" at bounding box center [1280, 22] width 83 height 44
click at [1269, 16] on link "Search" at bounding box center [1280, 23] width 83 height 31
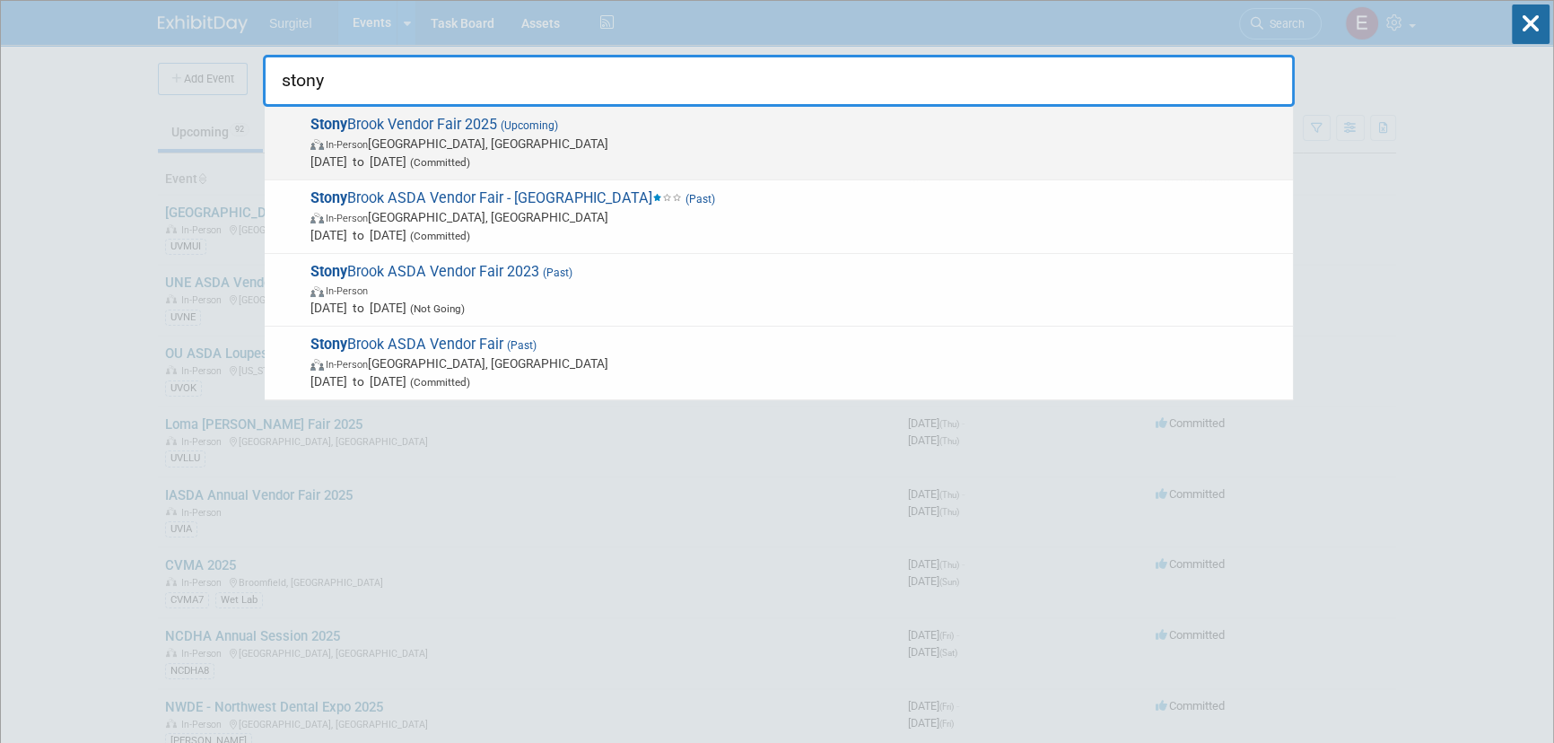
type input "stony"
click at [650, 129] on span "Stony Brook Vendor Fair 2025 (Upcoming) In-Person [GEOGRAPHIC_DATA], [GEOGRAPHI…" at bounding box center [794, 143] width 979 height 55
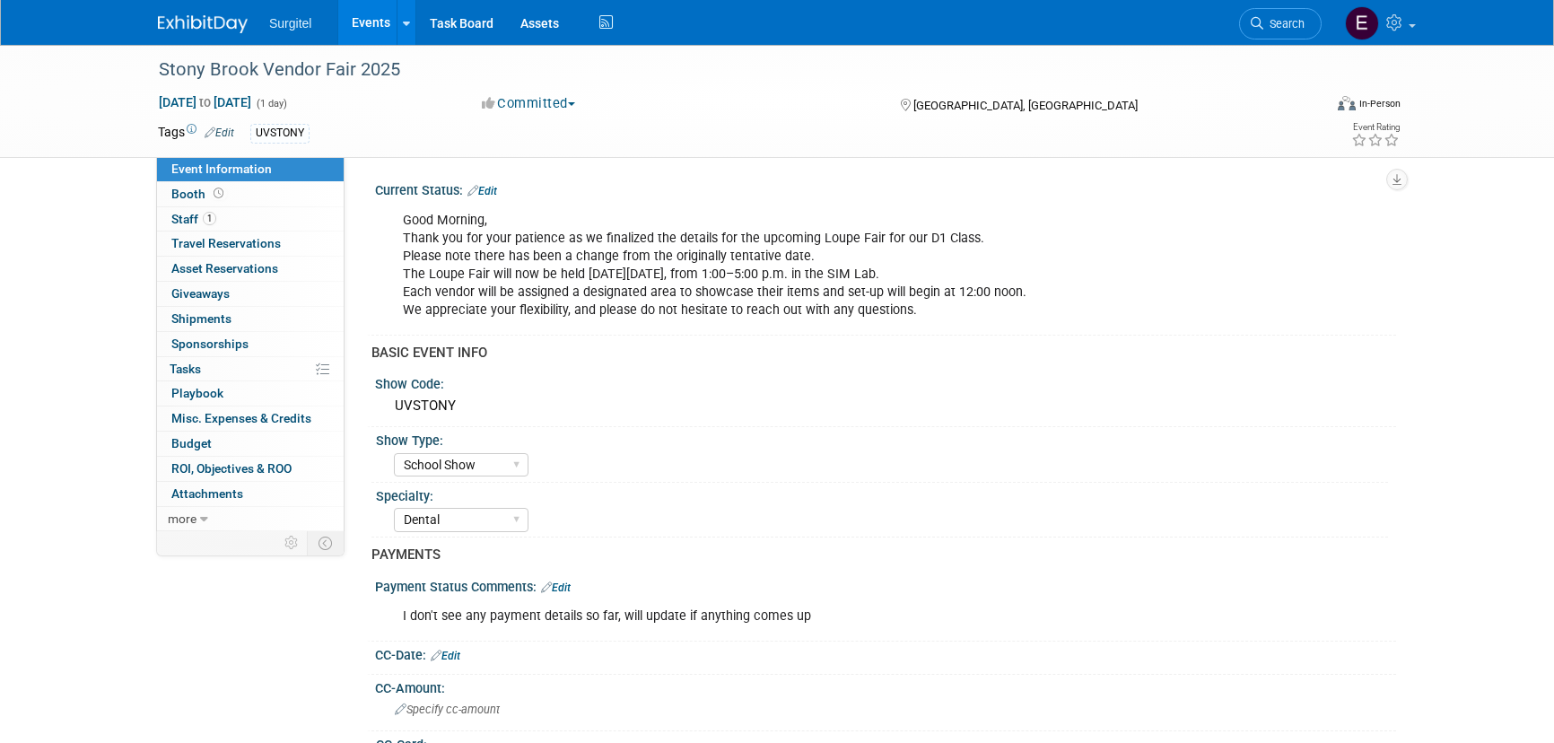
select select "School Show"
select select "Dental"
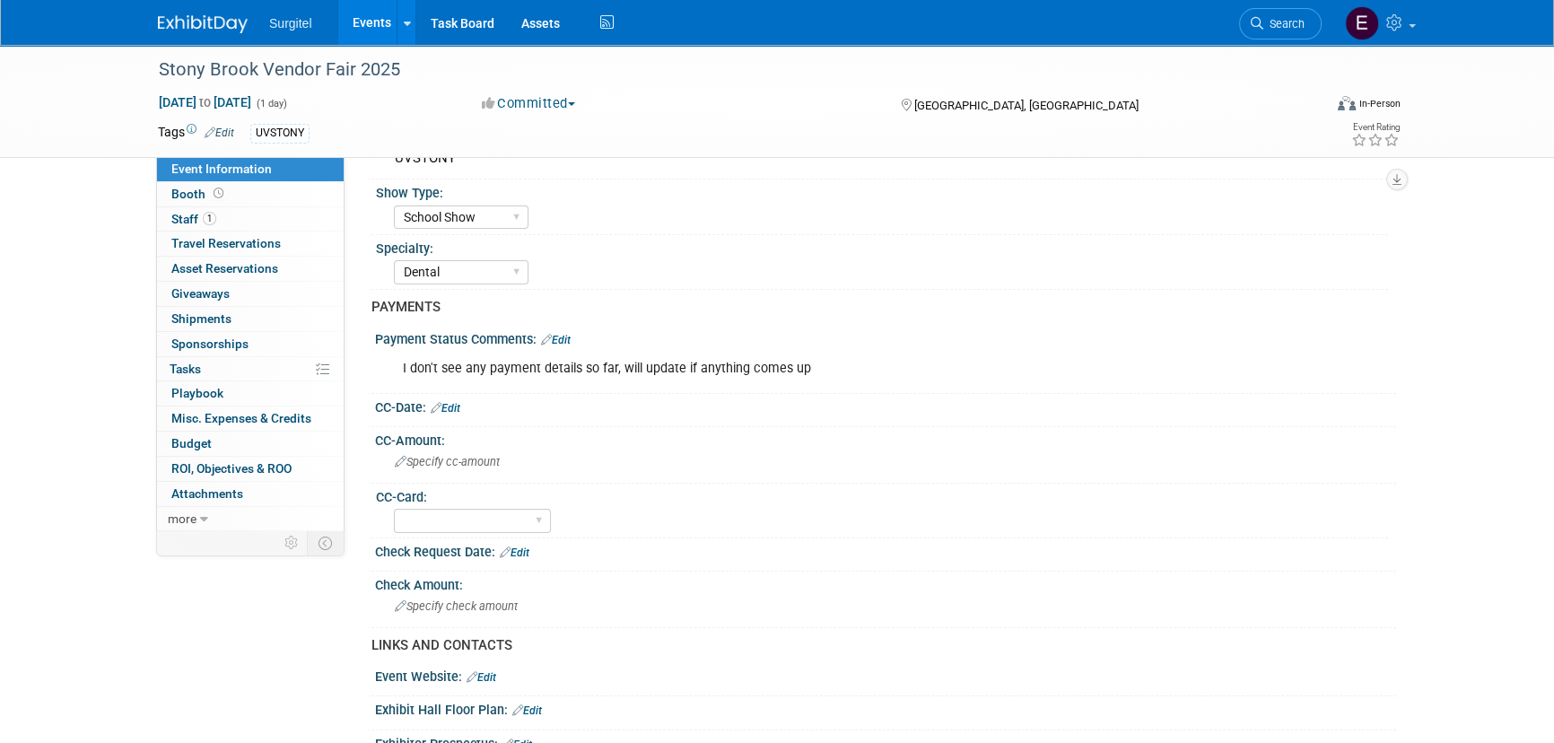
scroll to position [326, 0]
